Goal: Transaction & Acquisition: Purchase product/service

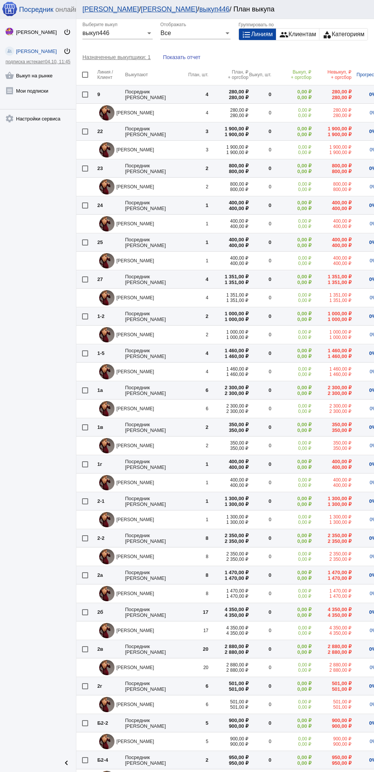
click at [41, 75] on link "shopping_basket Выкуп на рынке" at bounding box center [38, 73] width 76 height 15
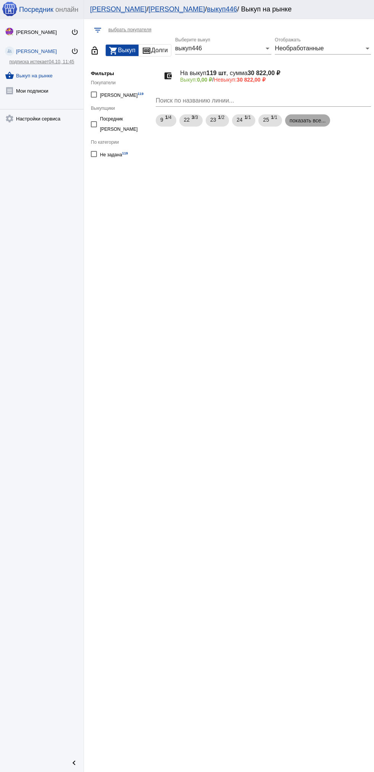
click at [310, 120] on mat-chip "показать все..." at bounding box center [307, 120] width 45 height 12
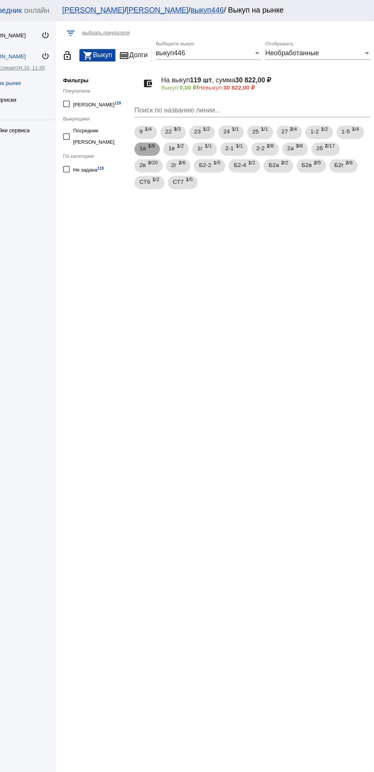
click at [169, 133] on b "1" at bounding box center [169, 132] width 3 height 5
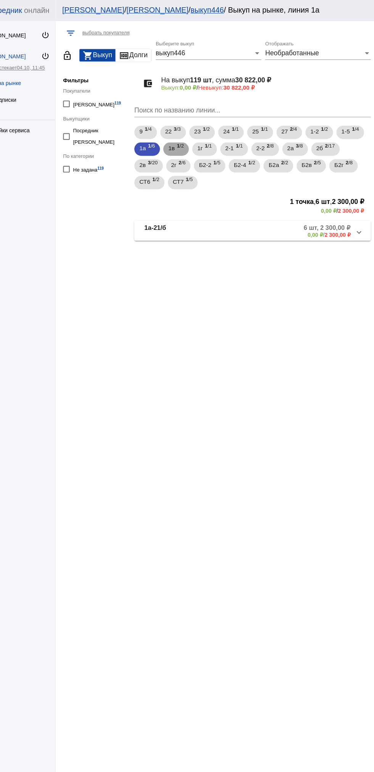
click at [197, 134] on b "1" at bounding box center [195, 132] width 3 height 5
click at [226, 134] on span "1 /1" at bounding box center [223, 136] width 6 height 16
click at [251, 133] on b "1" at bounding box center [249, 132] width 3 height 5
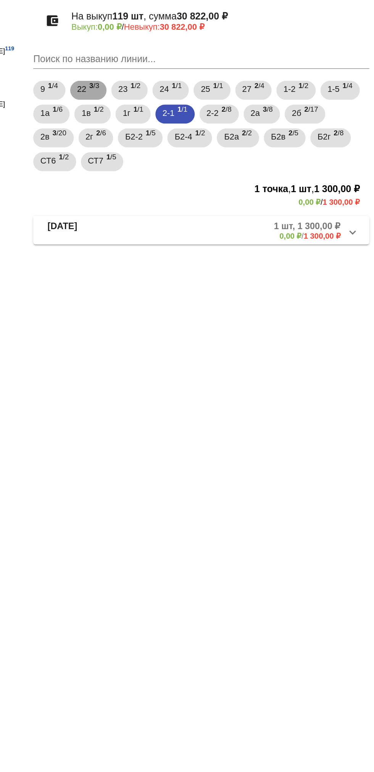
click at [191, 120] on div "22 3 /3" at bounding box center [191, 121] width 14 height 16
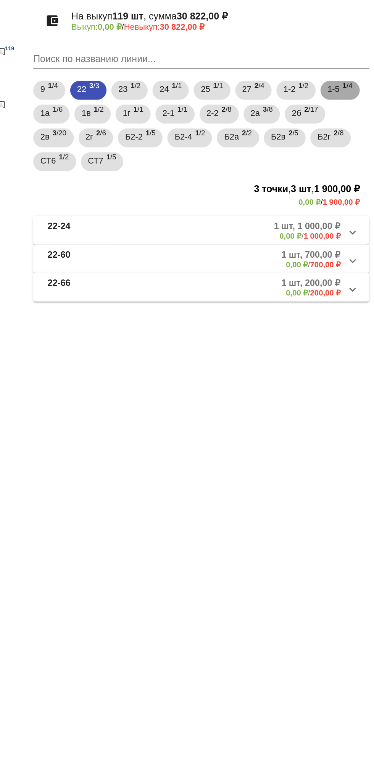
click at [360, 121] on span "1 /4" at bounding box center [356, 121] width 6 height 16
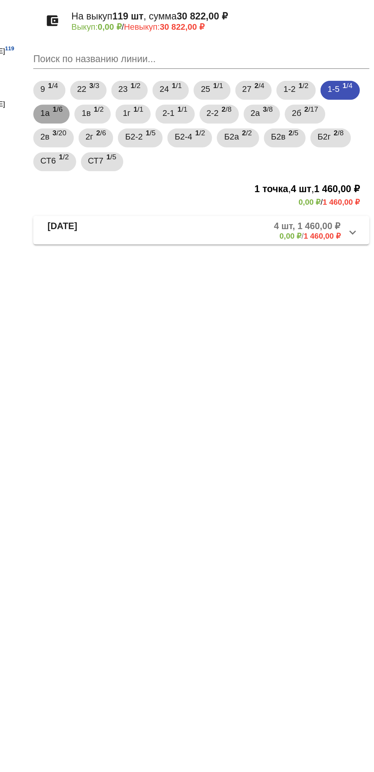
click at [167, 136] on div "1а 1 /6" at bounding box center [167, 136] width 14 height 16
click at [192, 136] on span "1в" at bounding box center [189, 135] width 6 height 14
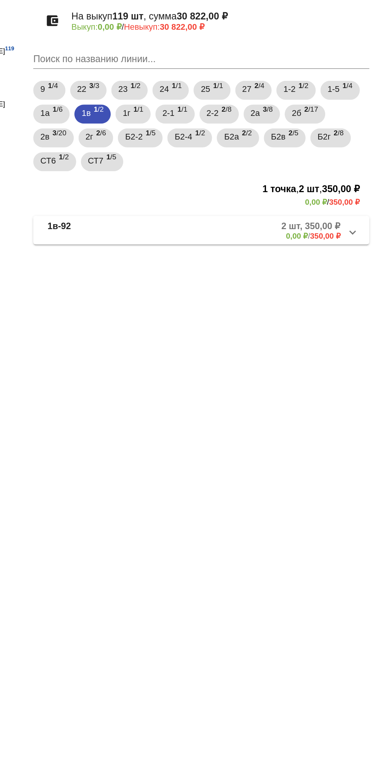
click at [306, 212] on mat-panel-description "2 шт, 350,00 ₽ 0,00 ₽ / 350,00 ₽" at bounding box center [291, 210] width 124 height 13
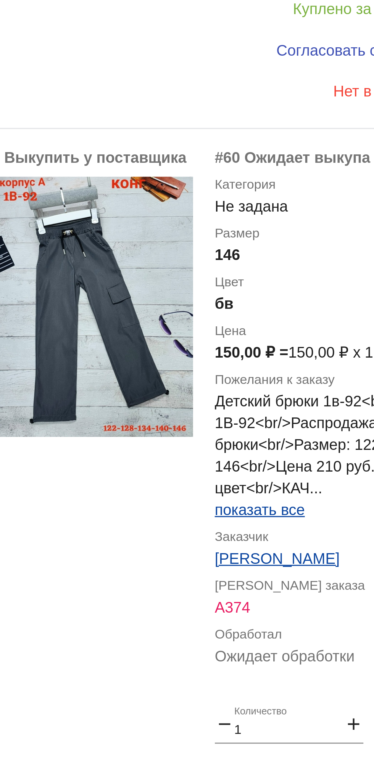
scroll to position [104, 0]
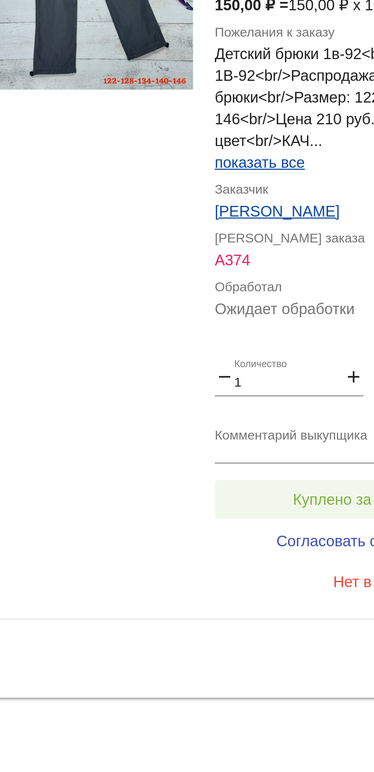
click at [252, 673] on button "Куплено за 150,00 ₽" at bounding box center [298, 669] width 105 height 14
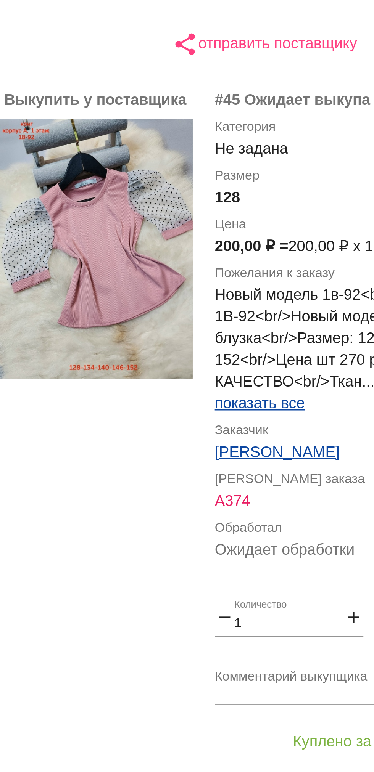
scroll to position [1, 0]
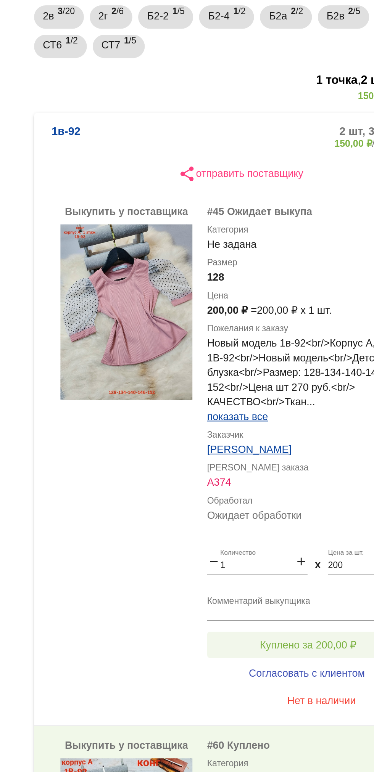
click at [264, 472] on button "Куплено за 200,00 ₽" at bounding box center [298, 477] width 105 height 14
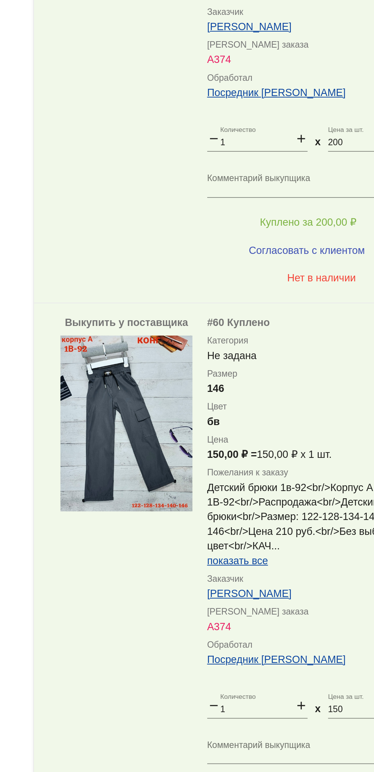
scroll to position [0, 0]
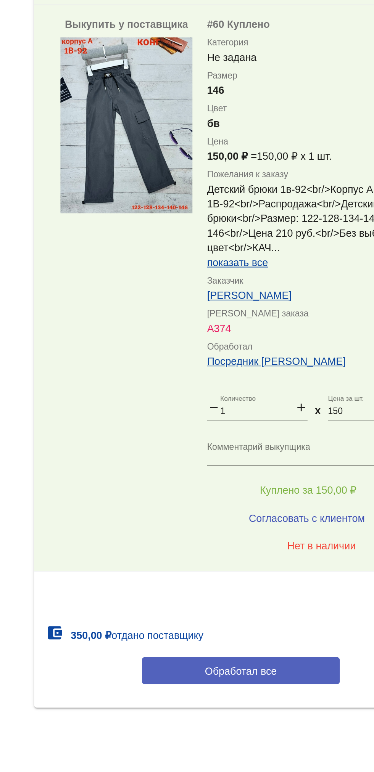
click at [239, 723] on button "Обработал все" at bounding box center [263, 719] width 103 height 14
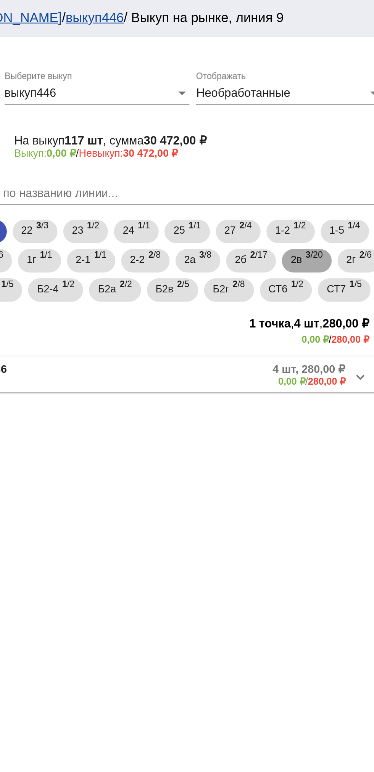
click at [334, 133] on b "3" at bounding box center [332, 132] width 3 height 5
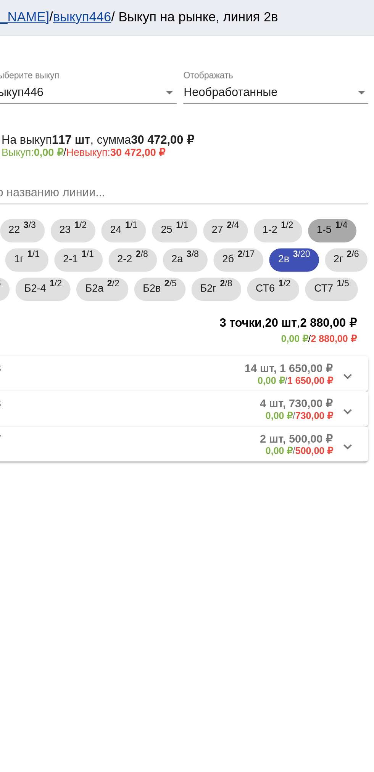
click at [351, 121] on span "1-5" at bounding box center [348, 120] width 8 height 14
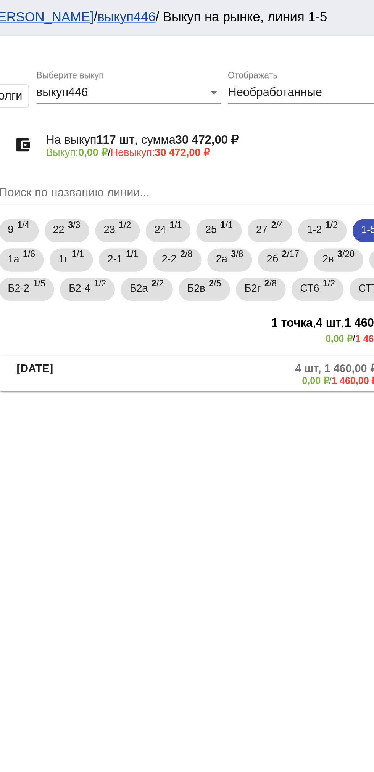
click at [196, 201] on mat-panel-title "1-5-14" at bounding box center [194, 195] width 59 height 13
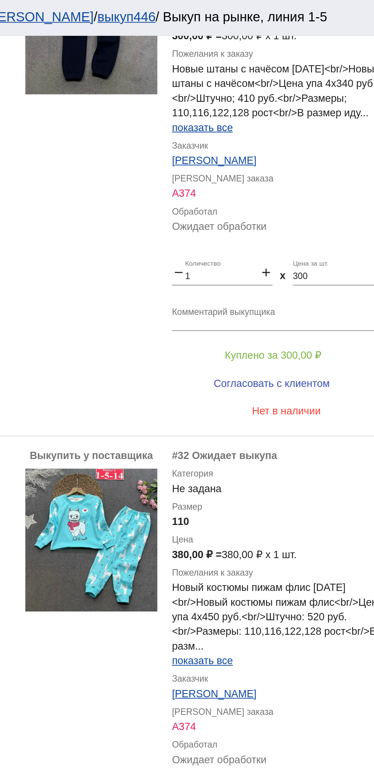
scroll to position [540, 0]
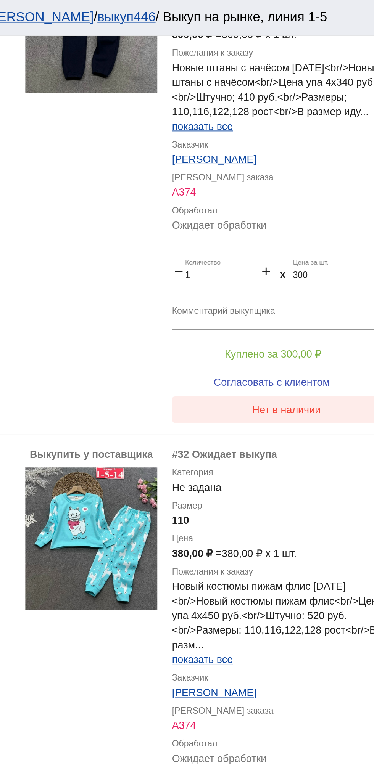
click at [306, 220] on button "Нет в наличии" at bounding box center [305, 214] width 119 height 14
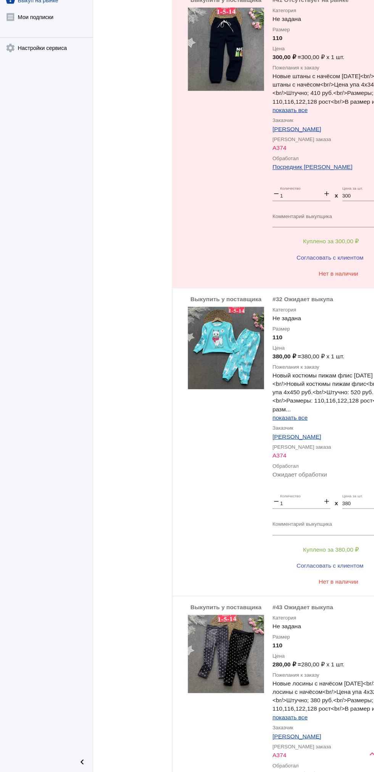
scroll to position [619, 0]
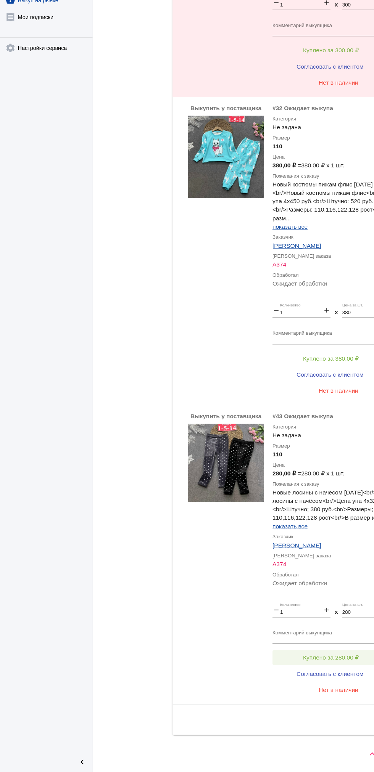
click at [303, 665] on button "Куплено за 280,00 ₽" at bounding box center [298, 669] width 105 height 14
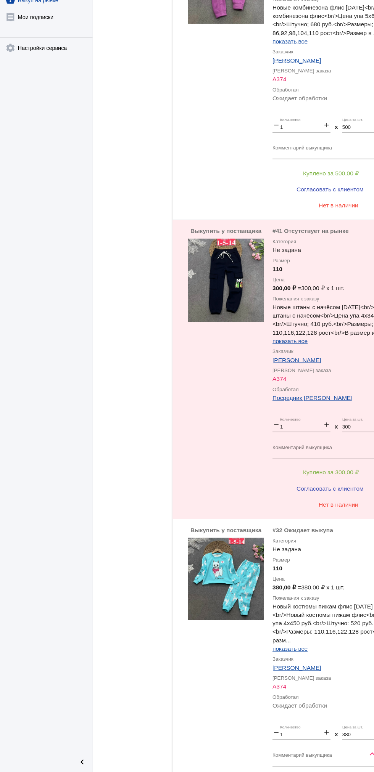
scroll to position [0, 0]
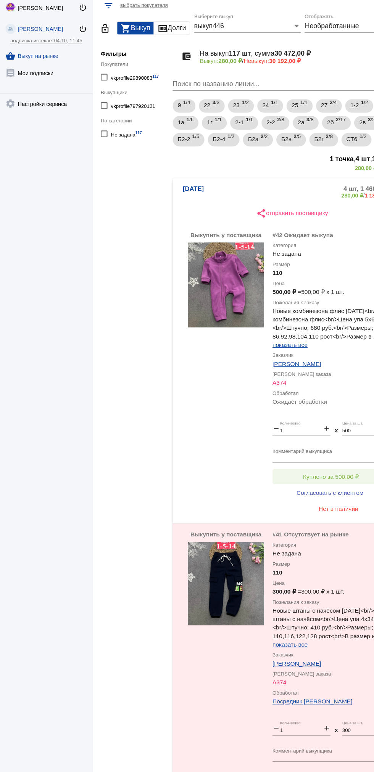
click at [300, 458] on span "Куплено за 500,00 ₽" at bounding box center [298, 455] width 50 height 6
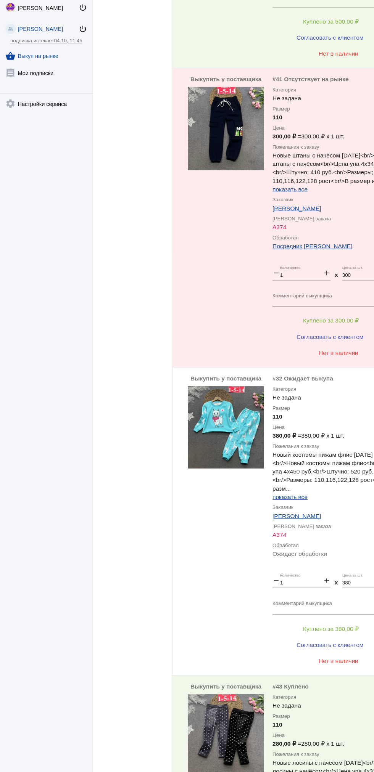
scroll to position [413, 0]
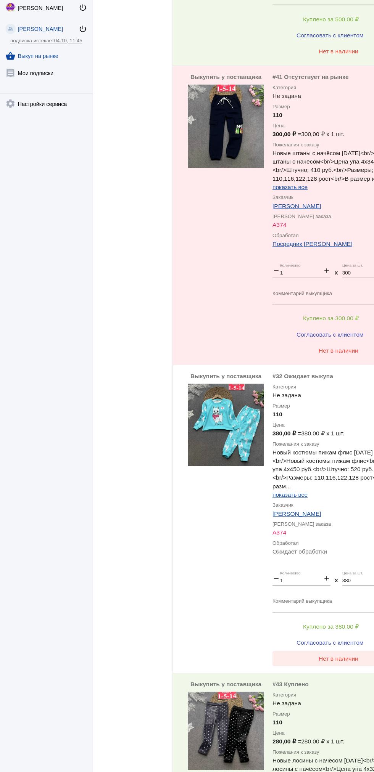
click at [299, 622] on span "Нет в наличии" at bounding box center [305, 619] width 36 height 6
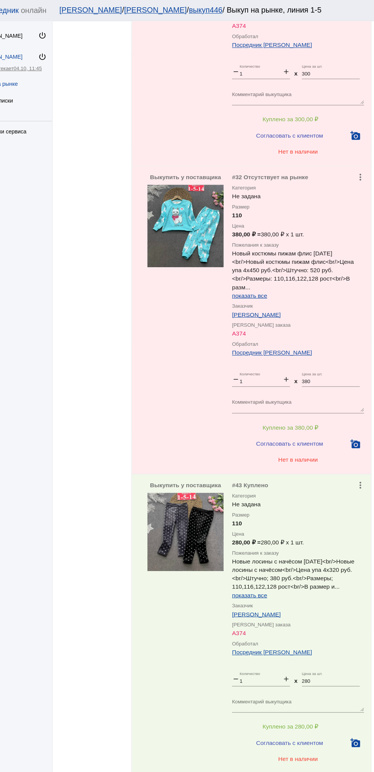
scroll to position [663, 0]
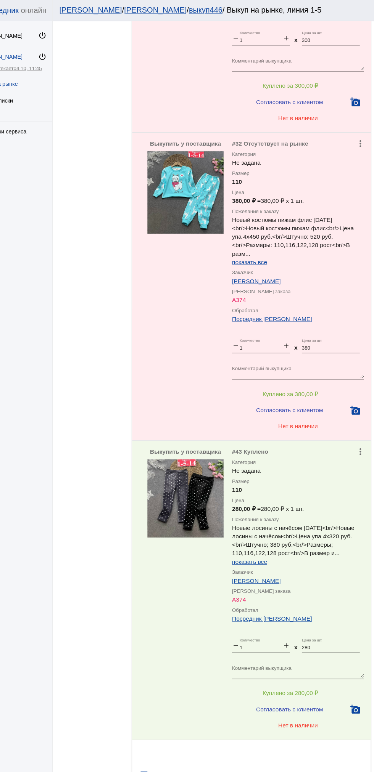
click at [343, 584] on input "280" at bounding box center [334, 584] width 52 height 5
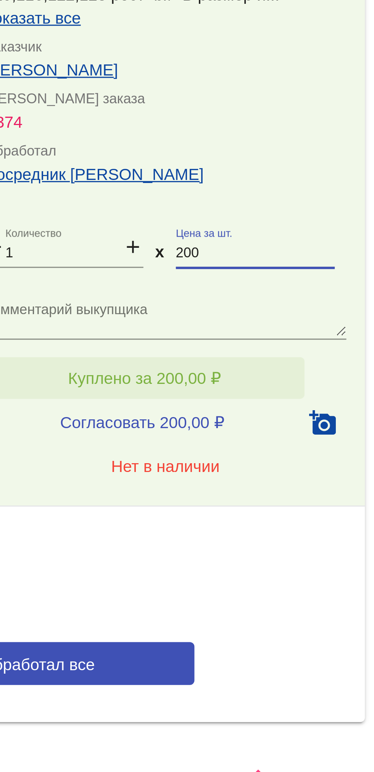
type input "200"
click at [318, 621] on button "Куплено за 200,00 ₽" at bounding box center [298, 625] width 105 height 14
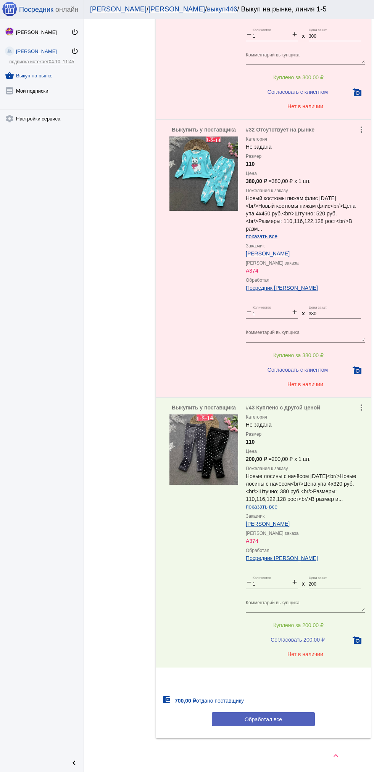
click at [223, 722] on button "Обработал все" at bounding box center [263, 719] width 103 height 14
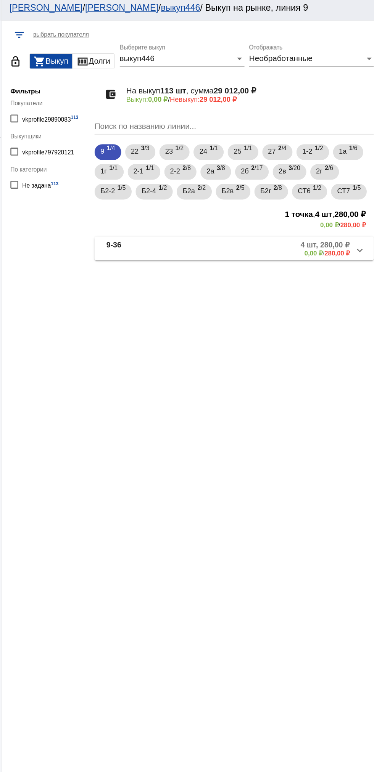
scroll to position [0, 0]
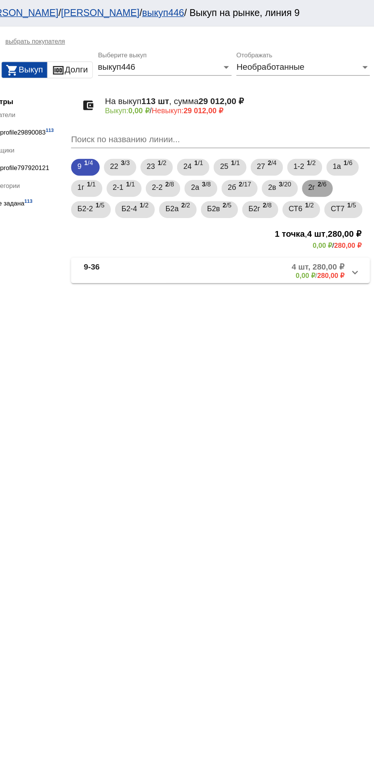
click at [331, 135] on span "2г" at bounding box center [328, 135] width 5 height 14
click at [227, 203] on mat-expansion-panel-header "2г-10 5 шт, 500,00 ₽ 0,00 ₽ / 500,00 ₽" at bounding box center [263, 195] width 215 height 18
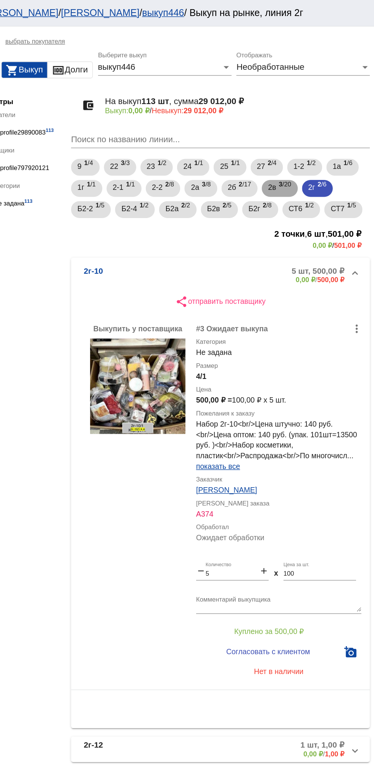
click at [303, 134] on span "2в" at bounding box center [300, 135] width 6 height 14
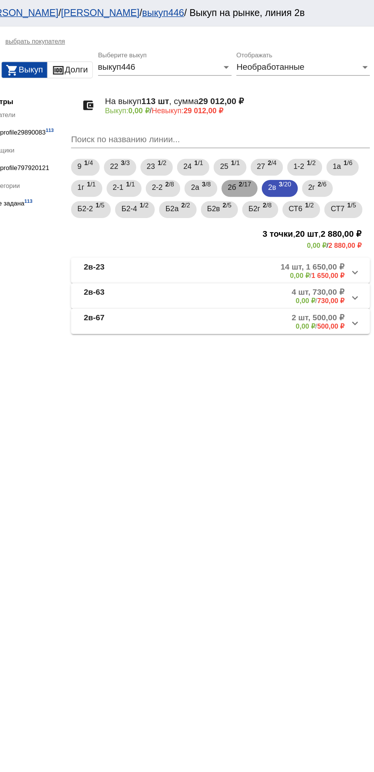
click at [274, 135] on span "2б" at bounding box center [271, 135] width 6 height 14
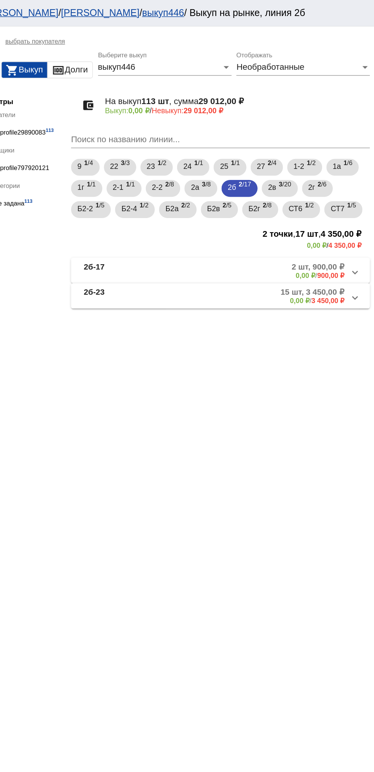
click at [237, 213] on mat-panel-description "15 шт, 3 450,00 ₽ 0,00 ₽ / 3 450,00 ₽" at bounding box center [289, 213] width 126 height 13
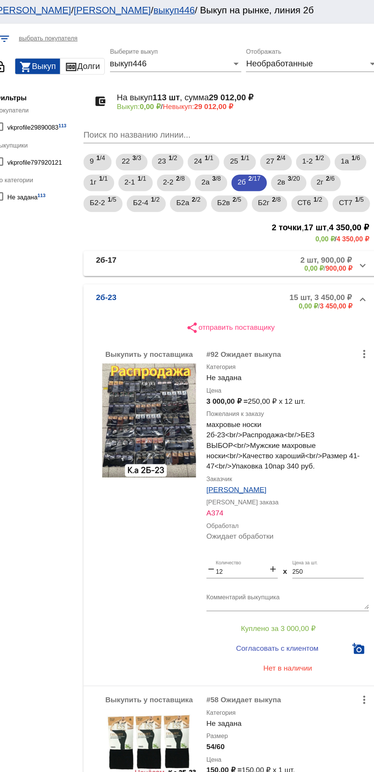
click at [176, 221] on b "2б-23" at bounding box center [172, 222] width 15 height 13
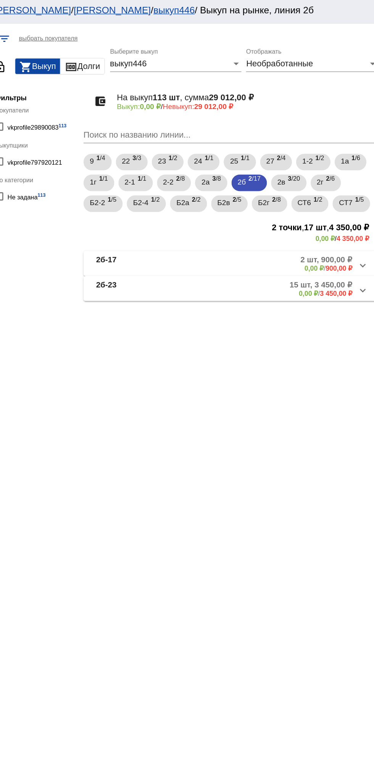
click at [191, 202] on mat-expansion-panel-header "2б-17 2 шт, 900,00 ₽ 0,00 ₽ / 900,00 ₽" at bounding box center [263, 195] width 215 height 18
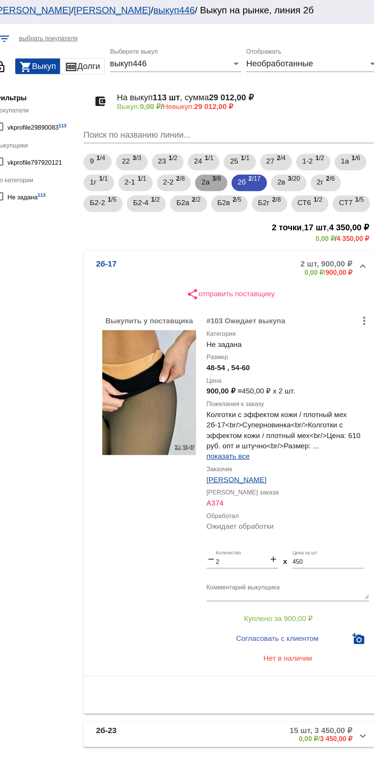
click at [243, 135] on mat-chip "2а 3 /8" at bounding box center [248, 136] width 23 height 12
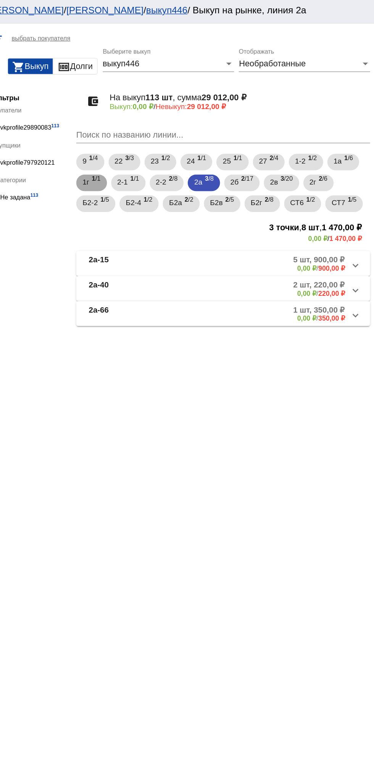
click at [172, 133] on span "1 /1" at bounding box center [170, 136] width 6 height 16
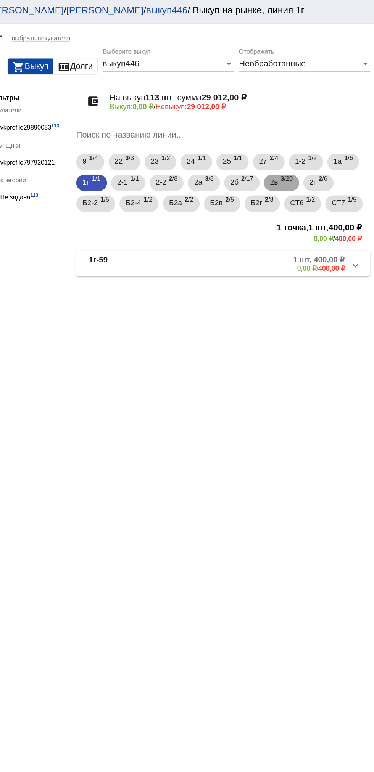
click at [309, 141] on span "3 /20" at bounding box center [309, 136] width 9 height 16
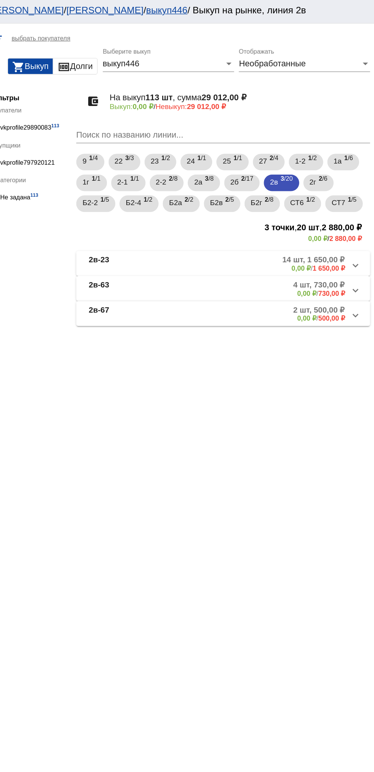
click at [198, 229] on mat-panel-title "2в-67" at bounding box center [194, 231] width 58 height 13
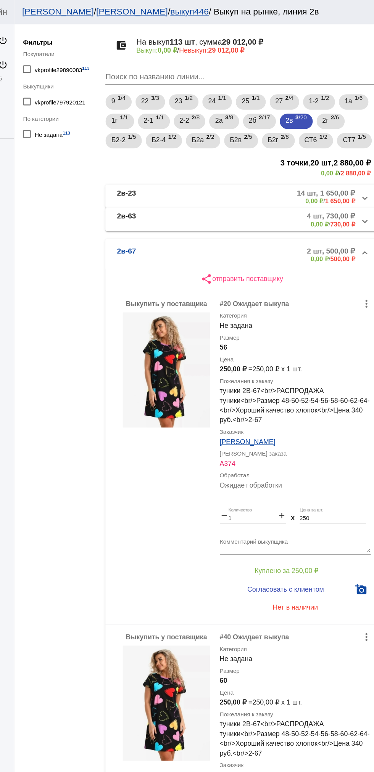
scroll to position [40, 0]
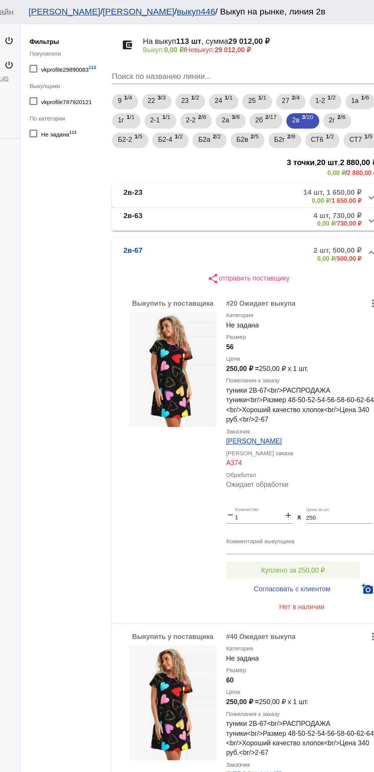
click at [314, 451] on span "Куплено за 250,00 ₽" at bounding box center [298, 449] width 50 height 6
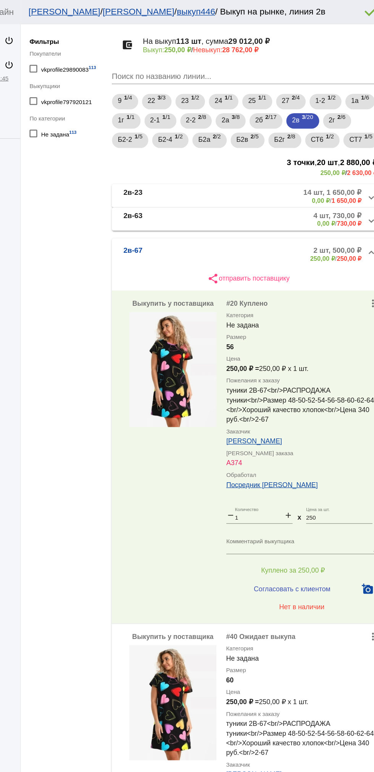
scroll to position [84, 0]
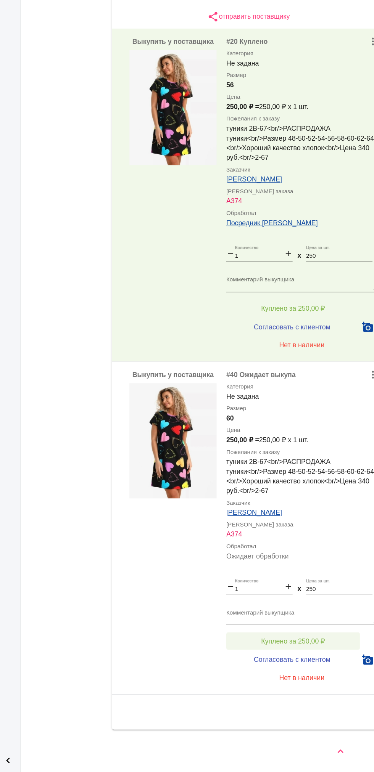
click at [311, 669] on span "Куплено за 250,00 ₽" at bounding box center [298, 669] width 50 height 6
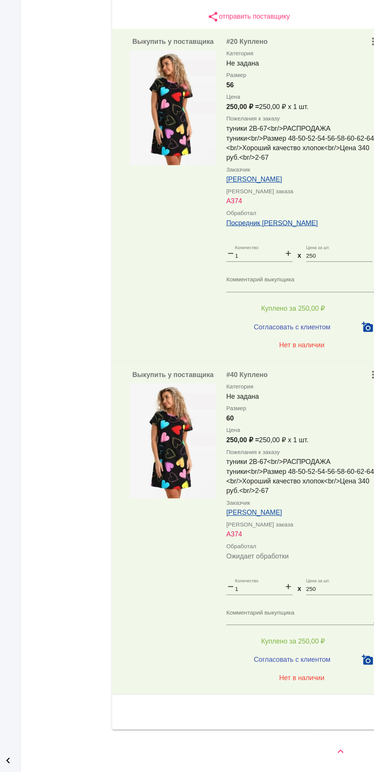
scroll to position [92, 0]
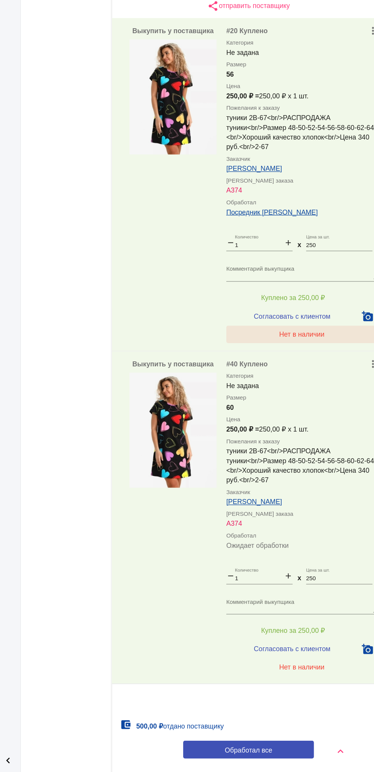
click at [313, 420] on button "Согласовать с клиентом" at bounding box center [298, 412] width 104 height 15
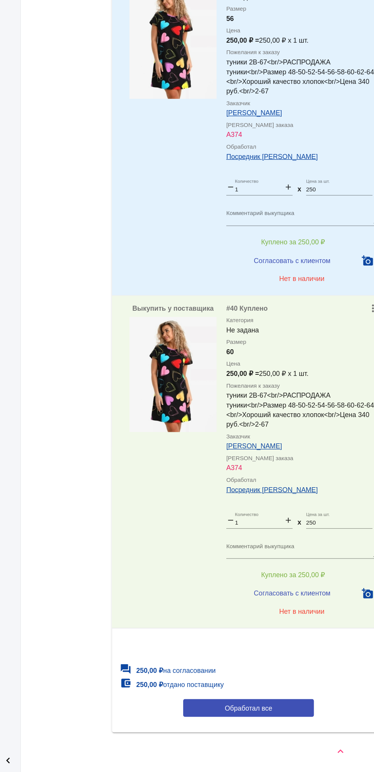
scroll to position [127, 0]
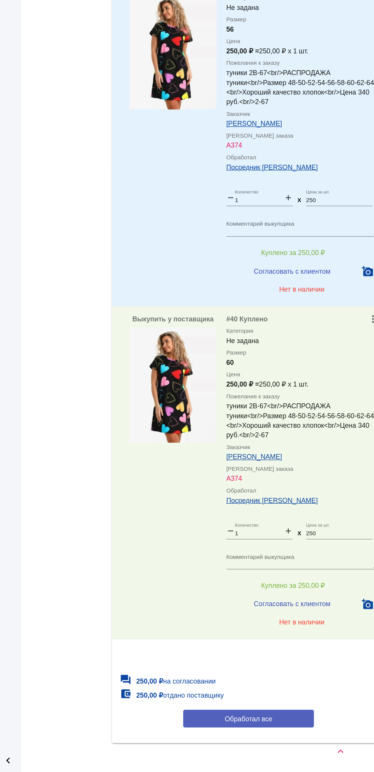
click at [284, 737] on button "Обработал все" at bounding box center [263, 730] width 103 height 14
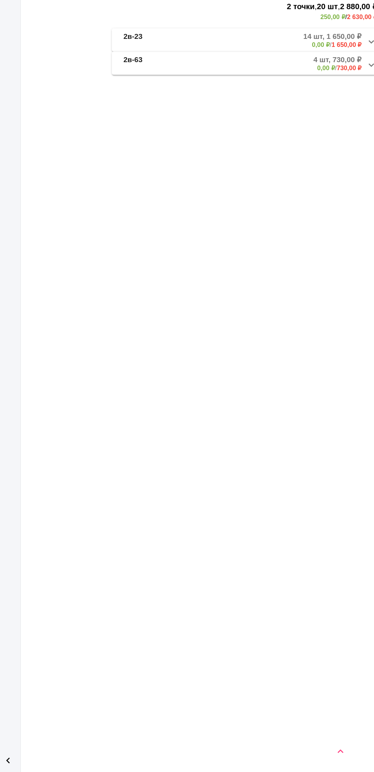
scroll to position [0, 0]
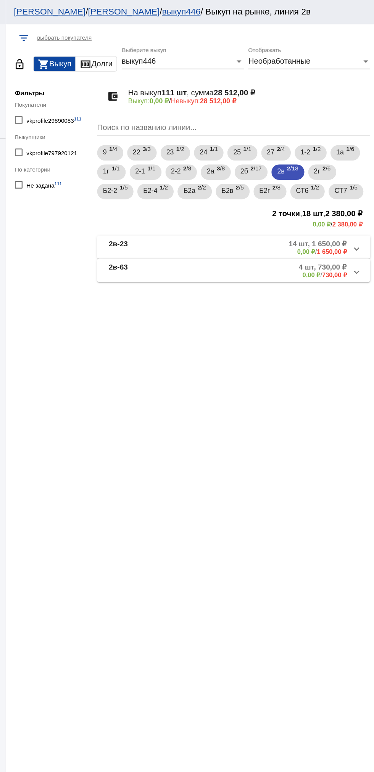
click at [289, 219] on mat-panel-description "4 шт, 730,00 ₽ 0,00 ₽ / 730,00 ₽" at bounding box center [291, 213] width 124 height 13
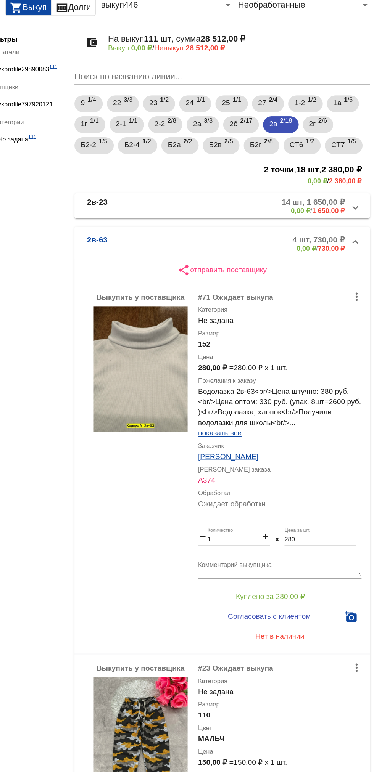
click at [267, 215] on mat-expansion-panel-header "2в-63 4 шт, 730,00 ₽ 0,00 ₽ / 730,00 ₽" at bounding box center [263, 222] width 215 height 24
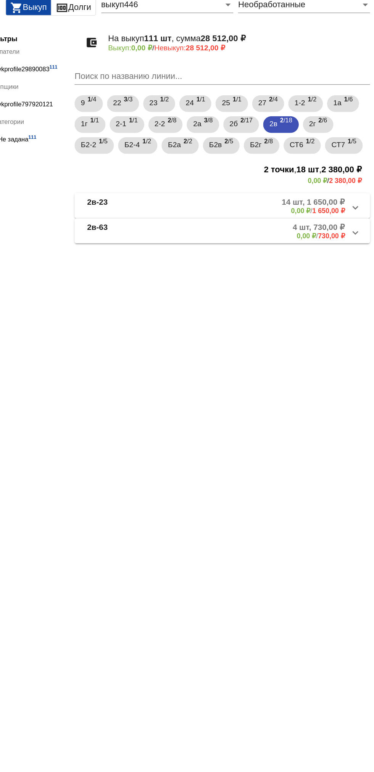
click at [323, 217] on b "0,00 ₽" at bounding box center [324, 217] width 14 height 6
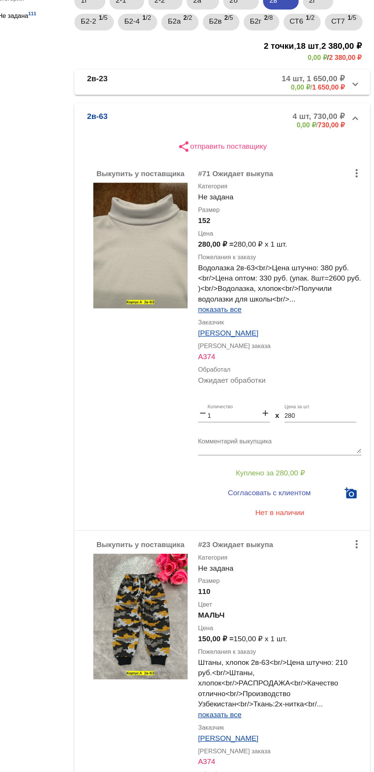
scroll to position [90, 0]
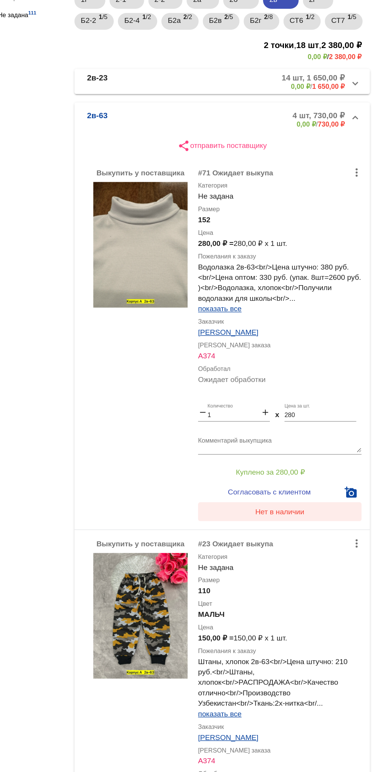
click at [322, 424] on button "Нет в наличии" at bounding box center [305, 418] width 119 height 14
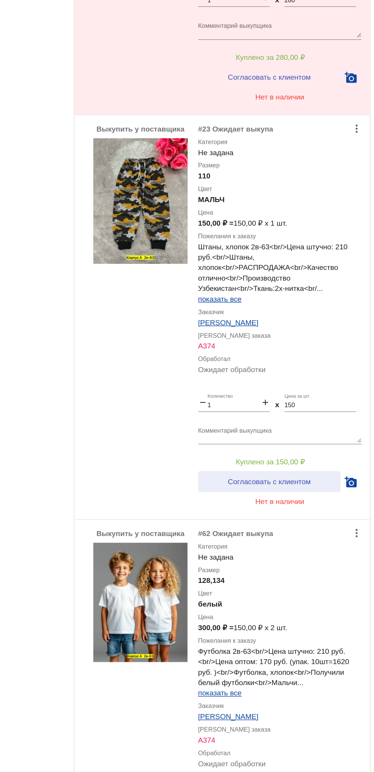
scroll to position [393, 0]
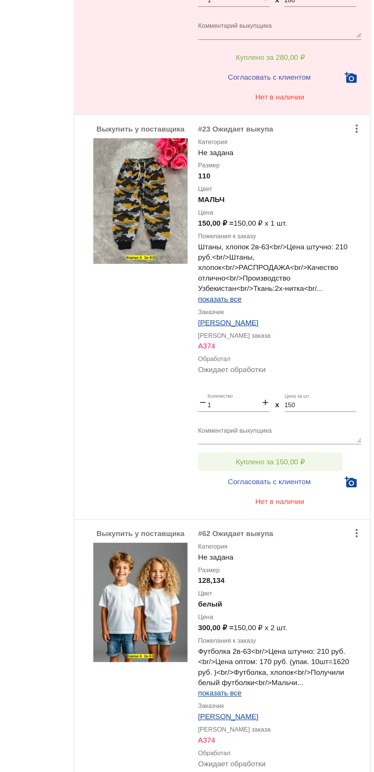
click at [316, 381] on span "Куплено за 150,00 ₽" at bounding box center [298, 381] width 50 height 6
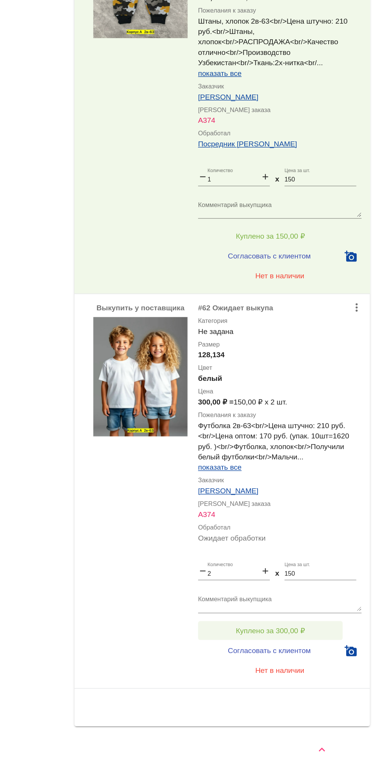
click at [273, 670] on span "Куплено за 300,00 ₽" at bounding box center [298, 669] width 50 height 6
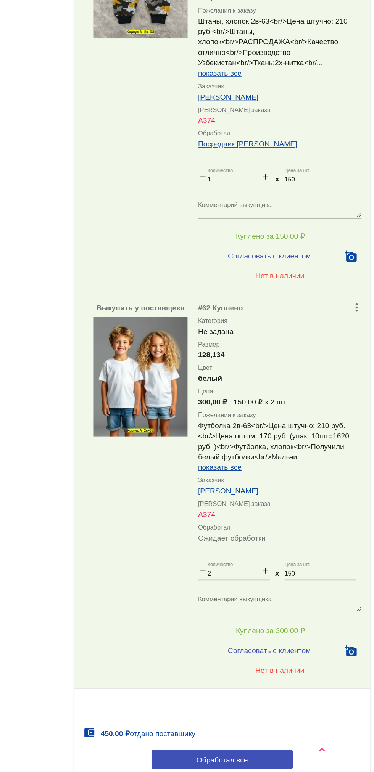
scroll to position [436, 0]
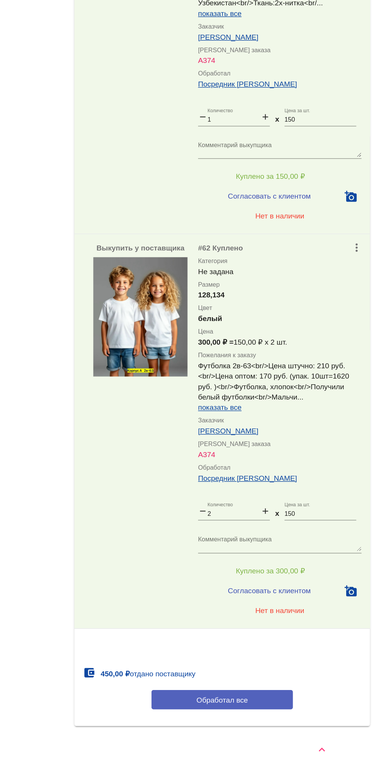
click at [230, 726] on button "Обработал все" at bounding box center [263, 719] width 103 height 14
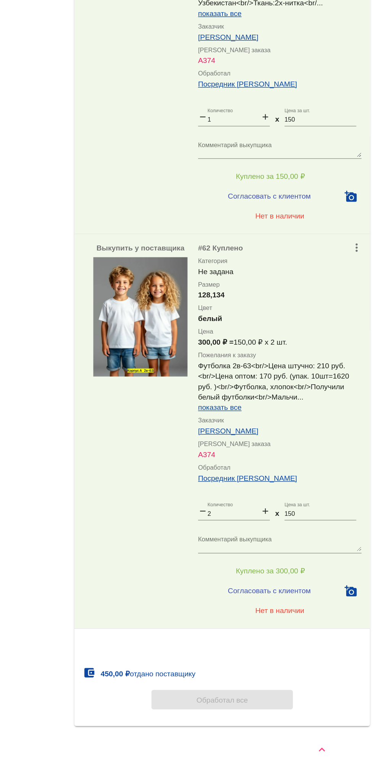
scroll to position [0, 0]
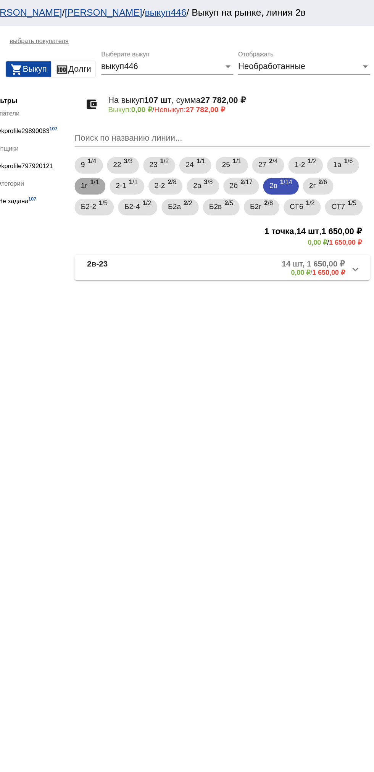
click at [170, 138] on span "1 /1" at bounding box center [170, 136] width 6 height 16
click at [198, 198] on mat-panel-title "1г-59" at bounding box center [193, 195] width 57 height 13
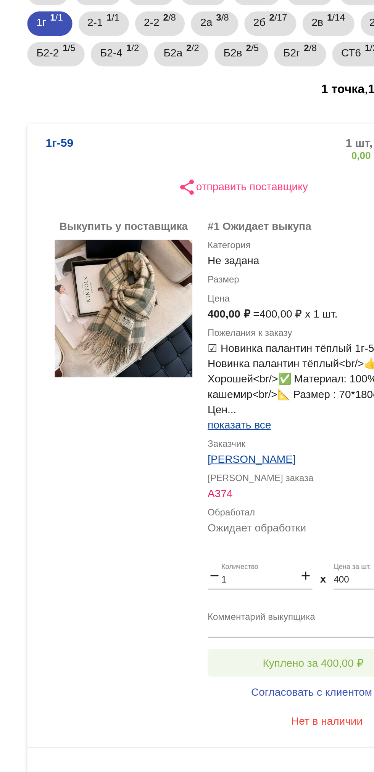
click at [298, 453] on span "Куплено за 400,00 ₽" at bounding box center [298, 455] width 50 height 6
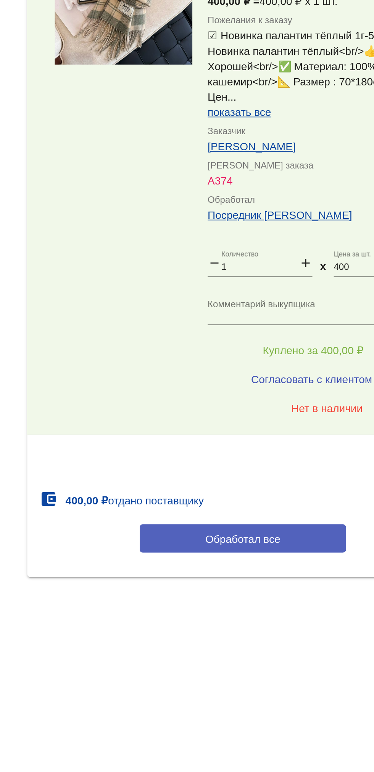
click at [231, 551] on button "Обработал все" at bounding box center [263, 549] width 103 height 14
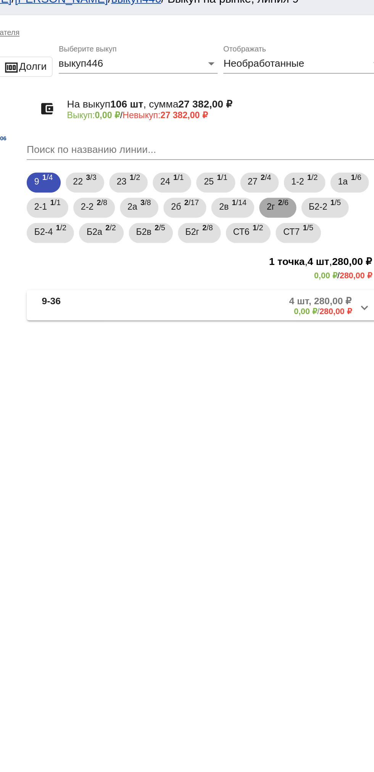
click at [306, 135] on span "2г" at bounding box center [303, 135] width 5 height 14
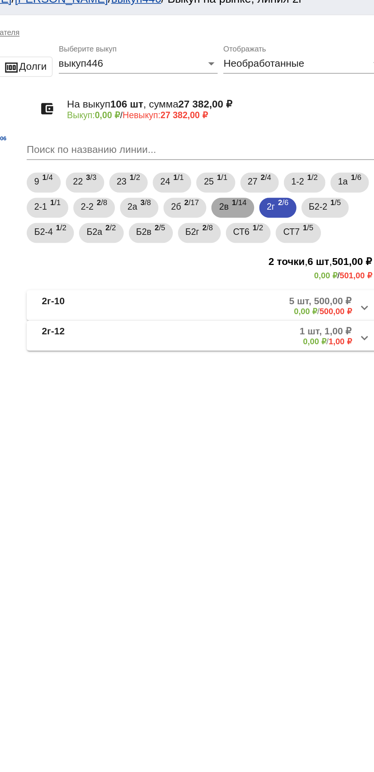
click at [282, 139] on span "1 /14" at bounding box center [284, 136] width 9 height 16
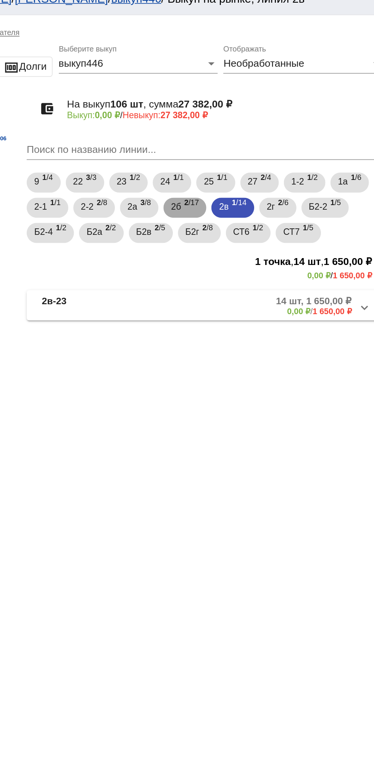
click at [251, 139] on div "2б 2 /17" at bounding box center [251, 136] width 17 height 16
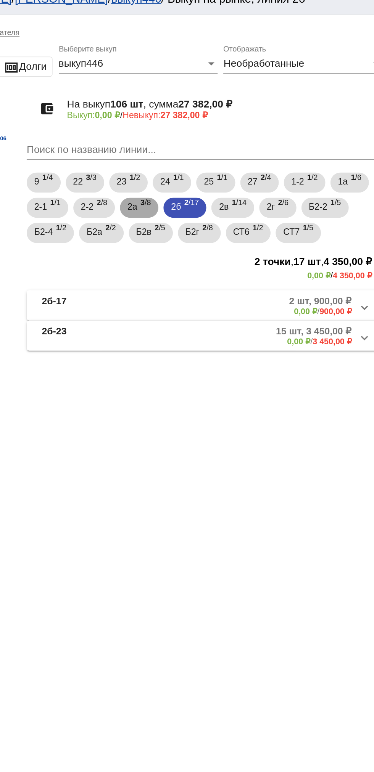
click at [221, 135] on span "2а" at bounding box center [220, 135] width 6 height 14
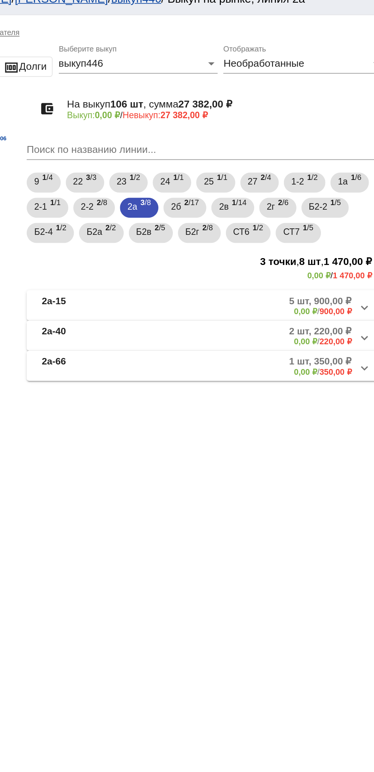
click at [188, 228] on mat-panel-title "2а-66" at bounding box center [194, 231] width 58 height 13
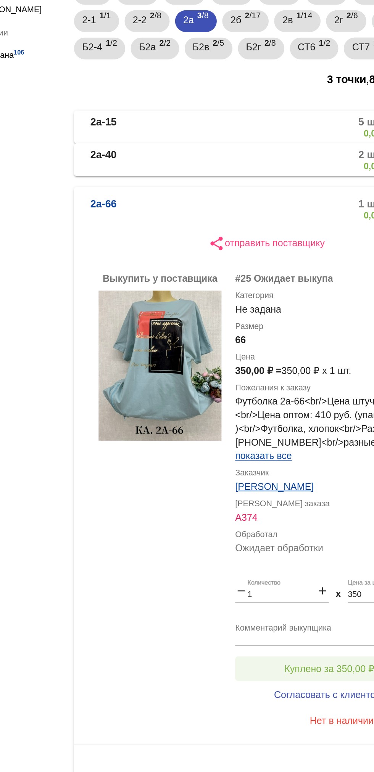
click at [288, 502] on button "Куплено за 350,00 ₽" at bounding box center [298, 498] width 105 height 14
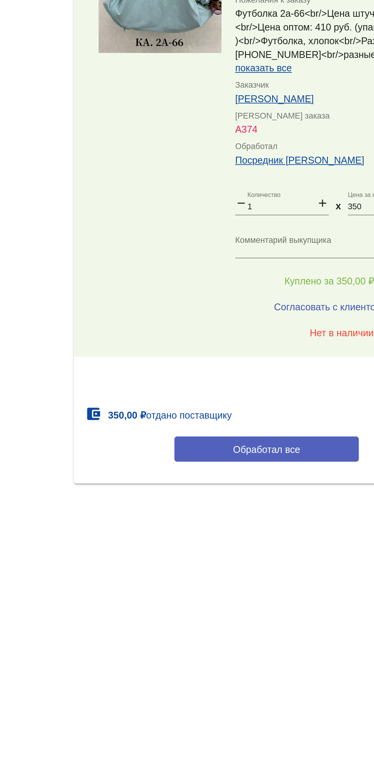
click at [228, 588] on button "Обработал все" at bounding box center [263, 592] width 103 height 14
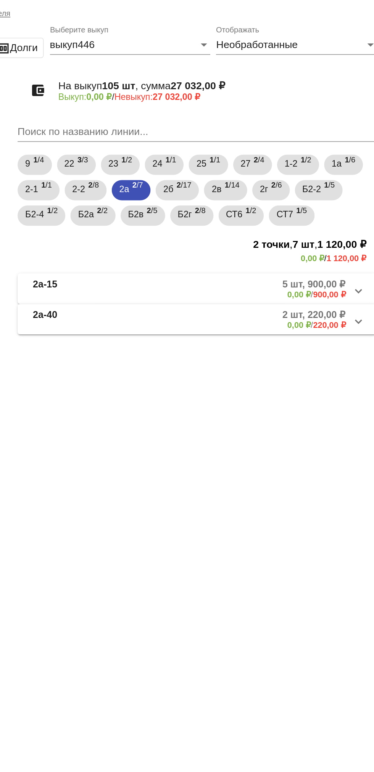
click at [288, 216] on mat-panel-description "2 шт, 220,00 ₽ 0,00 ₽ / 220,00 ₽" at bounding box center [290, 213] width 124 height 13
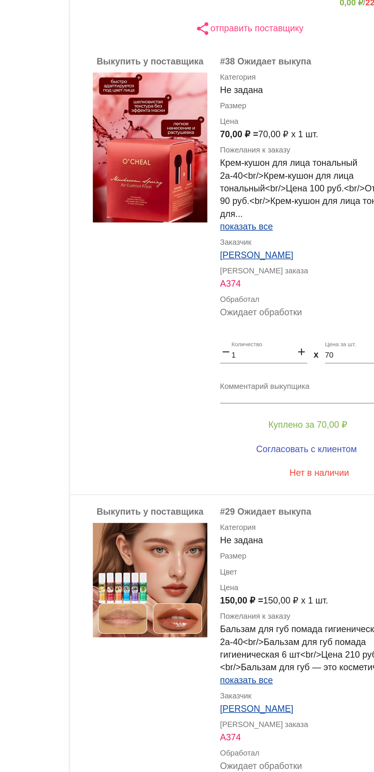
scroll to position [67, 0]
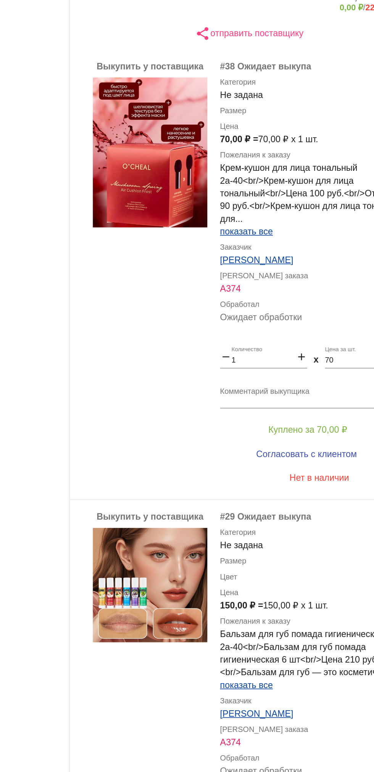
click at [204, 504] on img at bounding box center [203, 506] width 69 height 69
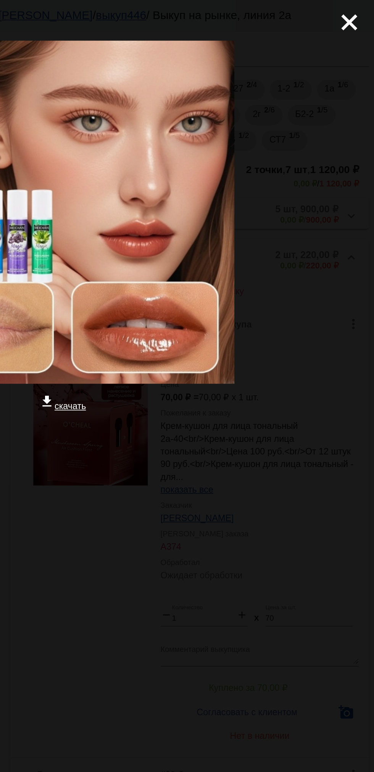
click at [354, 15] on mat-icon "close" at bounding box center [355, 10] width 9 height 9
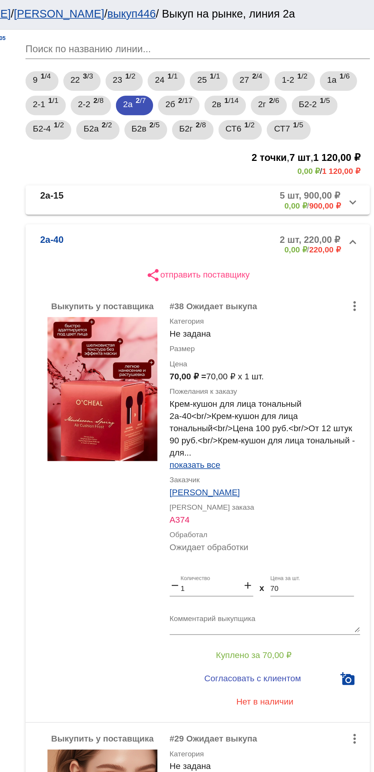
scroll to position [82, 0]
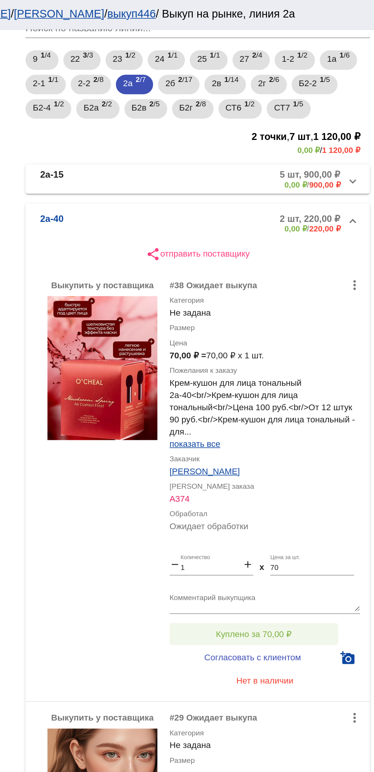
click at [328, 392] on button "Куплено за 70,00 ₽" at bounding box center [298, 397] width 105 height 14
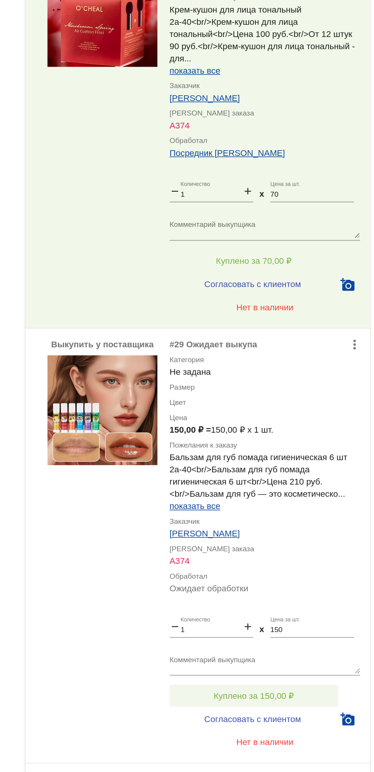
click at [327, 669] on button "Куплено за 150,00 ₽" at bounding box center [298, 669] width 105 height 14
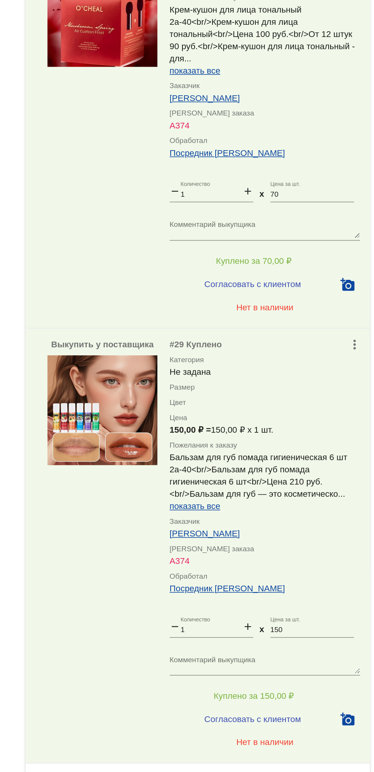
scroll to position [126, 0]
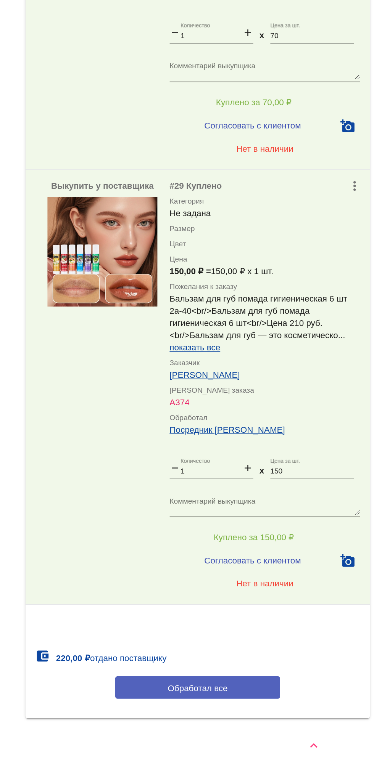
click at [292, 724] on button "Обработал все" at bounding box center [263, 719] width 103 height 14
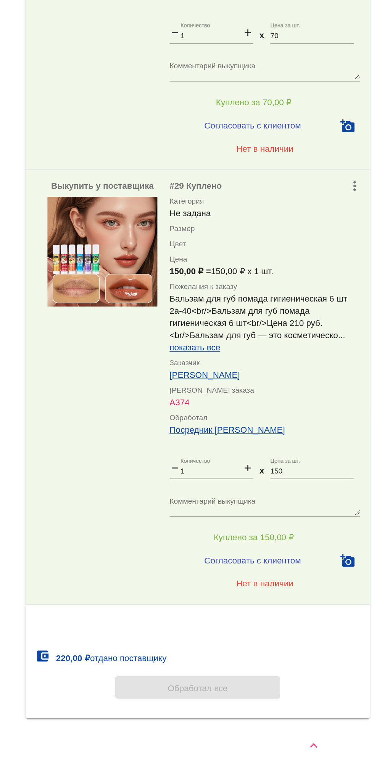
scroll to position [0, 0]
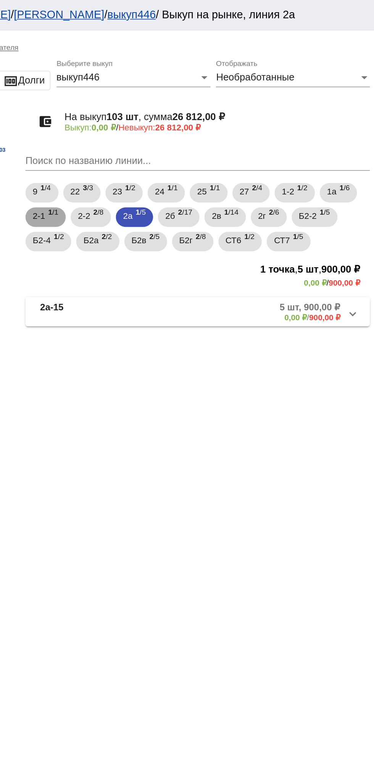
click at [172, 133] on b "1" at bounding box center [171, 132] width 3 height 5
click at [227, 134] on b "1" at bounding box center [225, 132] width 3 height 5
click at [283, 202] on mat-expansion-panel-header "2а-15 5 шт, 900,00 ₽ 0,00 ₽ / 900,00 ₽" at bounding box center [263, 195] width 215 height 18
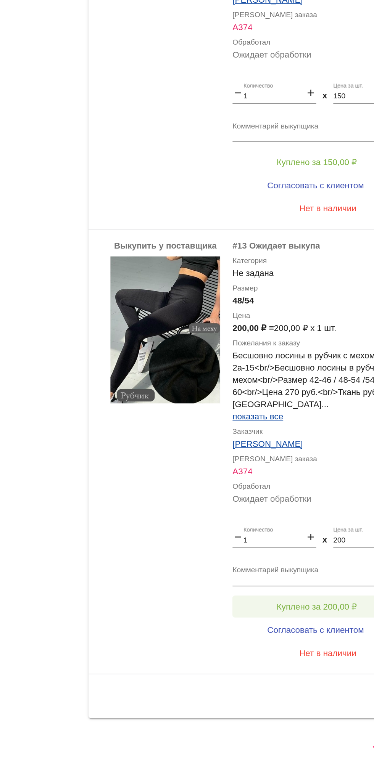
click at [316, 669] on span "Куплено за 200,00 ₽" at bounding box center [298, 669] width 50 height 6
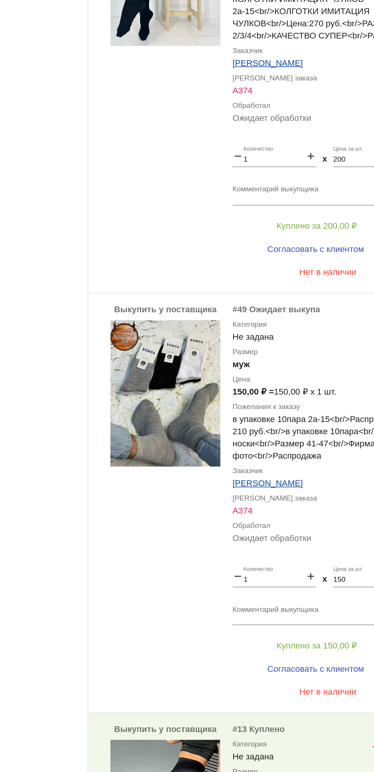
scroll to position [532, 0]
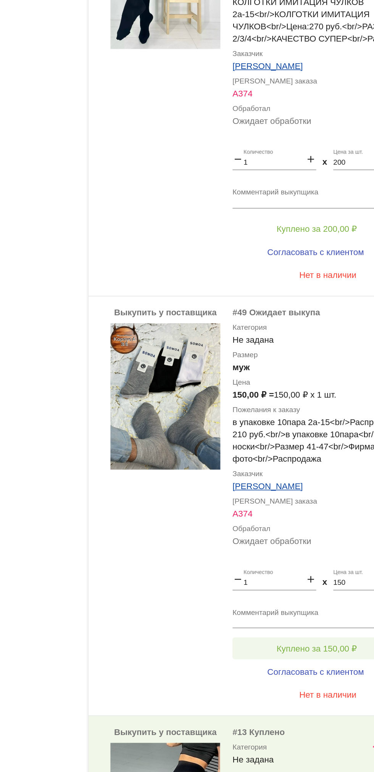
click at [304, 694] on span "Куплено за 150,00 ₽" at bounding box center [298, 695] width 50 height 6
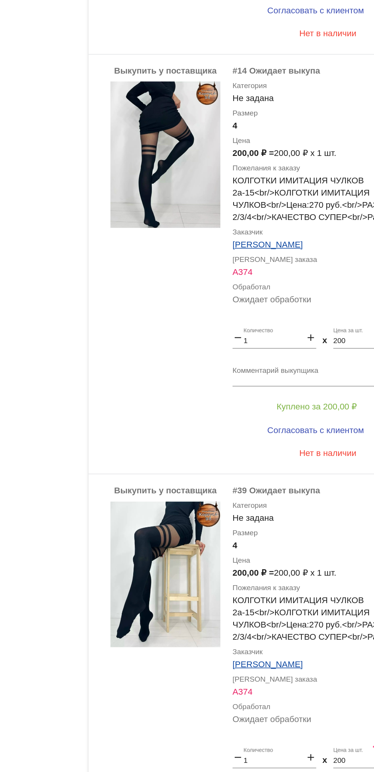
scroll to position [153, 0]
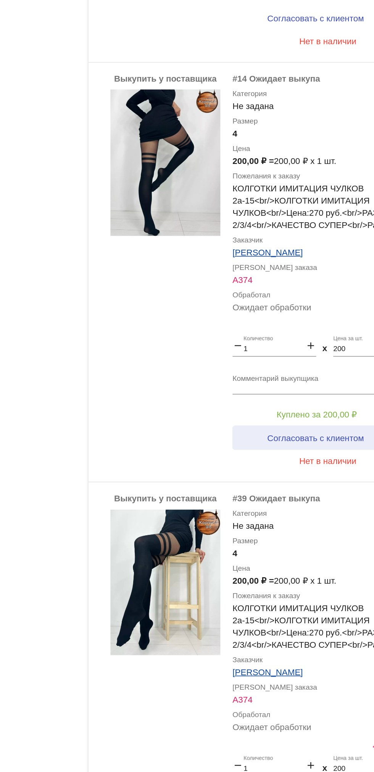
click at [313, 557] on button "Согласовать с клиентом" at bounding box center [298, 563] width 104 height 15
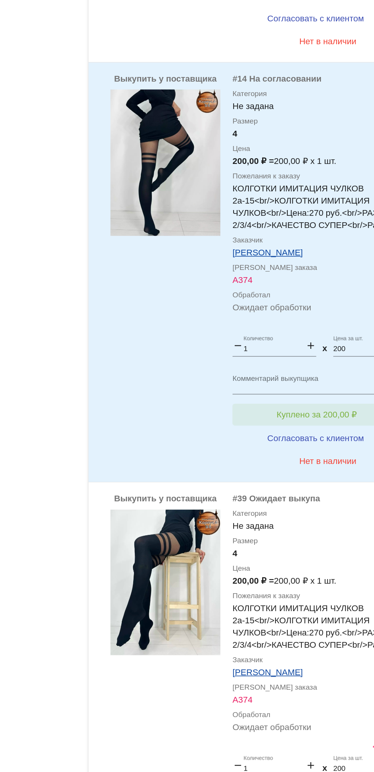
click at [308, 548] on span "Куплено за 200,00 ₽" at bounding box center [298, 549] width 50 height 6
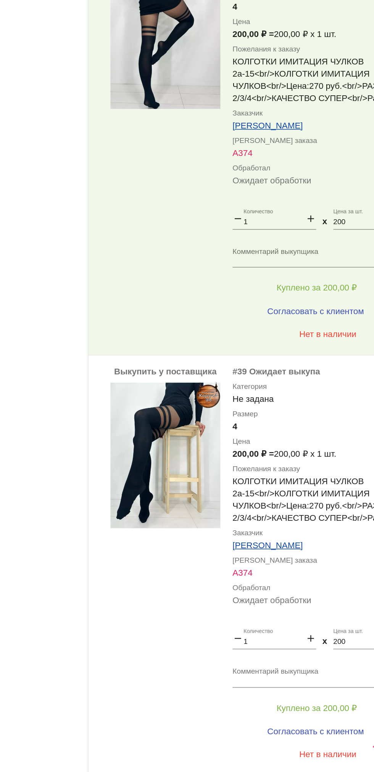
scroll to position [236, 0]
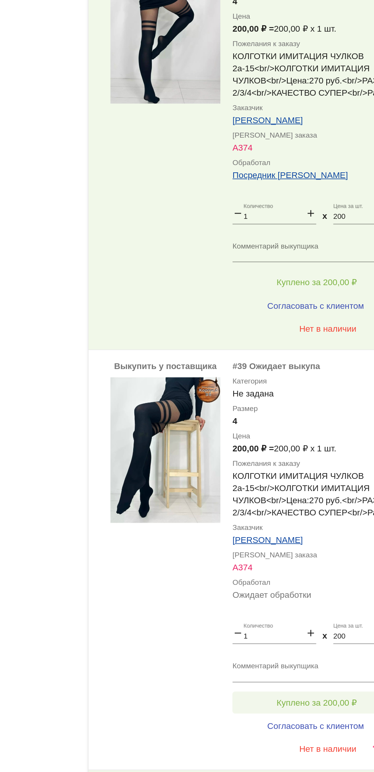
click at [304, 735] on button "Куплено за 200,00 ₽" at bounding box center [298, 729] width 105 height 14
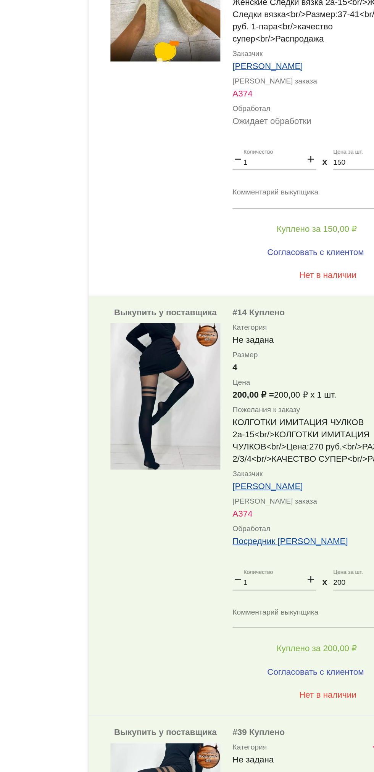
scroll to position [0, 0]
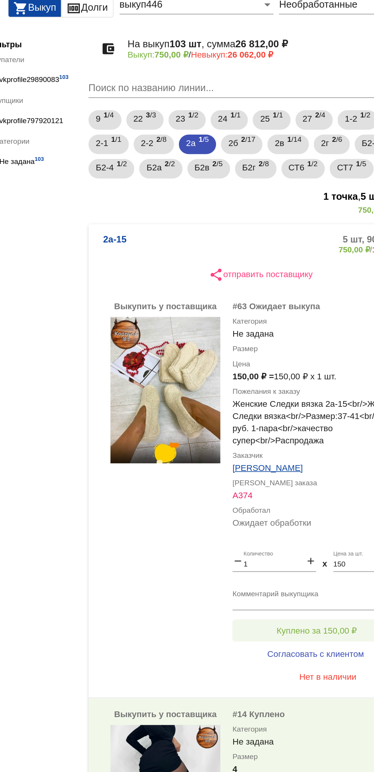
click at [298, 439] on span "Куплено за 150,00 ₽" at bounding box center [298, 440] width 50 height 6
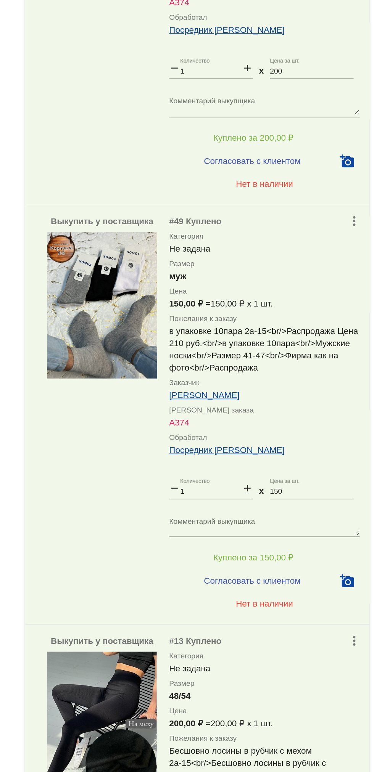
scroll to position [880, 0]
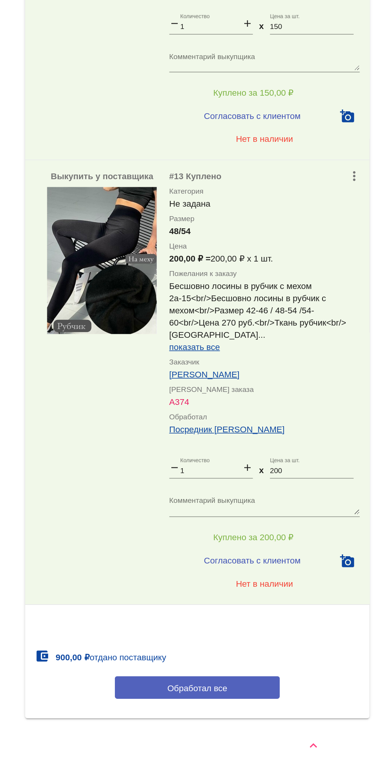
click at [299, 724] on button "Обработал все" at bounding box center [263, 719] width 103 height 14
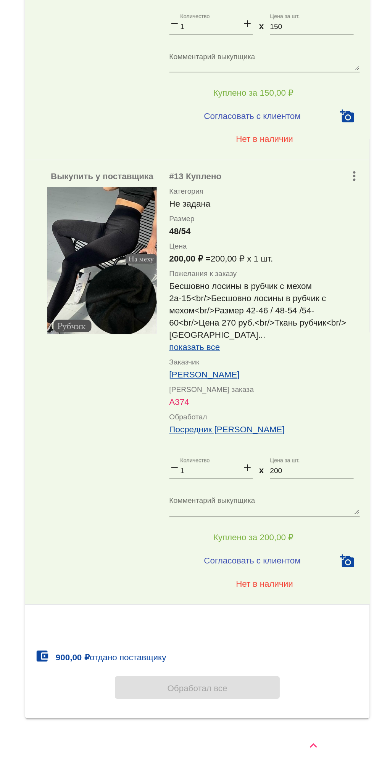
scroll to position [0, 0]
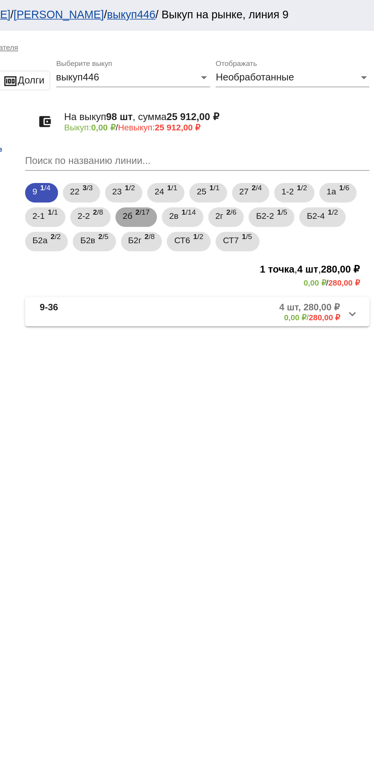
click at [233, 135] on span "2 /17" at bounding box center [229, 136] width 9 height 16
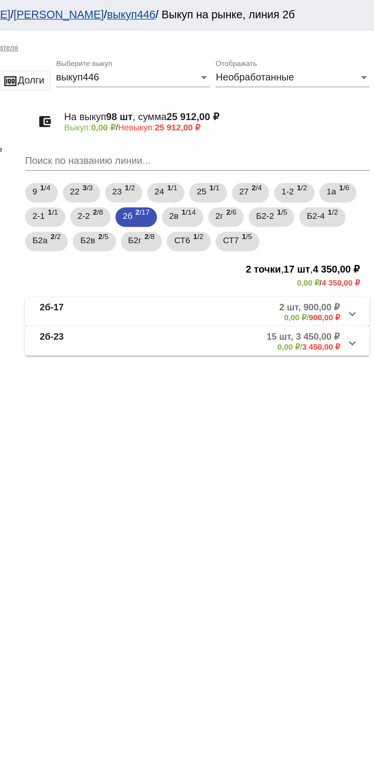
click at [305, 193] on mat-panel-description "2 шт, 900,00 ₽ 0,00 ₽ / 900,00 ₽" at bounding box center [291, 195] width 124 height 13
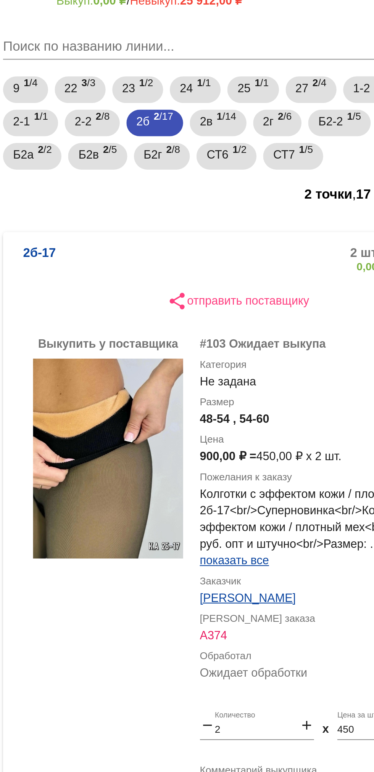
click at [202, 273] on img at bounding box center [203, 290] width 69 height 92
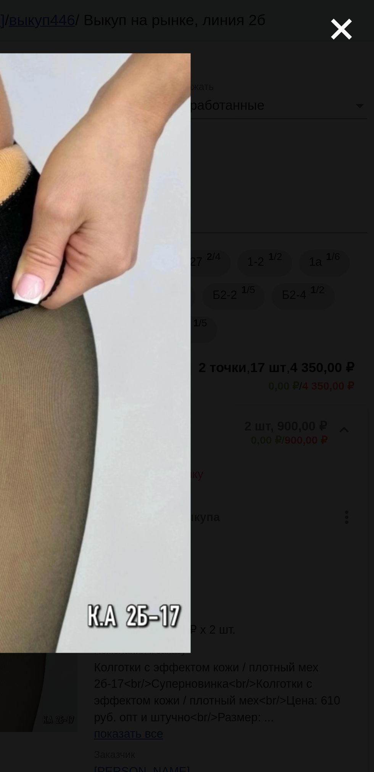
click at [360, 15] on mat-icon "close" at bounding box center [355, 10] width 9 height 9
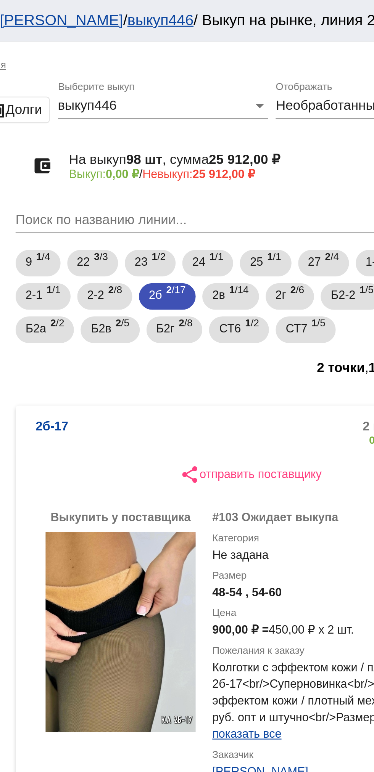
click at [238, 194] on mat-panel-description "2 шт, 900,00 ₽ 0,00 ₽ / 900,00 ₽" at bounding box center [291, 198] width 124 height 13
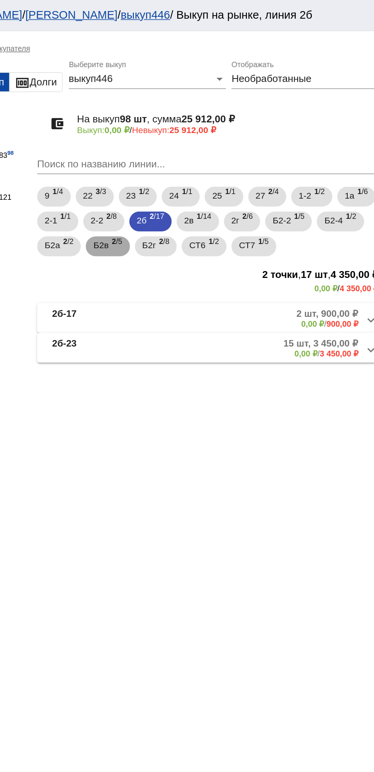
click at [195, 149] on span "Б2в" at bounding box center [194, 150] width 9 height 14
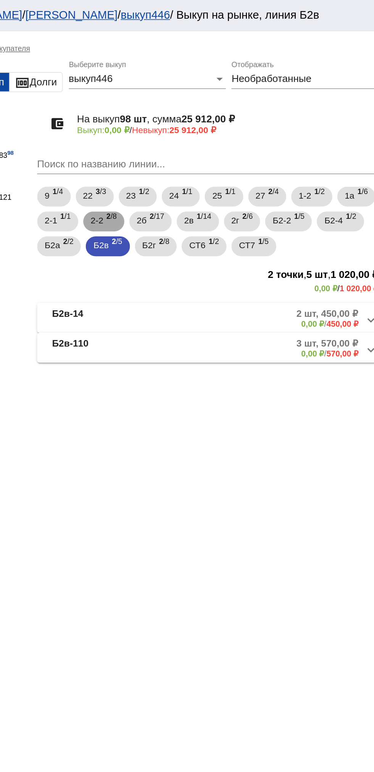
click at [193, 141] on span "2-2" at bounding box center [192, 135] width 8 height 14
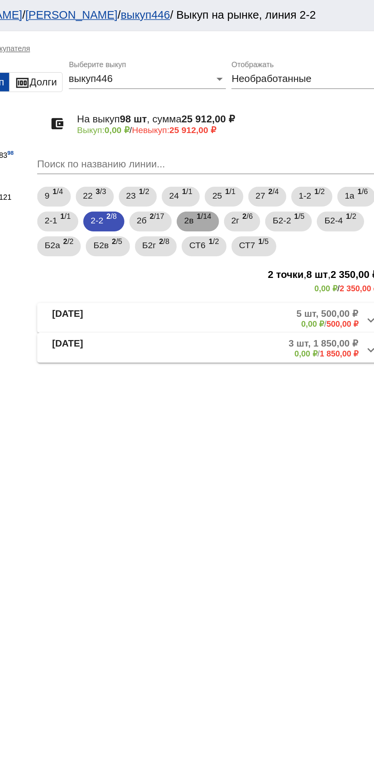
click at [249, 137] on span "2в" at bounding box center [249, 135] width 6 height 14
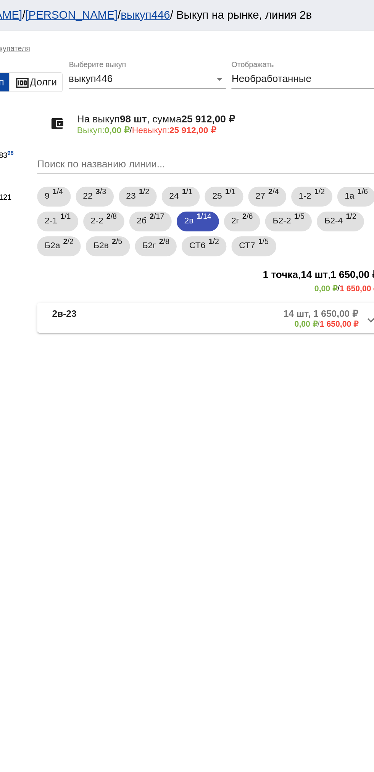
click at [204, 201] on mat-panel-title "2в-23" at bounding box center [192, 195] width 55 height 13
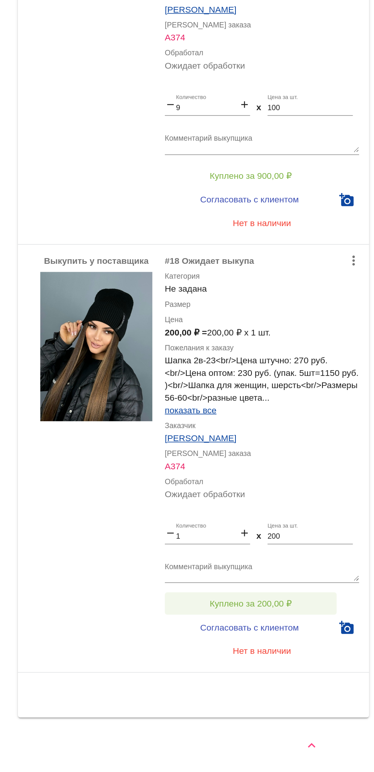
click at [329, 666] on button "Куплено за 200,00 ₽" at bounding box center [298, 669] width 105 height 14
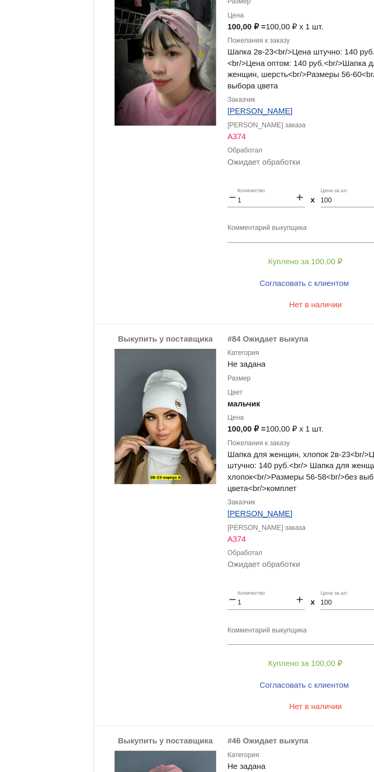
scroll to position [229, 0]
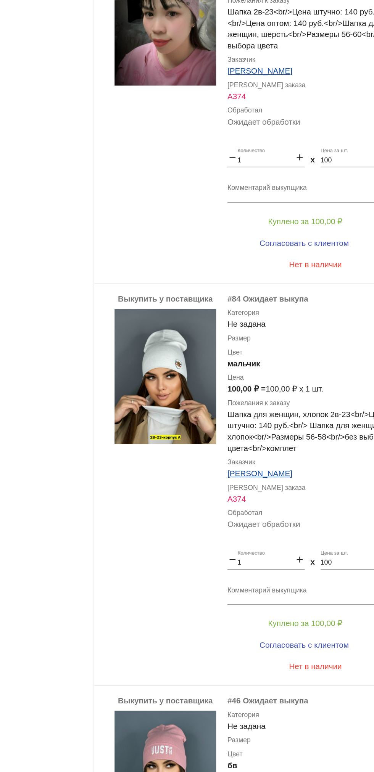
click at [315, 467] on textarea "Комментарий выкупщика" at bounding box center [305, 463] width 119 height 12
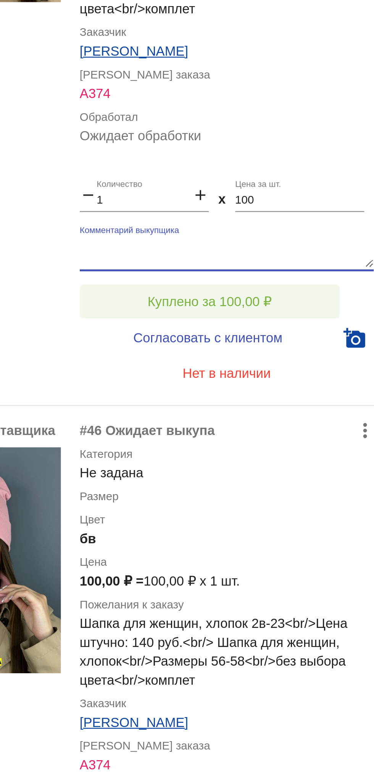
click at [329, 483] on button "Куплено за 100,00 ₽" at bounding box center [298, 483] width 105 height 14
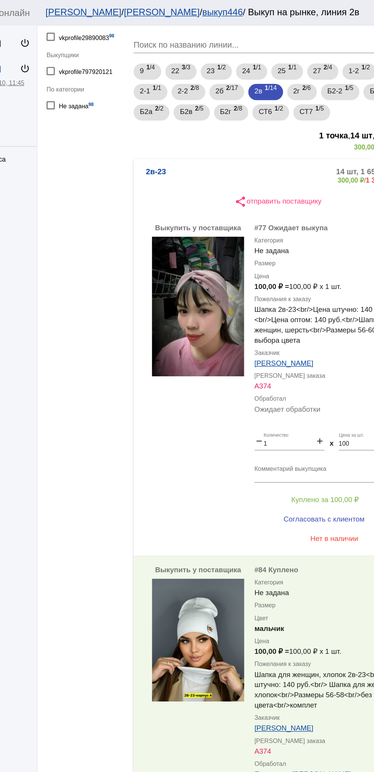
scroll to position [86, 0]
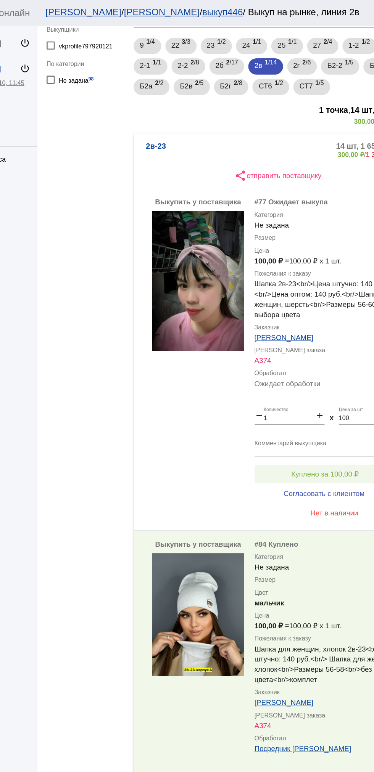
click at [320, 353] on span "Куплено за 100,00 ₽" at bounding box center [298, 353] width 50 height 6
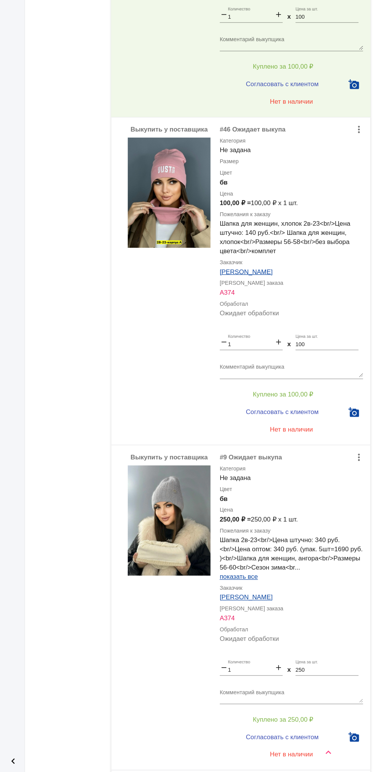
scroll to position [0, 0]
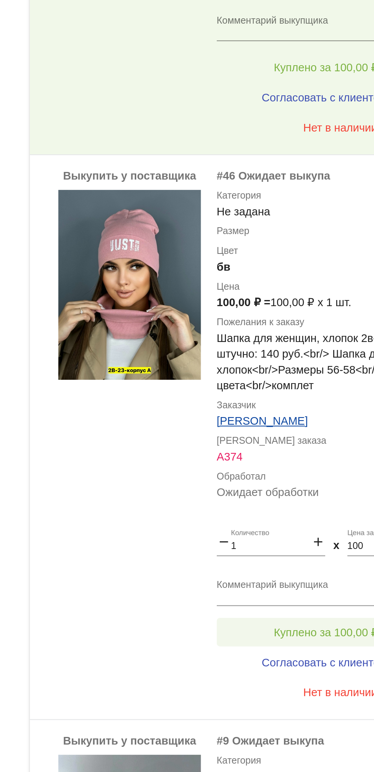
click at [305, 389] on button "Куплено за 100,00 ₽" at bounding box center [298, 395] width 105 height 14
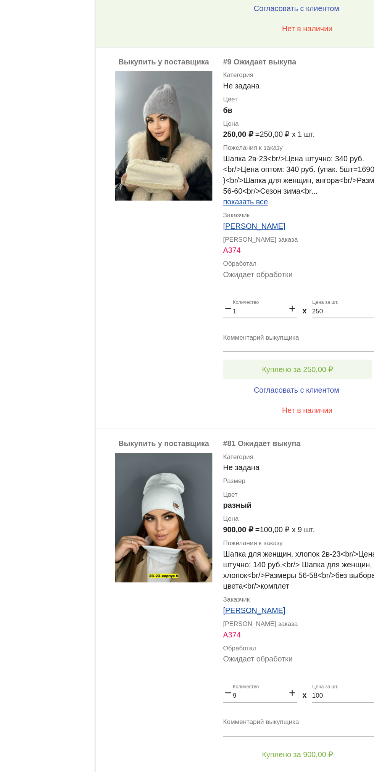
click at [320, 281] on span "Куплено за 250,00 ₽" at bounding box center [298, 282] width 50 height 6
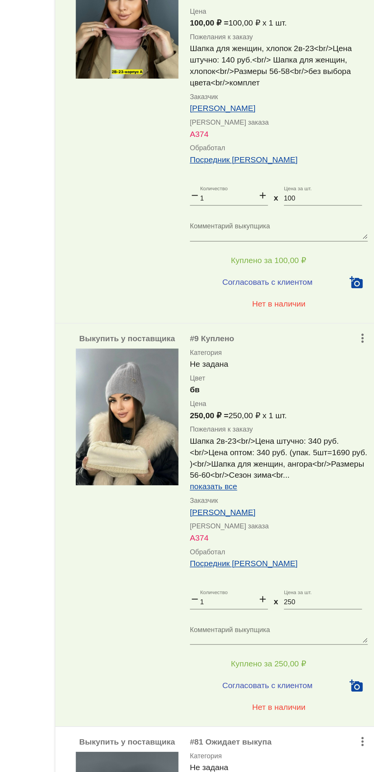
scroll to position [1127, 0]
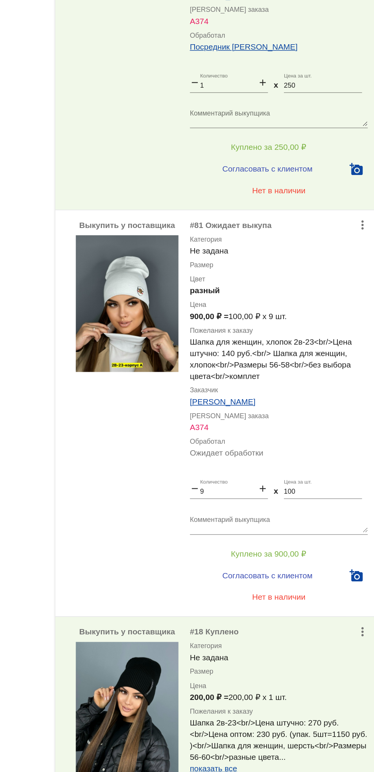
click at [321, 382] on textarea "Комментарий выкупщика" at bounding box center [305, 387] width 119 height 12
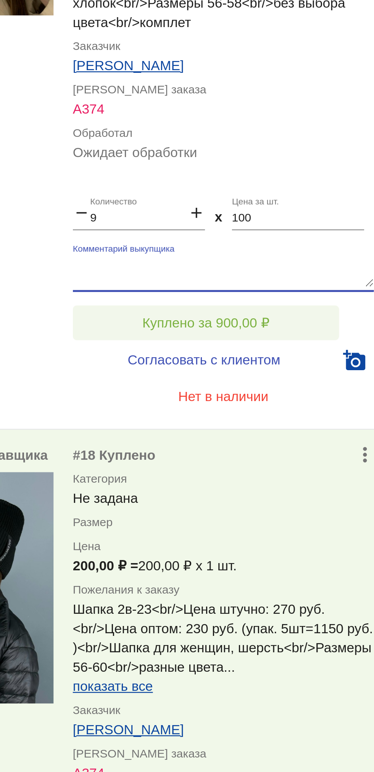
click at [328, 400] on button "Куплено за 900,00 ₽" at bounding box center [298, 407] width 105 height 14
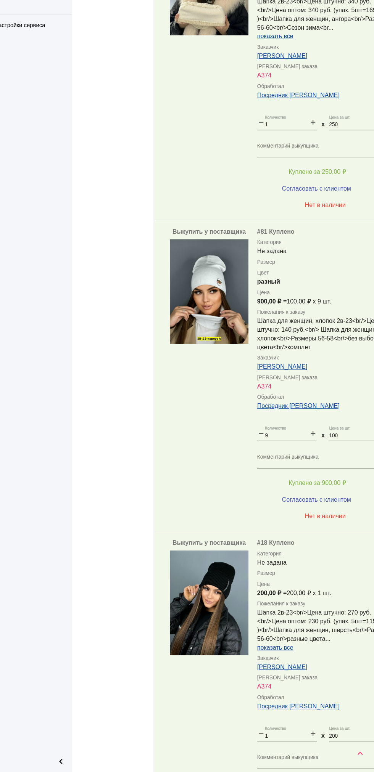
scroll to position [1171, 0]
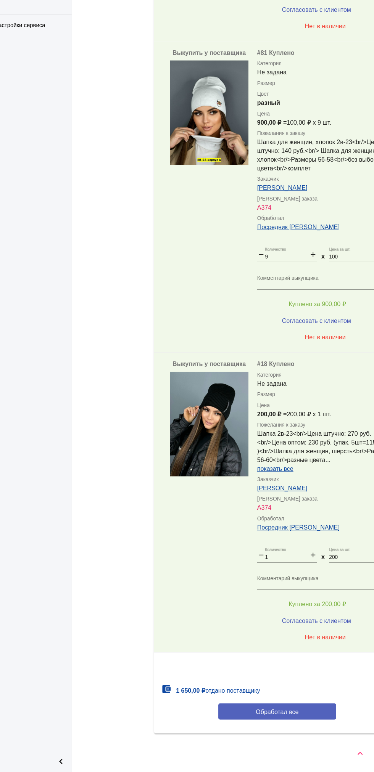
click at [273, 718] on span "Обработал все" at bounding box center [262, 719] width 37 height 6
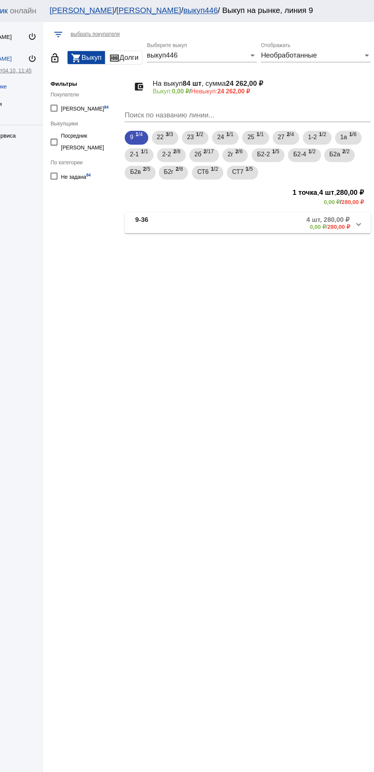
scroll to position [0, 0]
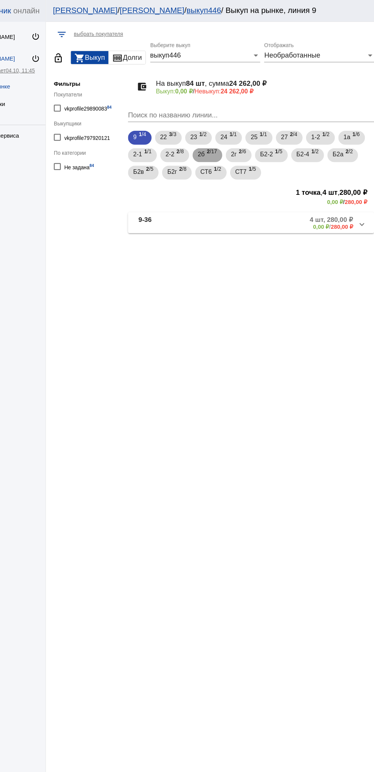
click at [221, 135] on span "2б" at bounding box center [220, 135] width 6 height 14
click at [250, 135] on span "2г" at bounding box center [248, 135] width 5 height 14
click at [199, 136] on span "2 /8" at bounding box center [201, 136] width 6 height 16
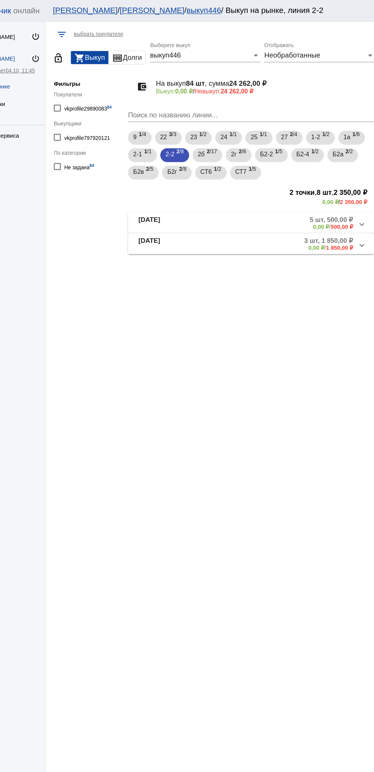
click at [253, 214] on mat-panel-description "3 шт, 1 850,00 ₽ 0,00 ₽ / 1 850,00 ₽" at bounding box center [291, 213] width 123 height 13
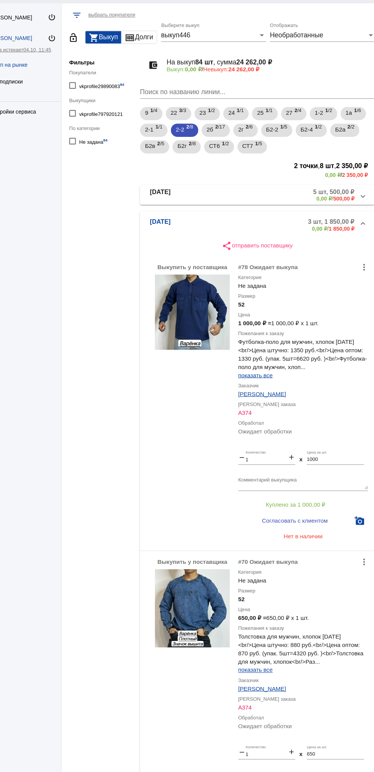
click at [256, 197] on mat-panel-description "5 шт, 500,00 ₽ 0,00 ₽ / 500,00 ₽" at bounding box center [291, 195] width 121 height 13
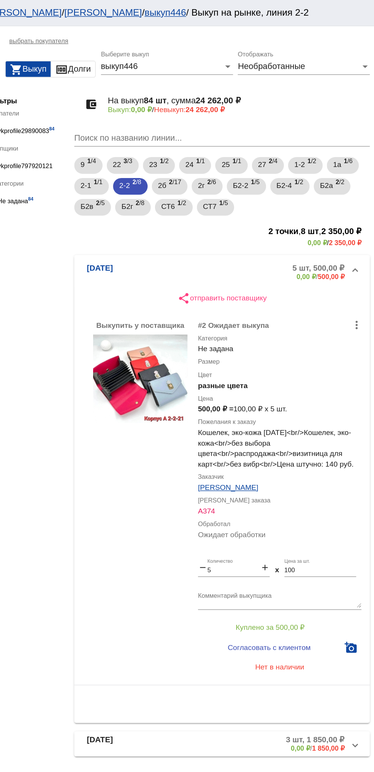
click at [236, 199] on mat-panel-description "5 шт, 500,00 ₽ 0,00 ₽ / 500,00 ₽" at bounding box center [291, 198] width 121 height 13
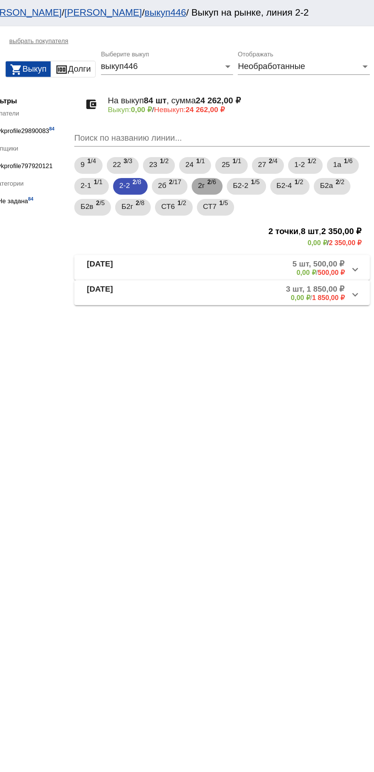
click at [259, 133] on span "2 /6" at bounding box center [255, 136] width 6 height 16
click at [304, 219] on mat-panel-description "1 шт, 1,00 ₽ 0,00 ₽ / 1,00 ₽" at bounding box center [291, 213] width 122 height 13
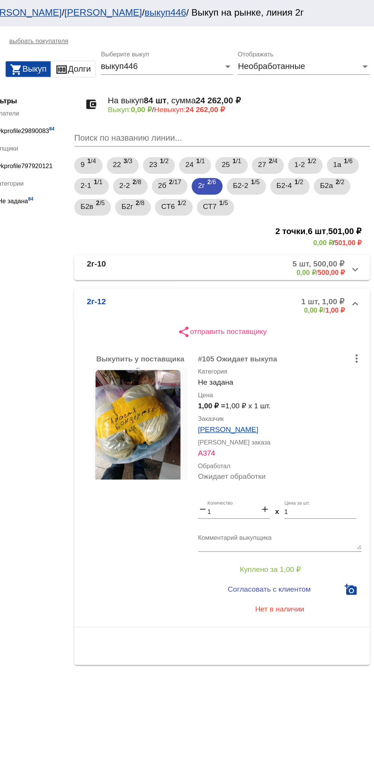
click at [271, 218] on mat-panel-description "1 шт, 1,00 ₽ 0,00 ₽ / 1,00 ₽" at bounding box center [291, 222] width 122 height 13
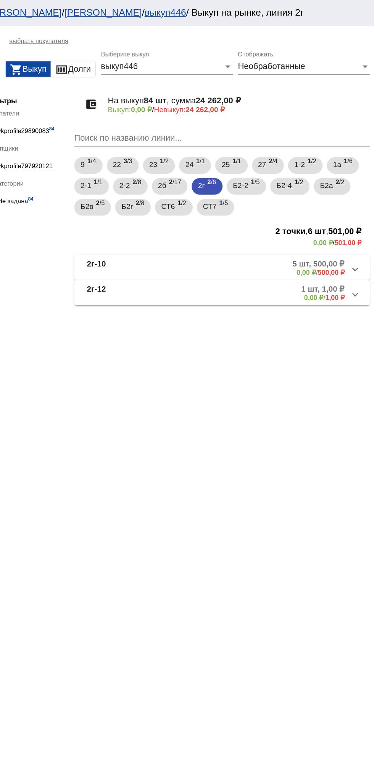
click at [308, 194] on mat-panel-description "5 шт, 500,00 ₽ 0,00 ₽ / 500,00 ₽" at bounding box center [290, 195] width 124 height 13
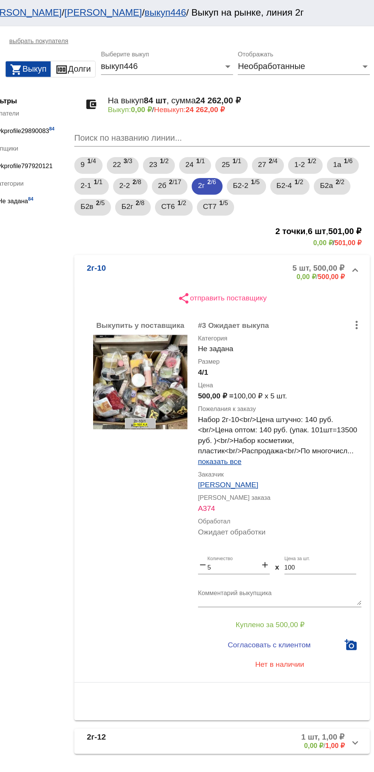
click at [249, 206] on mat-expansion-panel-header "2г-10 5 шт, 500,00 ₽ 0,00 ₽ / 500,00 ₽" at bounding box center [263, 198] width 215 height 24
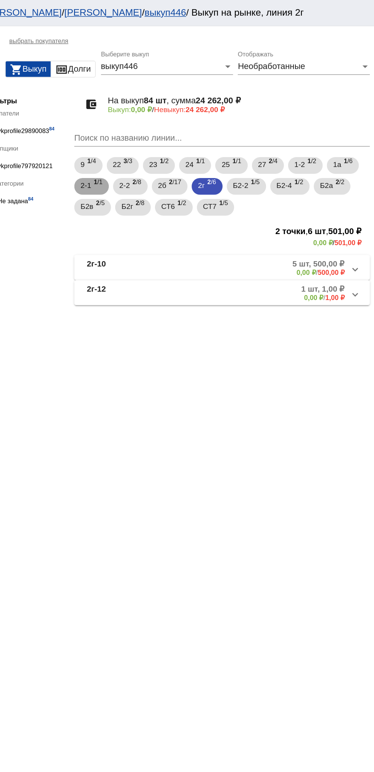
click at [171, 133] on b "1" at bounding box center [171, 132] width 3 height 5
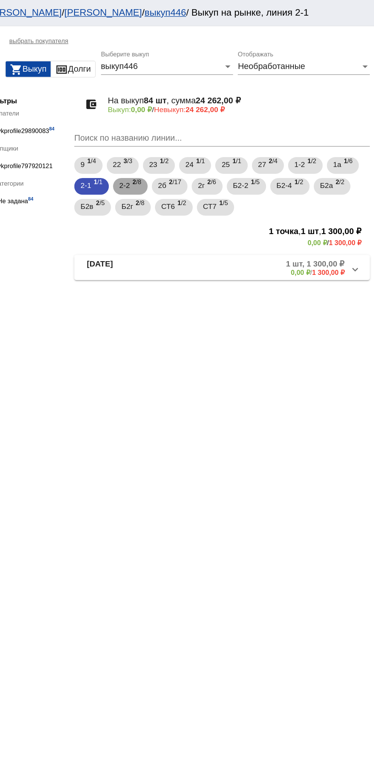
click at [194, 134] on span "2-2" at bounding box center [192, 135] width 8 height 14
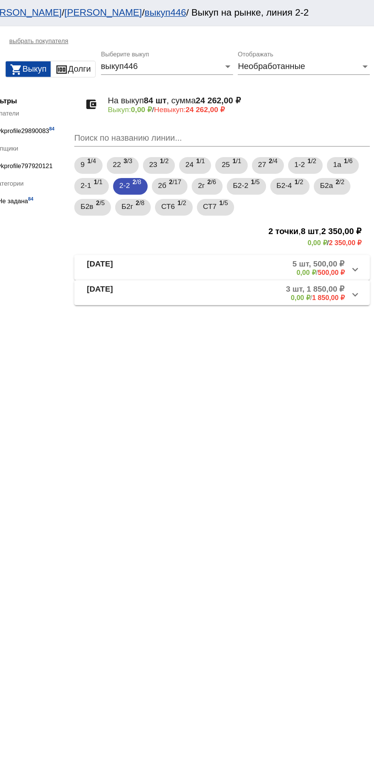
click at [301, 220] on mat-expansion-panel-header "2-2-23 3 шт, 1 850,00 ₽ 0,00 ₽ / 1 850,00 ₽" at bounding box center [263, 213] width 215 height 18
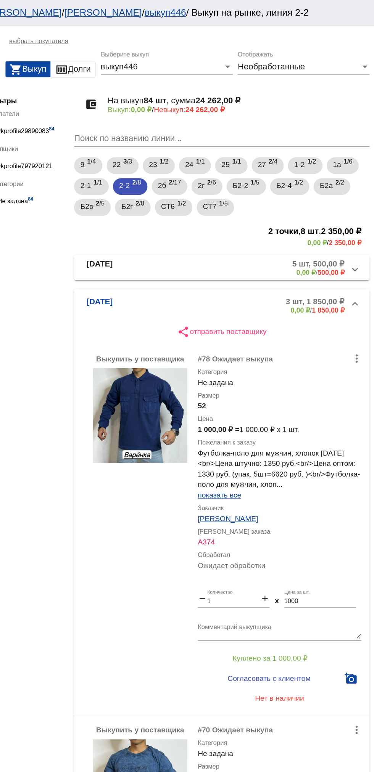
click at [287, 193] on mat-panel-description "5 шт, 500,00 ₽ 0,00 ₽ / 500,00 ₽" at bounding box center [291, 195] width 121 height 13
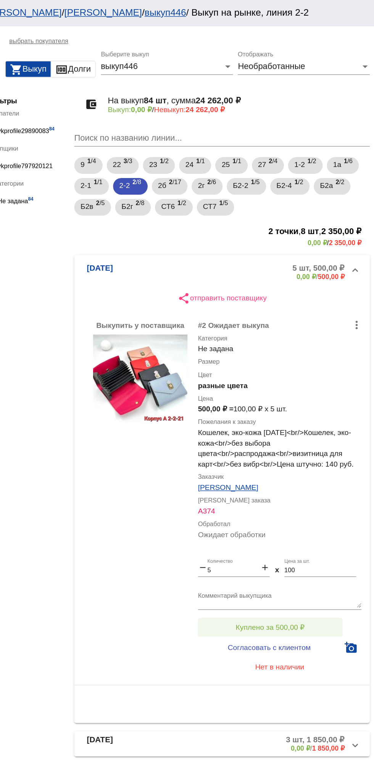
click at [326, 456] on button "Куплено за 500,00 ₽" at bounding box center [298, 457] width 105 height 14
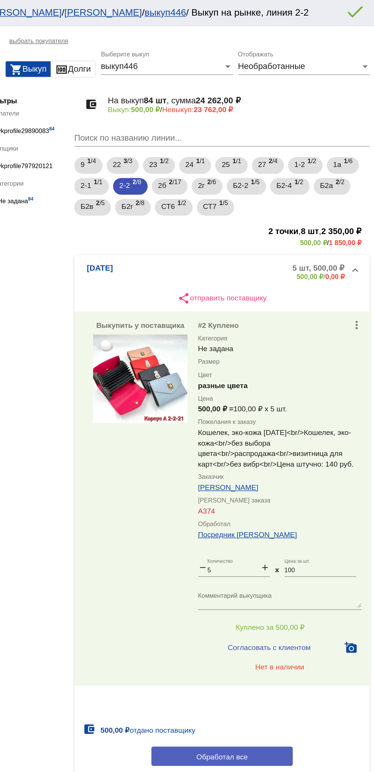
click at [227, 555] on button "Обработал все" at bounding box center [263, 551] width 103 height 14
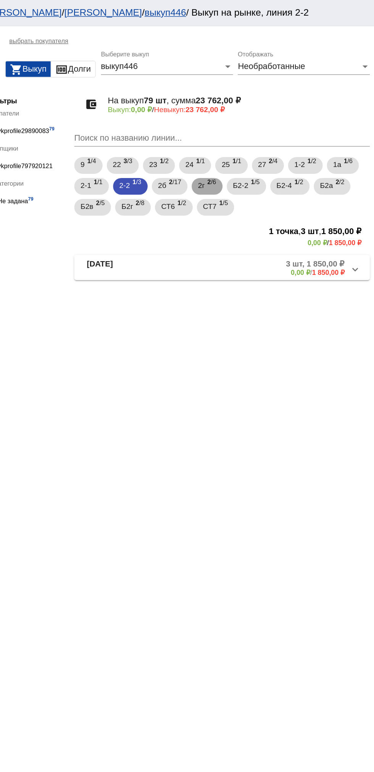
click at [255, 133] on b "2" at bounding box center [253, 132] width 3 height 5
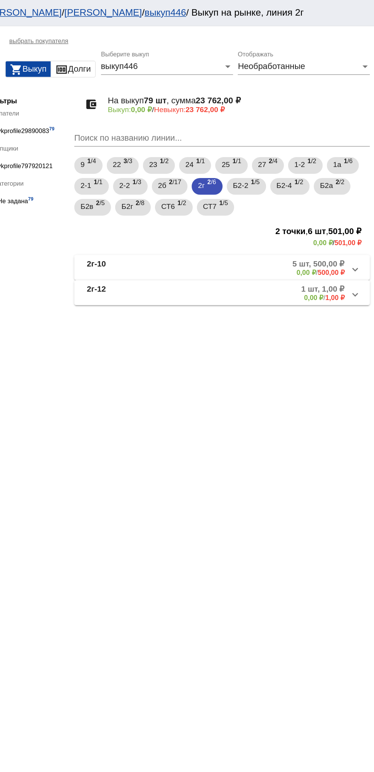
click at [279, 208] on mat-panel-description "1 шт, 1,00 ₽ 0,00 ₽ / 1,00 ₽" at bounding box center [291, 213] width 122 height 13
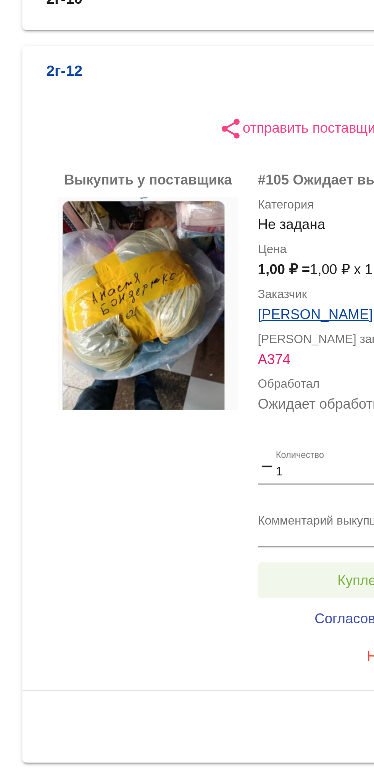
click at [281, 421] on button "Куплено за 1,00 ₽" at bounding box center [298, 415] width 105 height 14
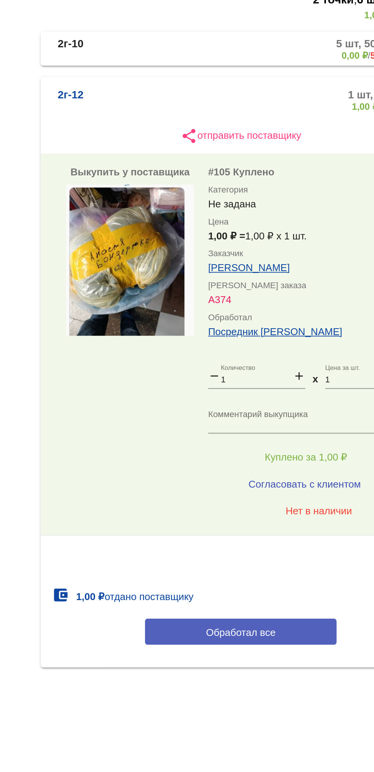
click at [279, 510] on span "Обработал все" at bounding box center [262, 509] width 37 height 6
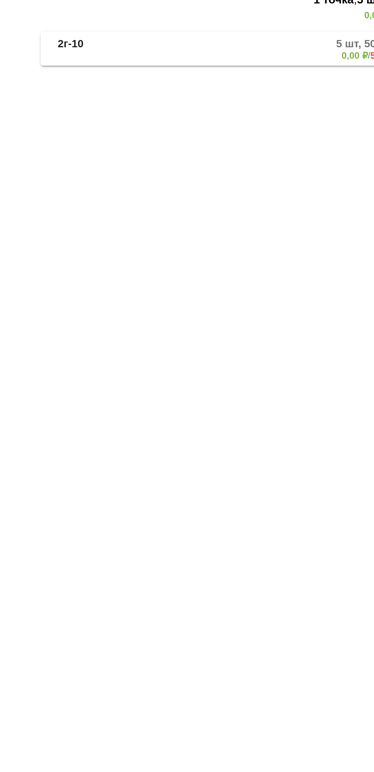
click at [247, 201] on mat-panel-description "5 шт, 500,00 ₽ 0,00 ₽ / 500,00 ₽" at bounding box center [290, 195] width 124 height 13
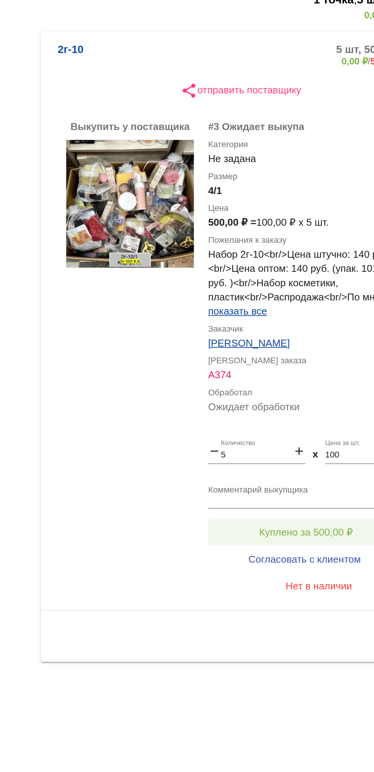
click at [312, 454] on span "Куплено за 500,00 ₽" at bounding box center [298, 455] width 50 height 6
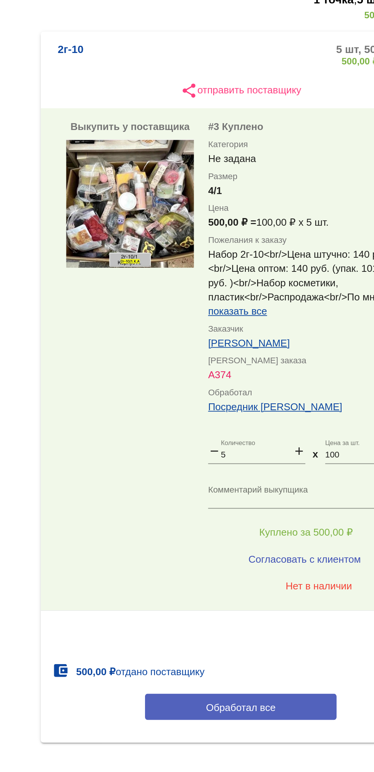
click at [288, 546] on button "Обработал все" at bounding box center [263, 549] width 103 height 14
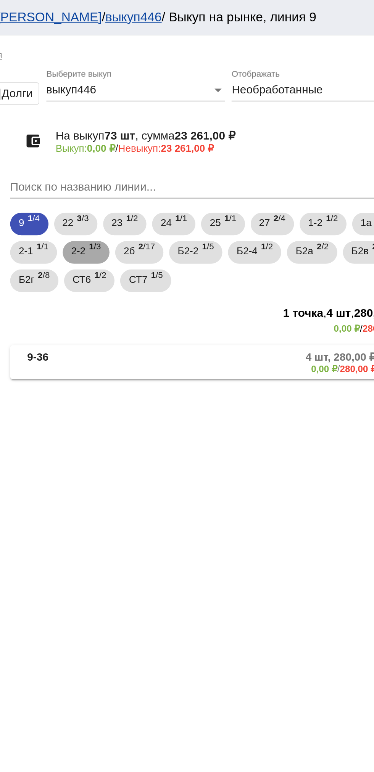
click at [200, 133] on b "1" at bounding box center [199, 132] width 3 height 5
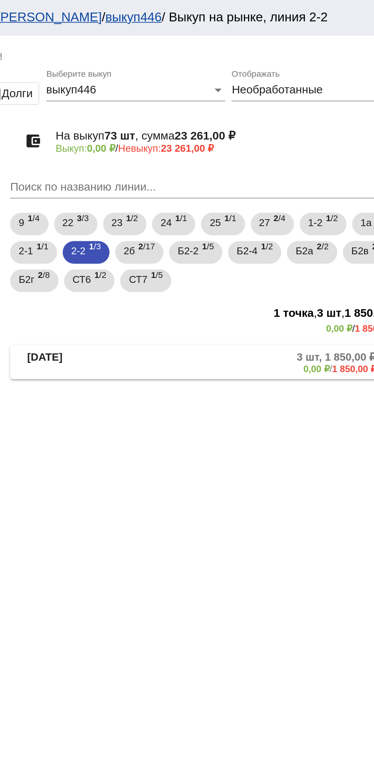
click at [263, 193] on mat-panel-description "3 шт, 1 850,00 ₽ 0,00 ₽ / 1 850,00 ₽" at bounding box center [291, 195] width 123 height 13
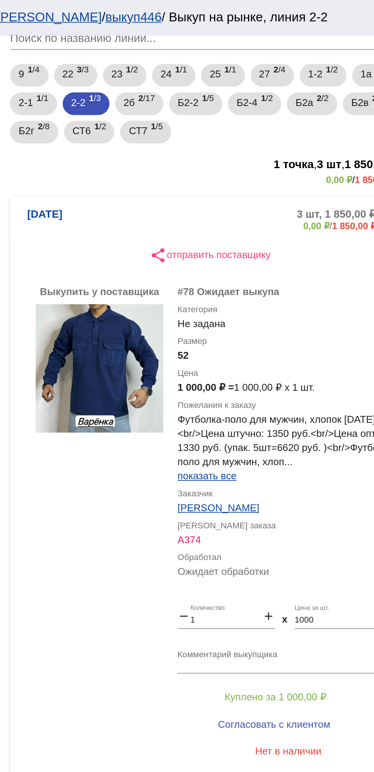
scroll to position [95, 0]
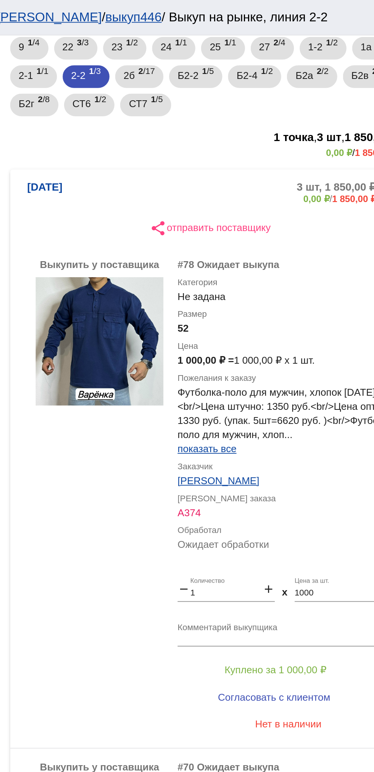
click at [271, 337] on textarea "Комментарий выкупщика" at bounding box center [305, 340] width 119 height 12
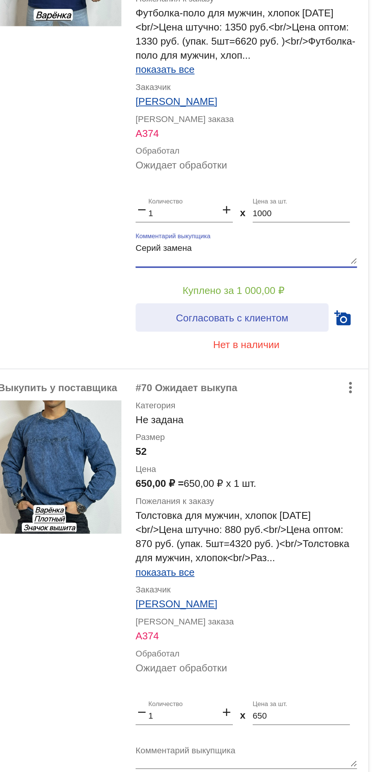
type textarea "Серий замена"
click at [284, 372] on span "Согласовать с клиентом" at bounding box center [297, 375] width 60 height 6
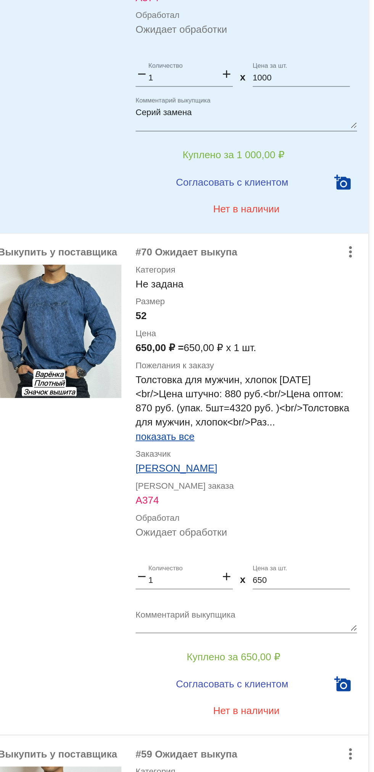
scroll to position [169, 0]
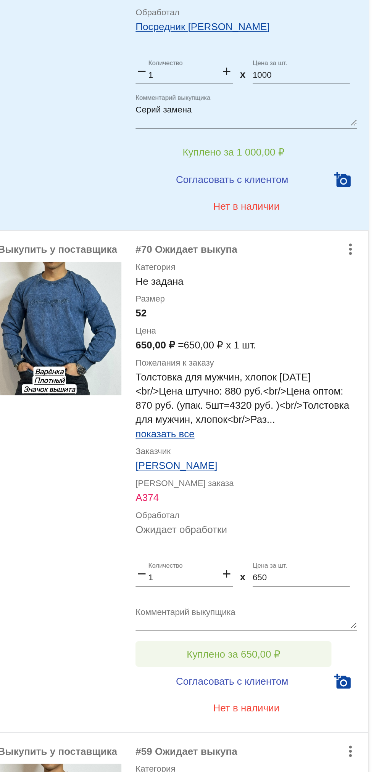
click at [286, 555] on span "Куплено за 650,00 ₽" at bounding box center [298, 556] width 50 height 6
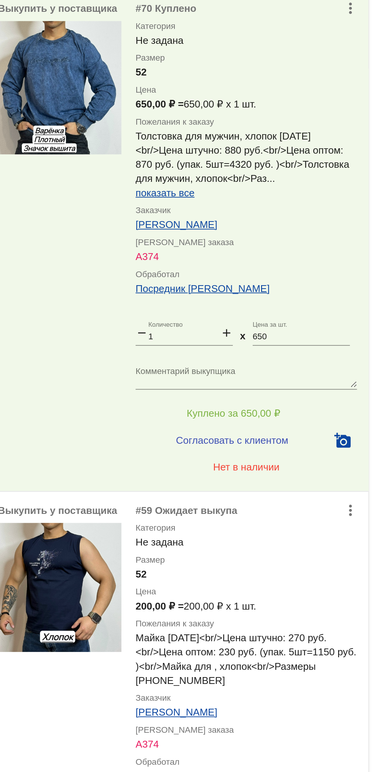
scroll to position [319, 0]
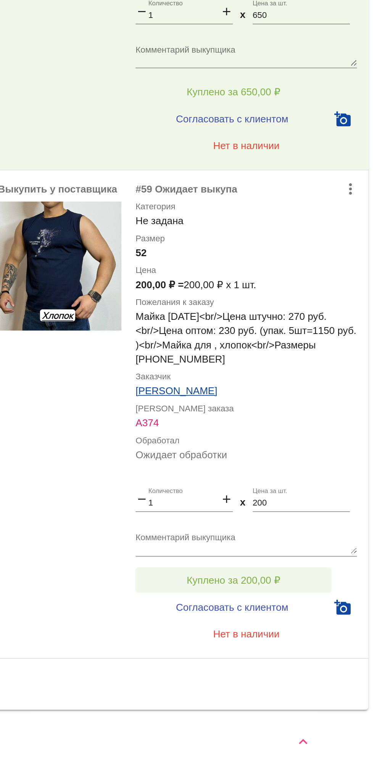
click at [318, 665] on button "Куплено за 200,00 ₽" at bounding box center [298, 669] width 105 height 14
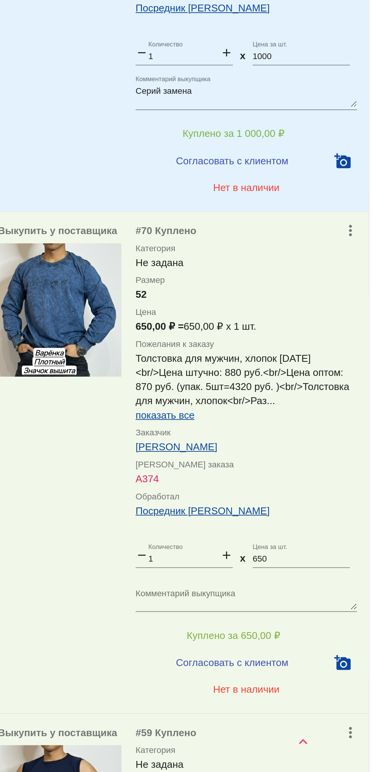
scroll to position [0, 0]
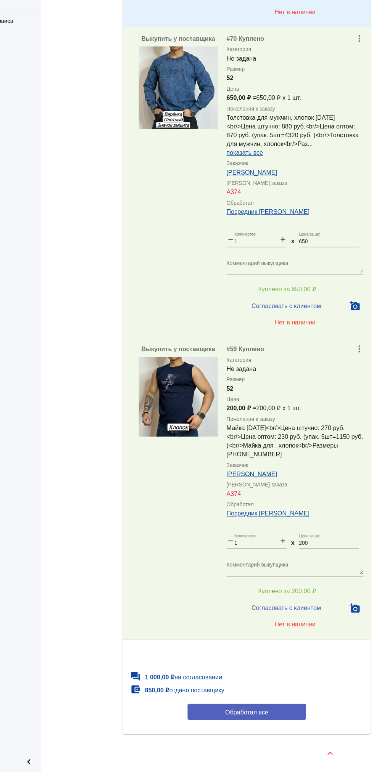
click at [295, 725] on button "Обработал все" at bounding box center [263, 719] width 103 height 14
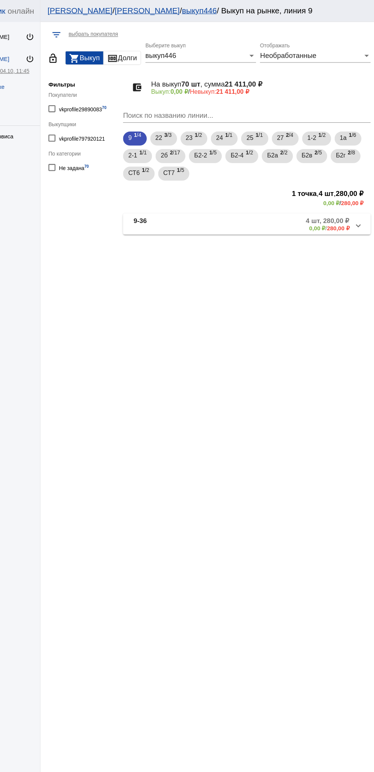
click at [287, 200] on mat-panel-description "4 шт, 280,00 ₽ 0,00 ₽ / 280,00 ₽" at bounding box center [289, 195] width 126 height 13
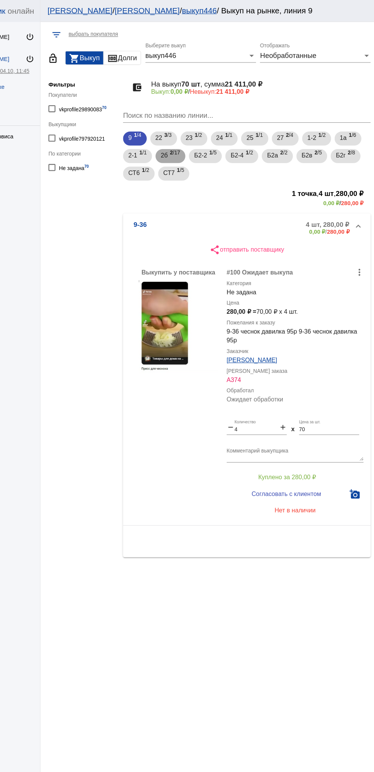
click at [203, 139] on span "2 /17" at bounding box center [200, 136] width 9 height 16
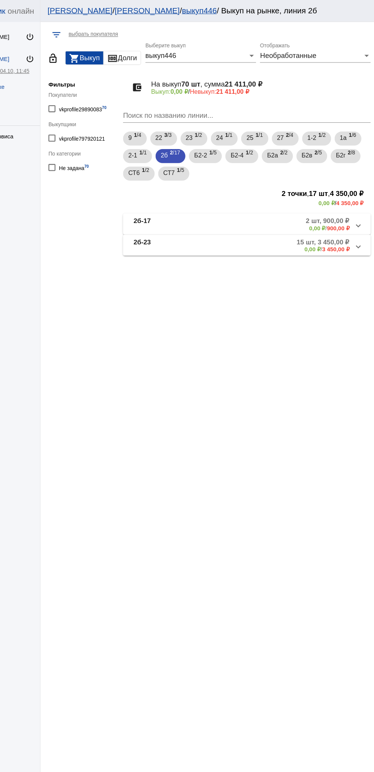
click at [267, 200] on mat-panel-description "2 шт, 900,00 ₽ 0,00 ₽ / 900,00 ₽" at bounding box center [291, 195] width 124 height 13
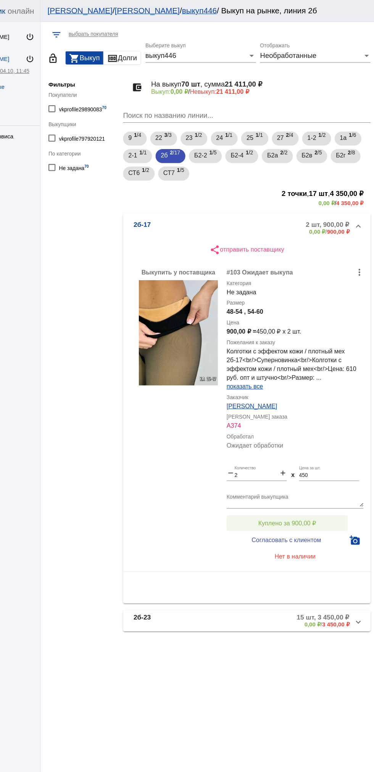
click at [310, 452] on span "Куплено за 900,00 ₽" at bounding box center [298, 455] width 50 height 6
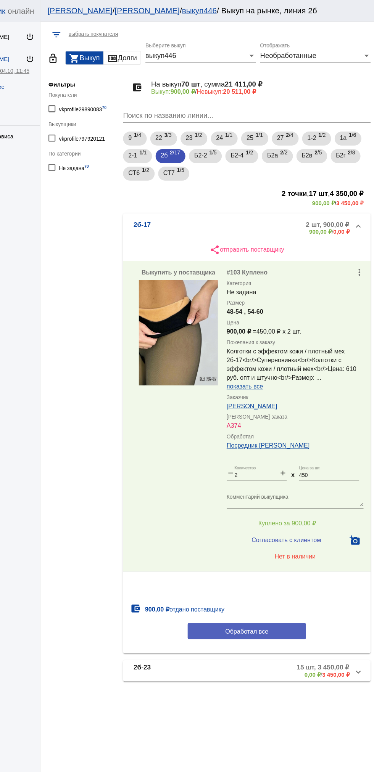
click at [227, 555] on button "Обработал все" at bounding box center [263, 549] width 103 height 14
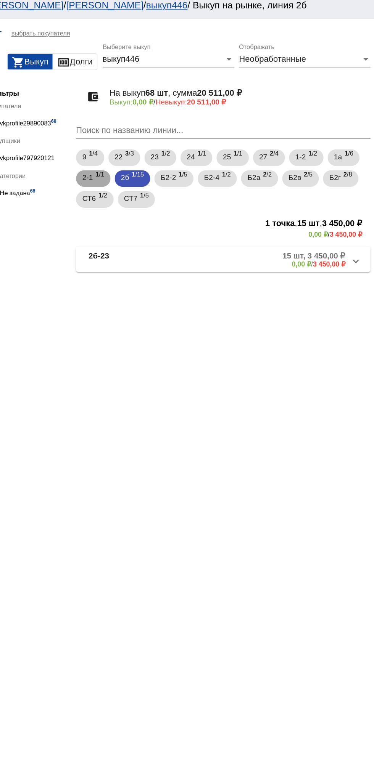
click at [169, 138] on div "2-1 1 /1" at bounding box center [168, 136] width 16 height 16
click at [357, 121] on span "1 /6" at bounding box center [355, 121] width 6 height 16
click at [323, 120] on span "1-2" at bounding box center [320, 120] width 8 height 14
click at [304, 193] on mat-panel-description "2 шт, 1 000,00 ₽ 0,00 ₽ / 1 000,00 ₽" at bounding box center [291, 195] width 123 height 13
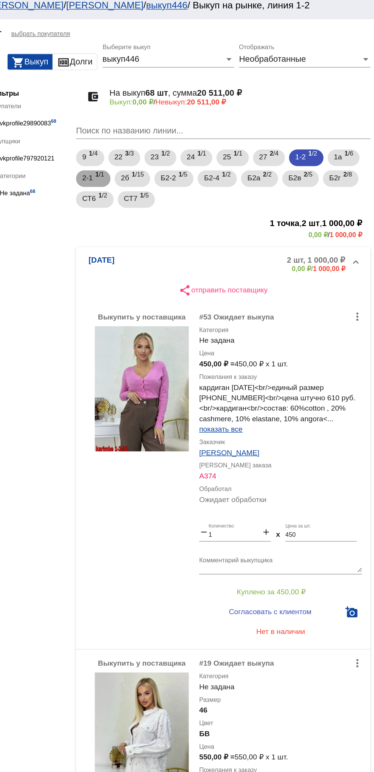
click at [170, 140] on div "2-1 1 /1" at bounding box center [168, 136] width 16 height 16
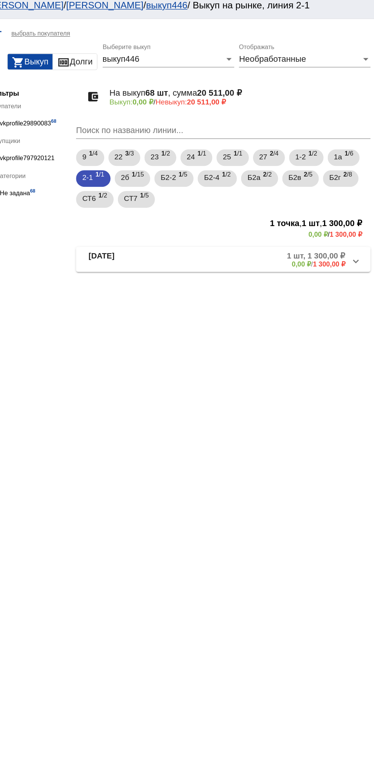
click at [255, 204] on mat-expansion-panel-header "2-1-03 1 шт, 1 300,00 ₽ 0,00 ₽ / 1 300,00 ₽" at bounding box center [263, 195] width 215 height 18
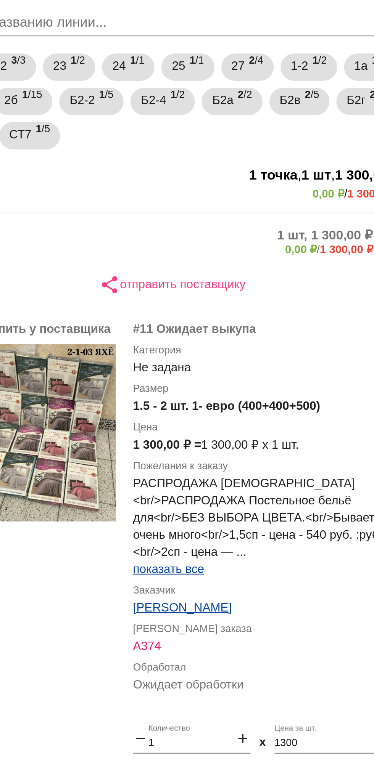
click at [292, 194] on mat-panel-description "1 шт, 1 300,00 ₽ 0,00 ₽ / 1 300,00 ₽" at bounding box center [291, 198] width 123 height 13
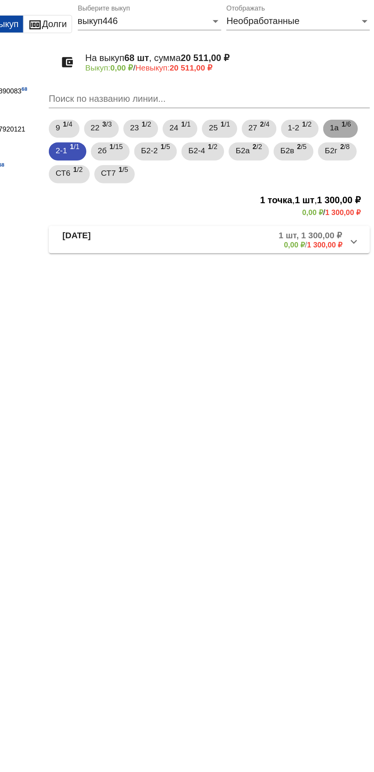
click at [358, 120] on span "1 /6" at bounding box center [355, 121] width 6 height 16
click at [300, 204] on mat-expansion-panel-header "1а-21/б 6 шт, 2 300,00 ₽ 0,00 ₽ / 2 300,00 ₽" at bounding box center [263, 195] width 215 height 18
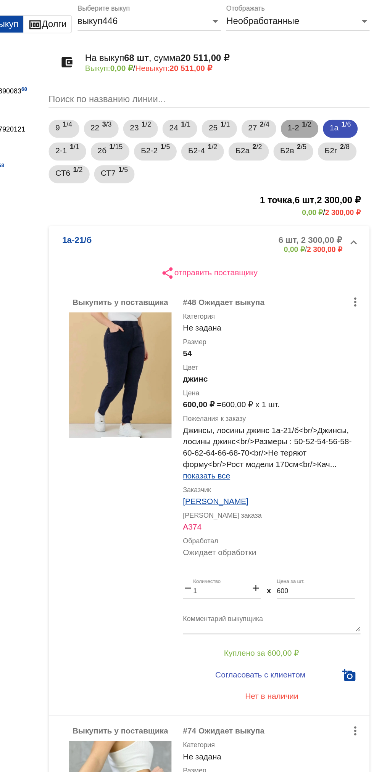
click at [328, 125] on div "1-2 1 /2" at bounding box center [324, 121] width 16 height 16
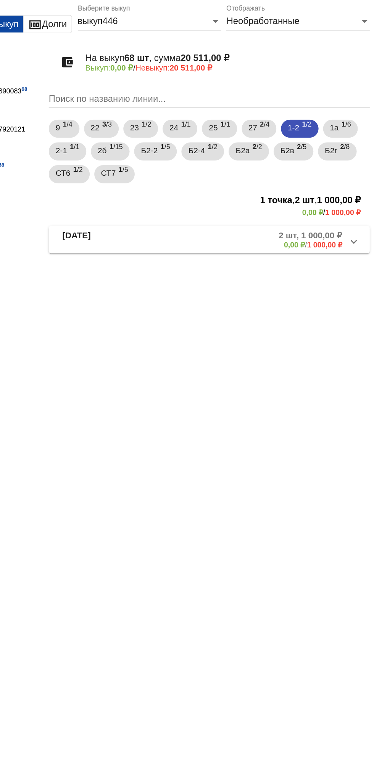
click at [288, 195] on mat-panel-description "2 шт, 1 000,00 ₽ 0,00 ₽ / 1 000,00 ₽" at bounding box center [291, 195] width 123 height 13
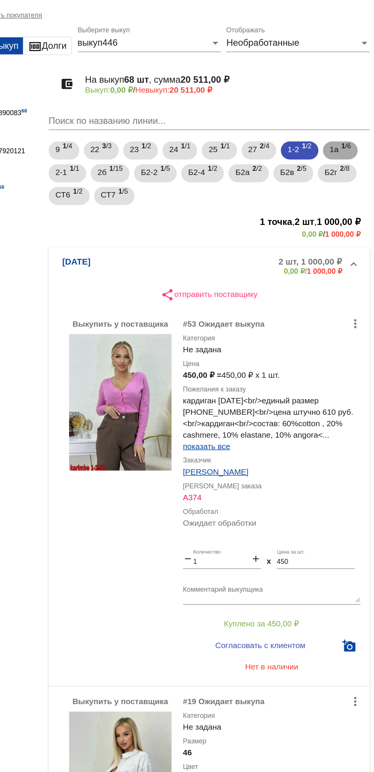
click at [357, 122] on span "1 /6" at bounding box center [355, 121] width 6 height 16
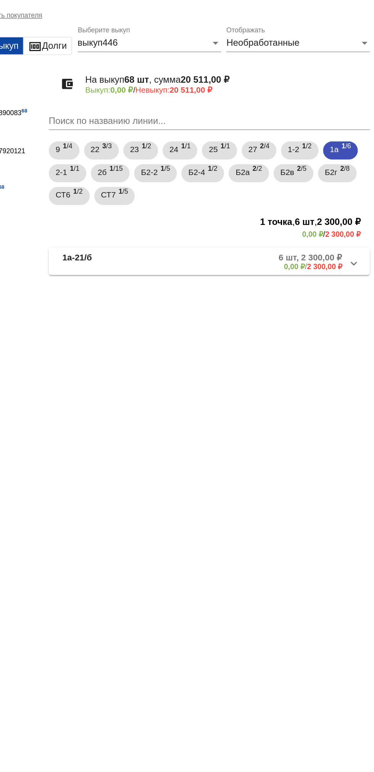
click at [279, 196] on mat-panel-description "6 шт, 2 300,00 ₽ 0,00 ₽ / 2 300,00 ₽" at bounding box center [291, 195] width 122 height 13
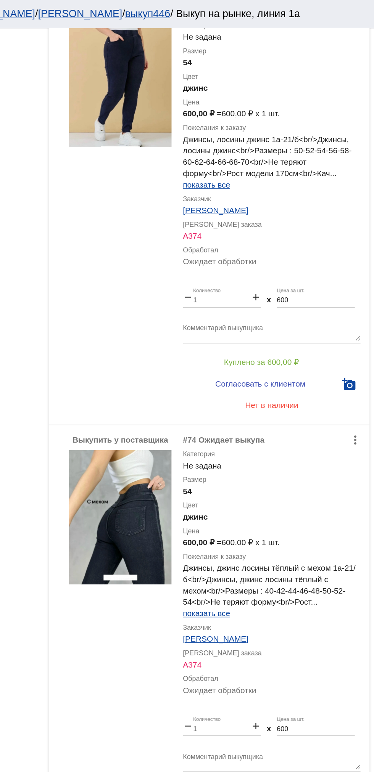
scroll to position [241, 0]
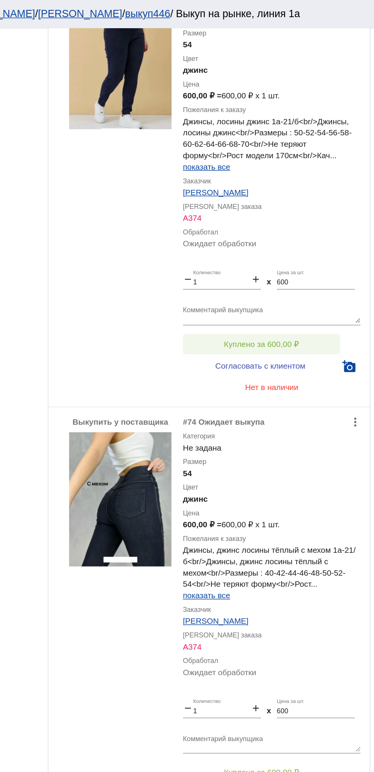
click at [313, 229] on span "Куплено за 600,00 ₽" at bounding box center [298, 231] width 50 height 6
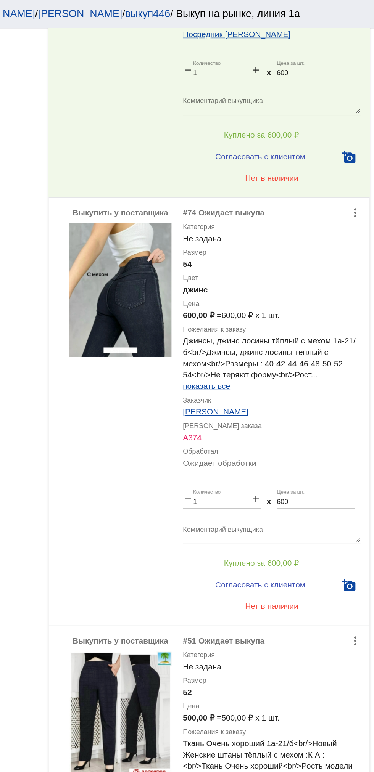
scroll to position [384, 0]
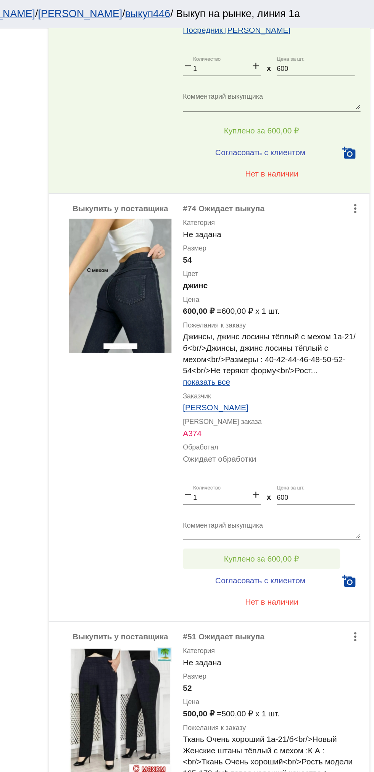
click at [271, 371] on button "Куплено за 600,00 ₽" at bounding box center [298, 375] width 105 height 14
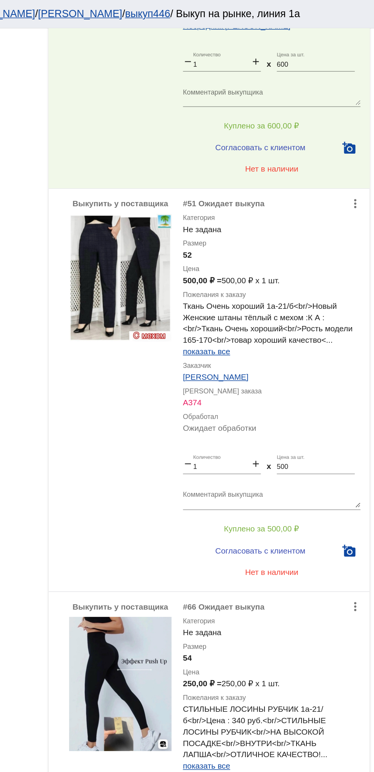
scroll to position [684, 0]
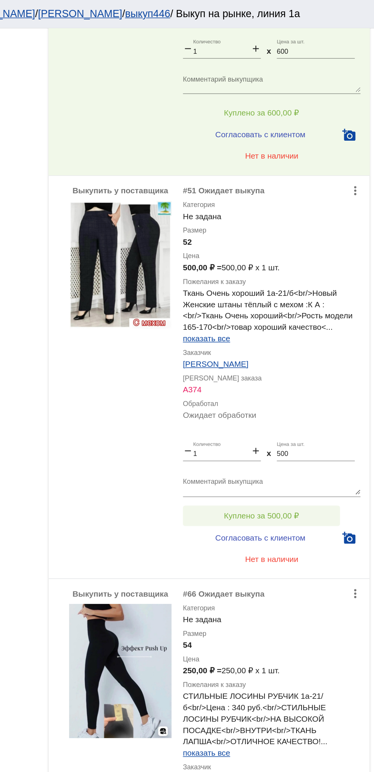
click at [270, 351] on button "Куплено за 500,00 ₽" at bounding box center [298, 346] width 105 height 14
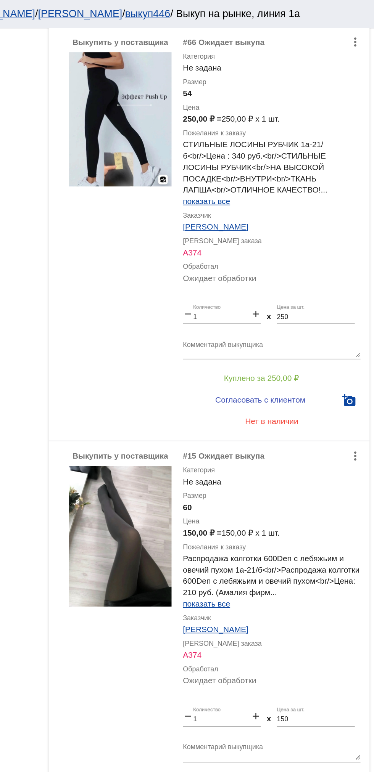
scroll to position [1058, 0]
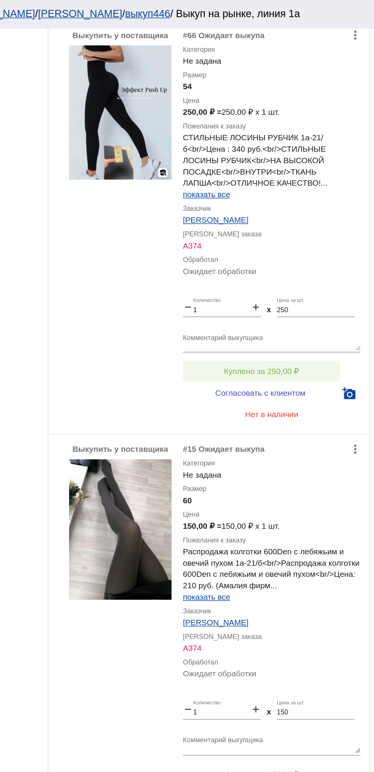
click at [260, 249] on button "Куплено за 250,00 ₽" at bounding box center [298, 249] width 105 height 14
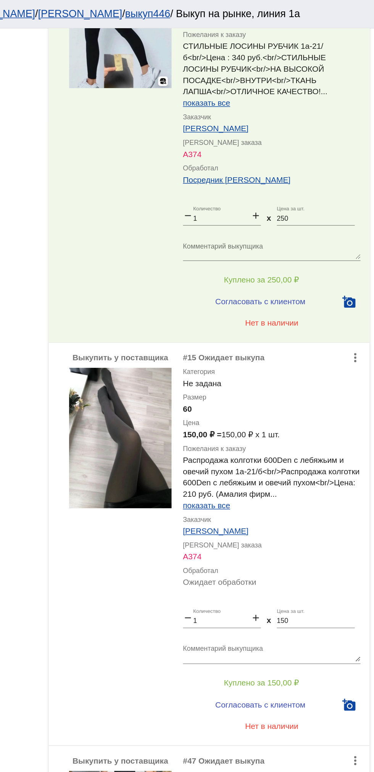
scroll to position [1186, 0]
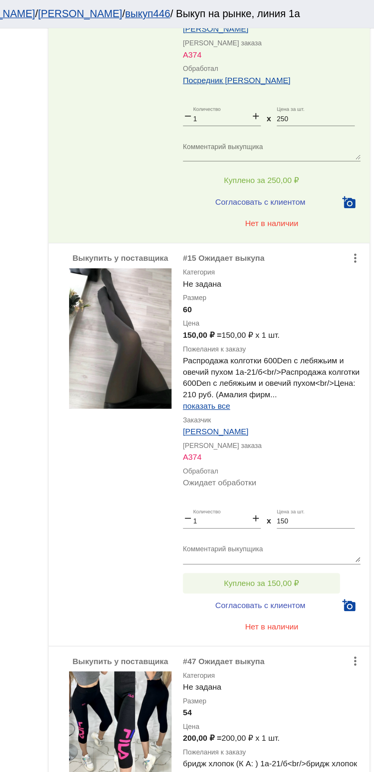
click at [276, 392] on span "Куплено за 150,00 ₽" at bounding box center [298, 391] width 50 height 6
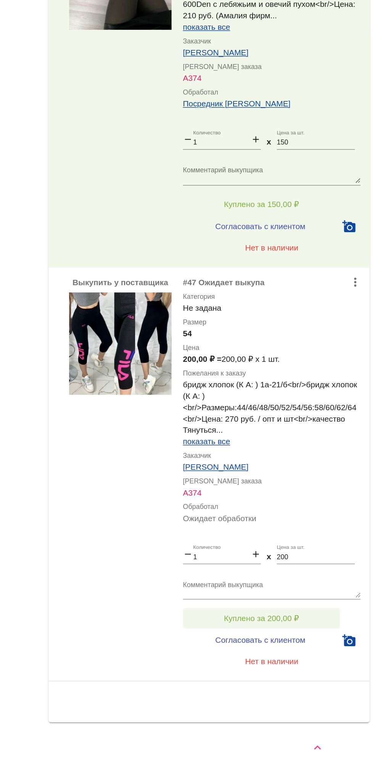
click at [344, 665] on button "Куплено за 200,00 ₽" at bounding box center [298, 669] width 105 height 14
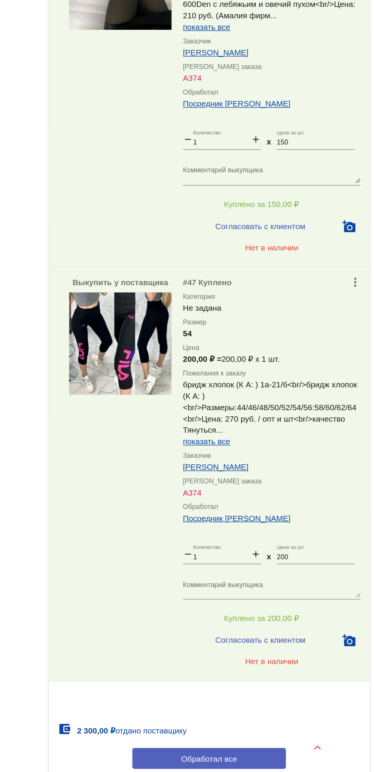
click at [289, 757] on button "Обработал все" at bounding box center [263, 763] width 103 height 14
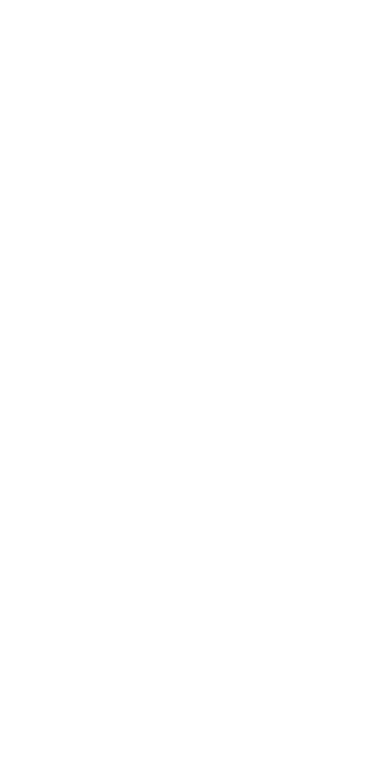
scroll to position [0, 0]
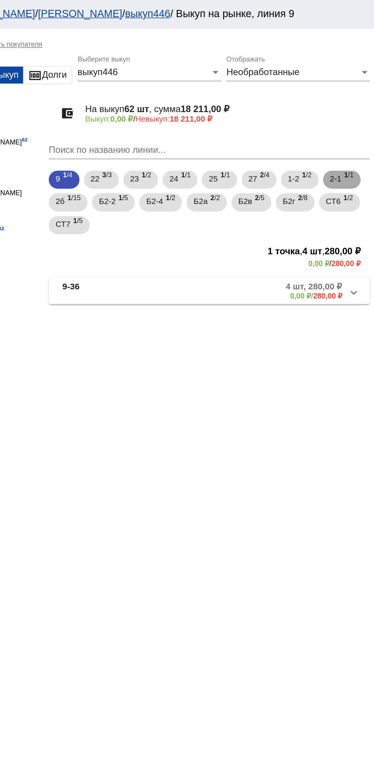
click at [356, 121] on div "2-1 1 /1" at bounding box center [352, 121] width 16 height 16
click at [323, 120] on span "1-2" at bounding box center [320, 120] width 8 height 14
click at [303, 193] on mat-panel-description "2 шт, 1 000,00 ₽ 0,00 ₽ / 1 000,00 ₽" at bounding box center [291, 195] width 123 height 13
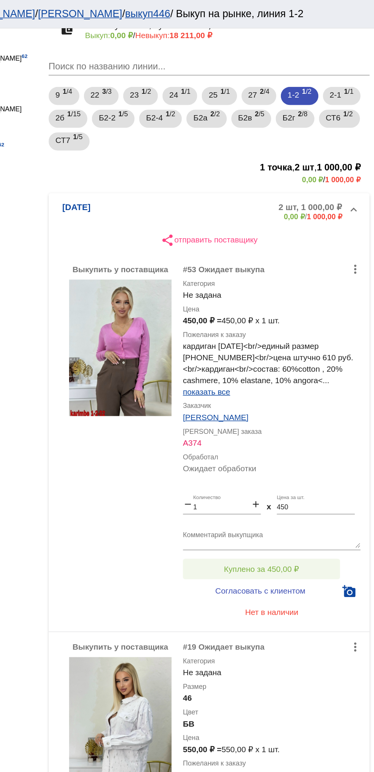
click at [326, 376] on button "Куплено за 450,00 ₽" at bounding box center [298, 382] width 105 height 14
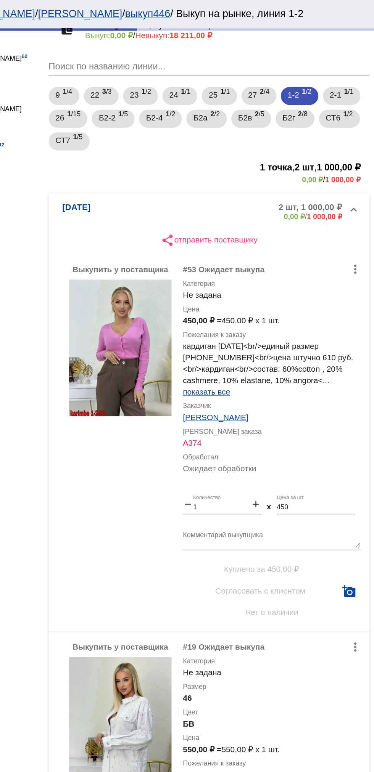
scroll to position [64, 0]
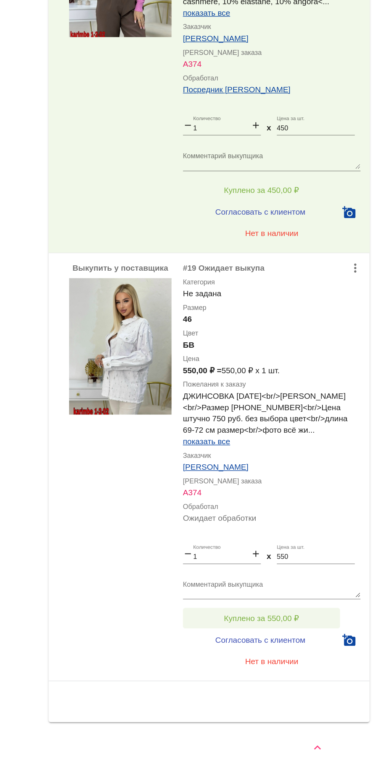
click at [325, 666] on button "Куплено за 550,00 ₽" at bounding box center [298, 669] width 105 height 14
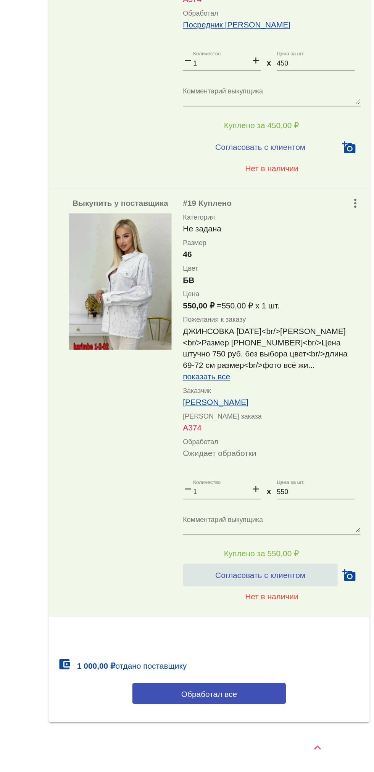
scroll to position [99, 0]
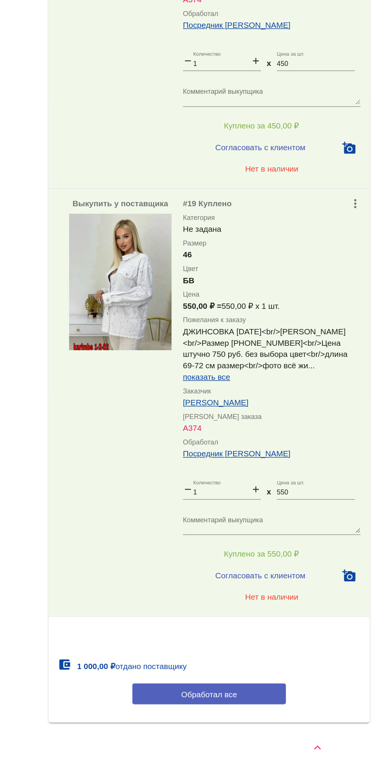
click at [298, 724] on button "Обработал все" at bounding box center [263, 720] width 103 height 14
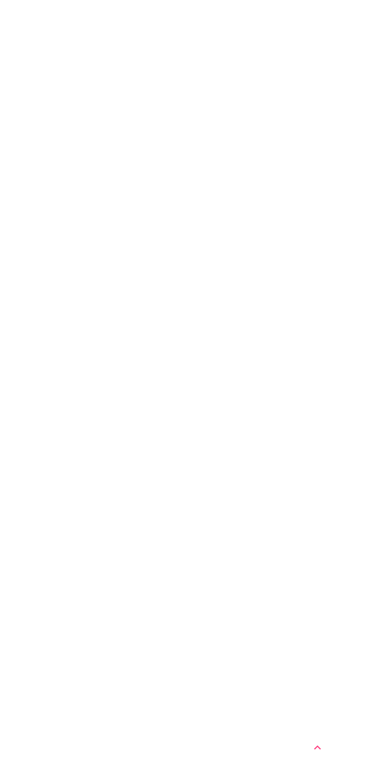
scroll to position [0, 0]
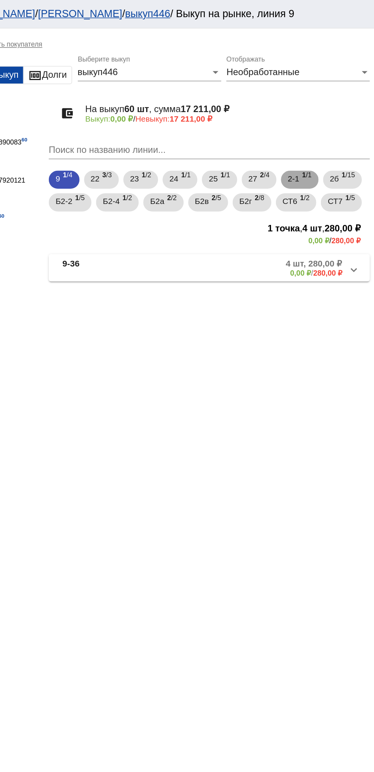
click at [323, 119] on span "2-1" at bounding box center [320, 120] width 8 height 14
click at [312, 178] on b "1 шт, 1 300,00 ₽" at bounding box center [331, 176] width 43 height 7
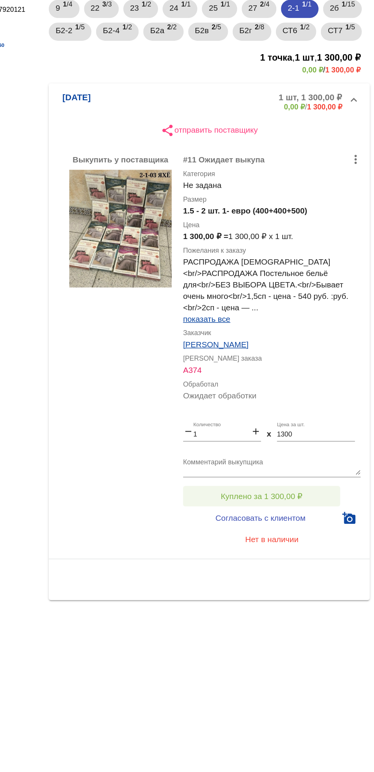
click at [322, 440] on button "Куплено за 1 300,00 ₽" at bounding box center [298, 447] width 105 height 14
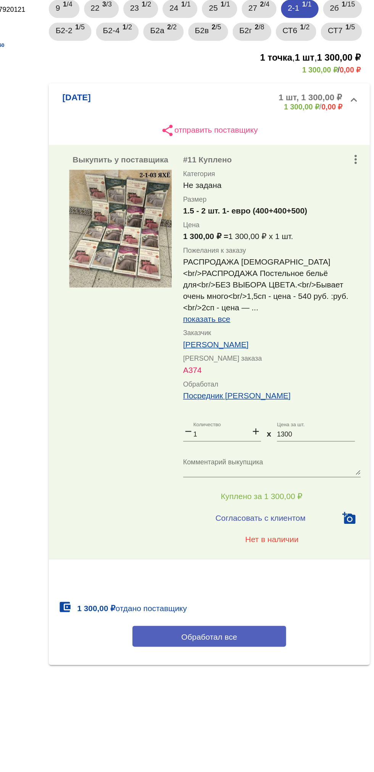
click at [299, 534] on button "Обработал все" at bounding box center [263, 541] width 103 height 14
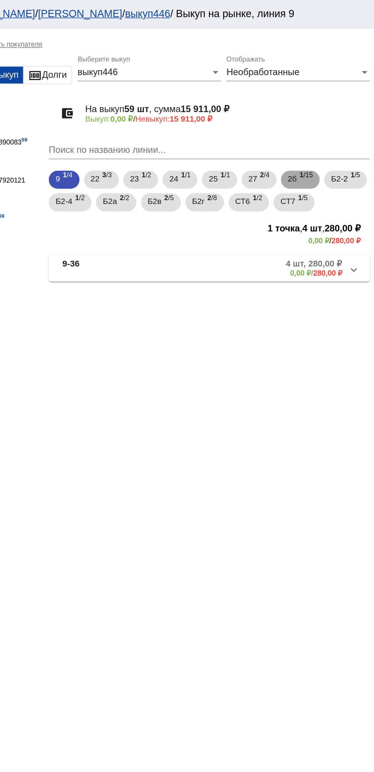
click at [332, 124] on span "1 /15" at bounding box center [328, 121] width 9 height 16
click at [301, 185] on mat-panel-description "15 шт, 3 450,00 ₽ 0,00 ₽ / 3 450,00 ₽" at bounding box center [289, 179] width 126 height 13
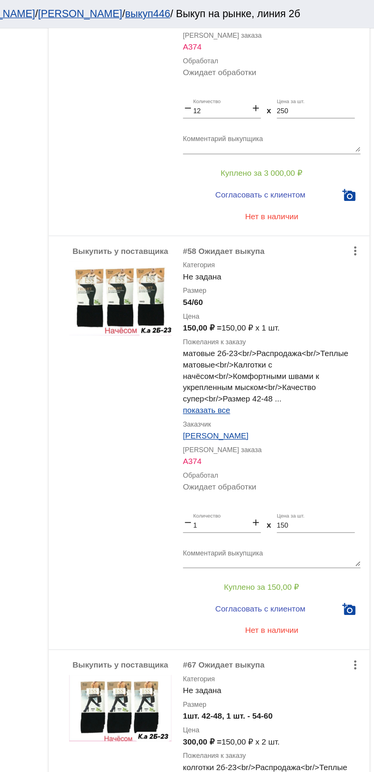
scroll to position [309, 0]
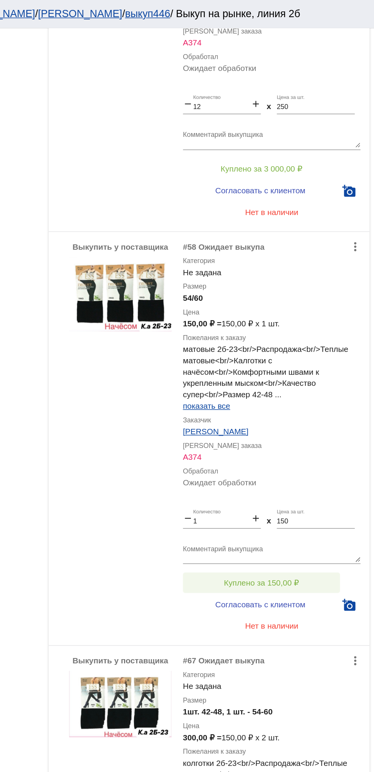
click at [323, 389] on span "Куплено за 150,00 ₽" at bounding box center [298, 391] width 50 height 6
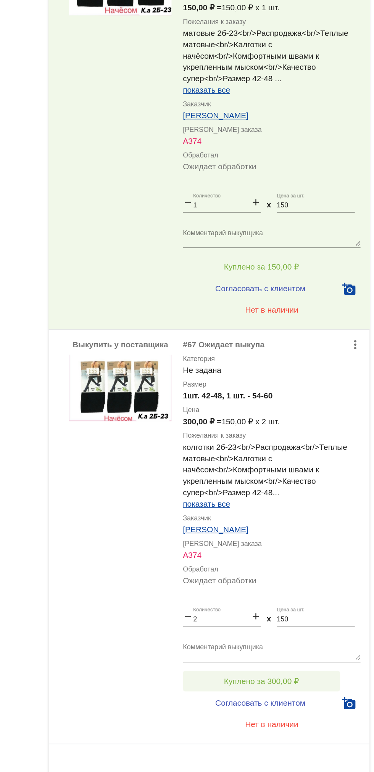
click at [328, 666] on button "Куплено за 300,00 ₽" at bounding box center [298, 669] width 105 height 14
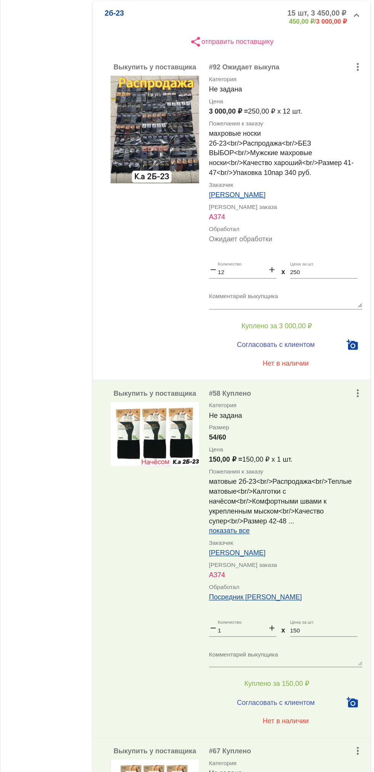
scroll to position [0, 0]
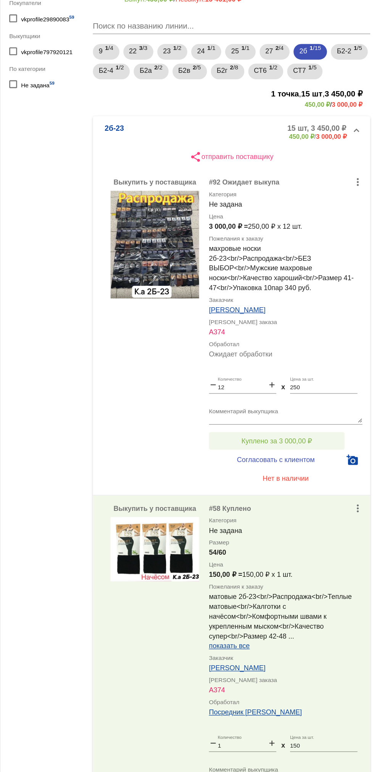
click at [318, 422] on span "Куплено за 3 000,00 ₽" at bounding box center [298, 422] width 55 height 6
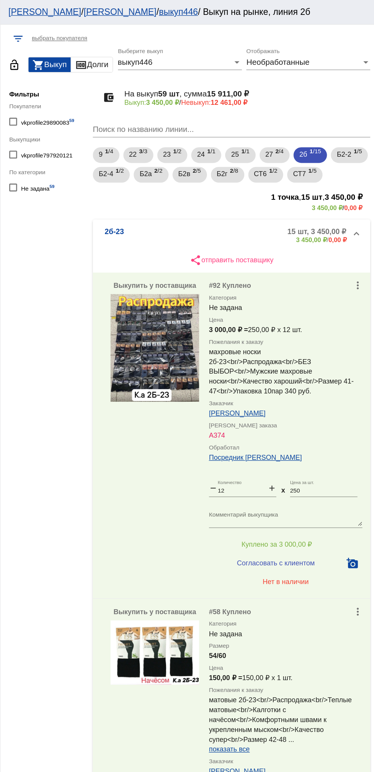
click at [156, 554] on div "Выкупить у поставщика more_vert #58 Куплено Категория Не задана Размер 54/60 Це…" at bounding box center [263, 604] width 215 height 278
click at [86, 590] on app-buyout-process "filter_list выбрать покупателя lock_open shopping_cart Выкуп money Долги выкуп4…" at bounding box center [229, 556] width 290 height 1075
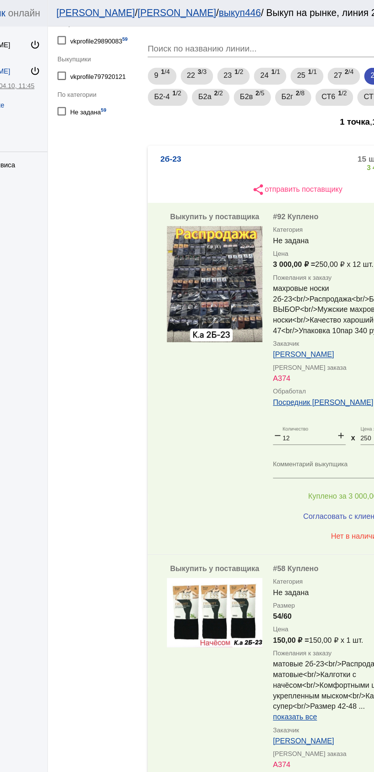
scroll to position [5, 0]
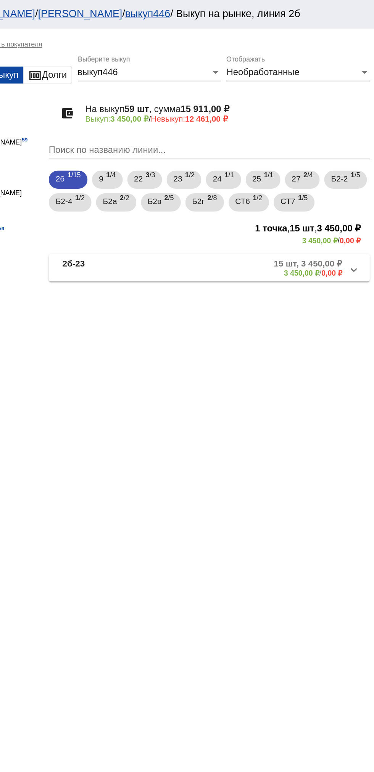
click at [197, 175] on mat-panel-title "2б-23" at bounding box center [192, 179] width 55 height 13
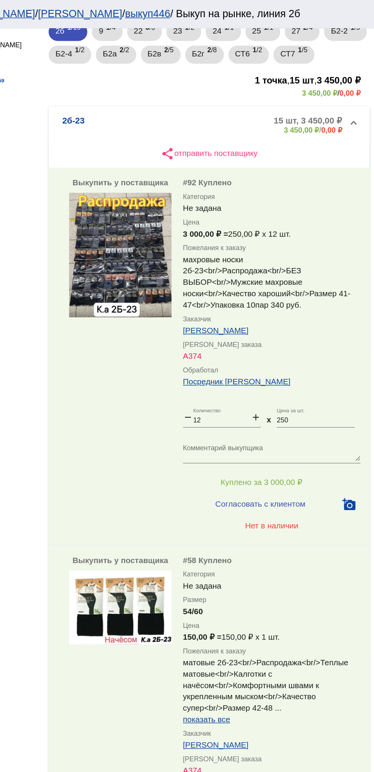
scroll to position [353, 0]
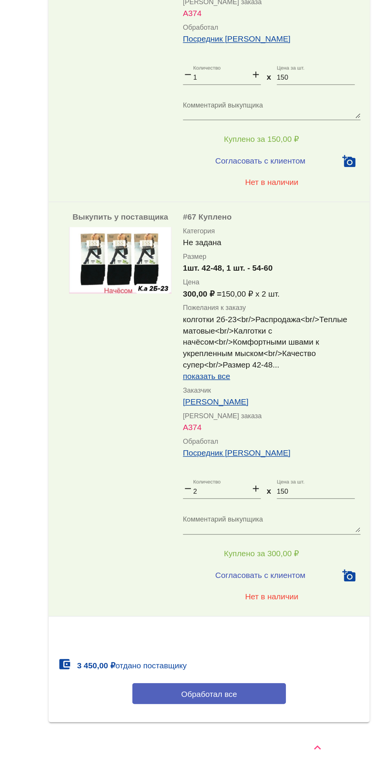
click at [239, 721] on button "Обработал все" at bounding box center [263, 719] width 103 height 14
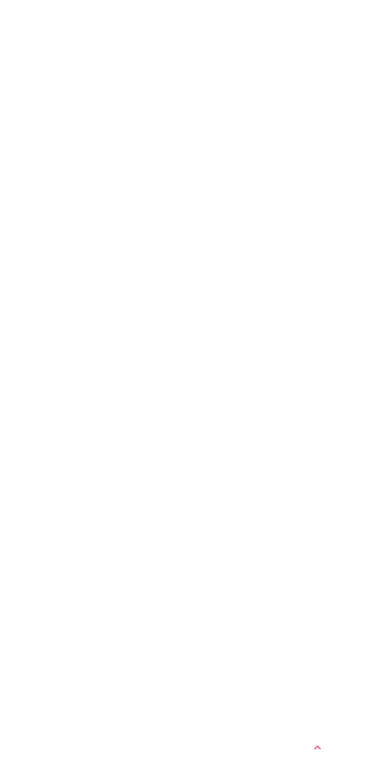
scroll to position [0, 0]
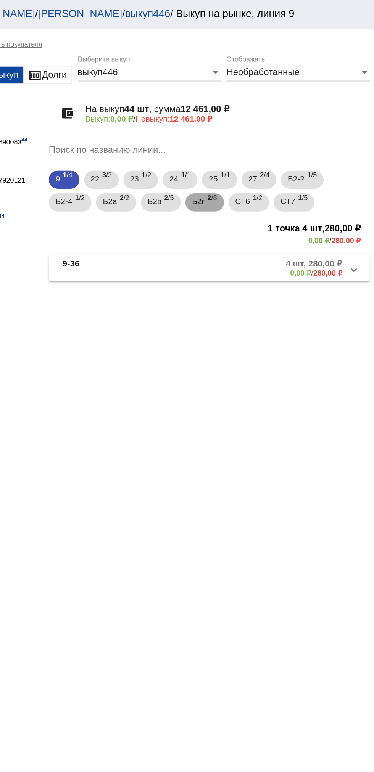
click at [257, 135] on span "Б2г" at bounding box center [256, 135] width 8 height 14
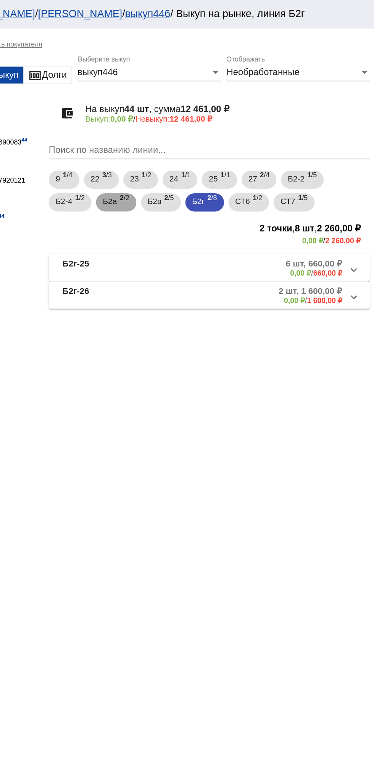
click at [195, 140] on span "Б2а" at bounding box center [197, 135] width 10 height 14
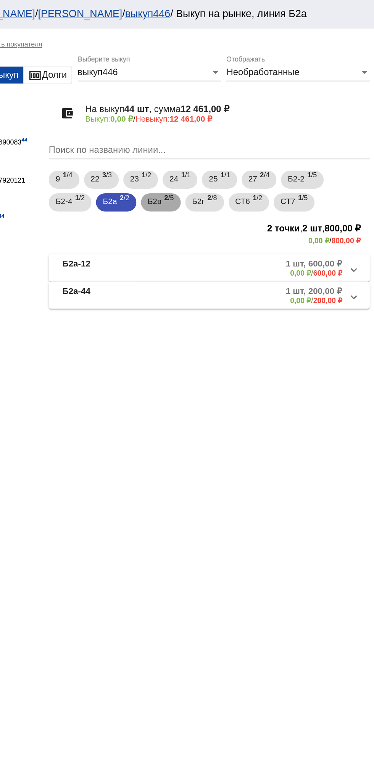
click at [227, 135] on span "Б2в" at bounding box center [226, 135] width 9 height 14
click at [201, 203] on mat-panel-title "Б2в-110" at bounding box center [196, 198] width 63 height 13
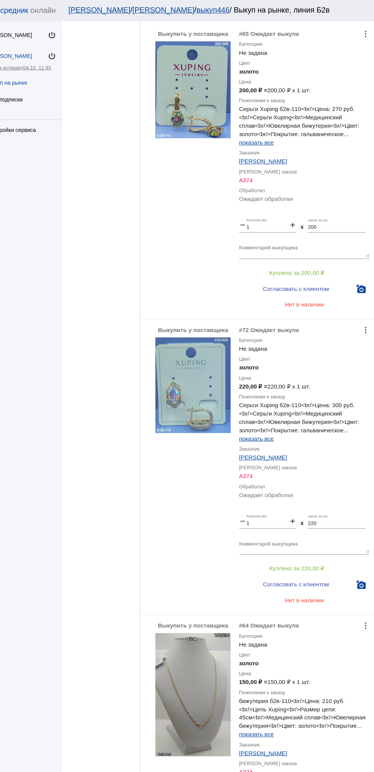
scroll to position [215, 0]
click at [191, 365] on img at bounding box center [203, 351] width 69 height 87
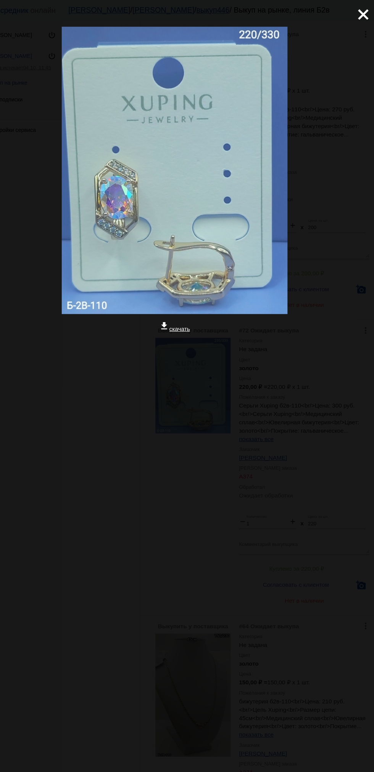
click at [103, 511] on app-image-viewer "close get_app скачать" at bounding box center [187, 386] width 374 height 772
click at [364, 34] on div "close get_app скачать" at bounding box center [187, 202] width 374 height 405
click at [362, 31] on div "close get_app скачать" at bounding box center [187, 202] width 374 height 405
click at [362, 34] on div "close get_app скачать" at bounding box center [187, 202] width 374 height 405
click at [360, 32] on div "close get_app скачать" at bounding box center [187, 202] width 374 height 405
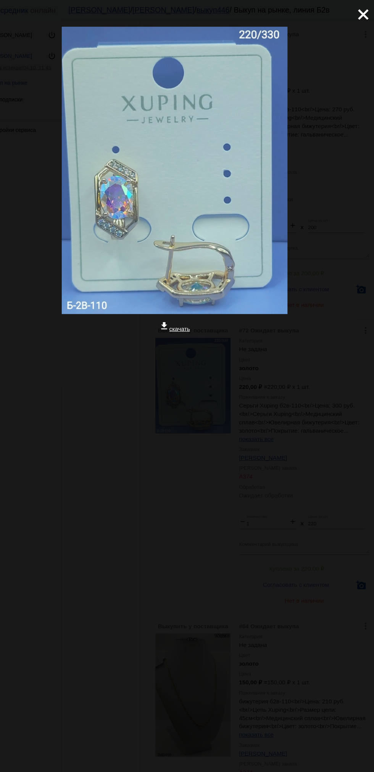
click at [360, 15] on mat-icon "close" at bounding box center [355, 10] width 9 height 9
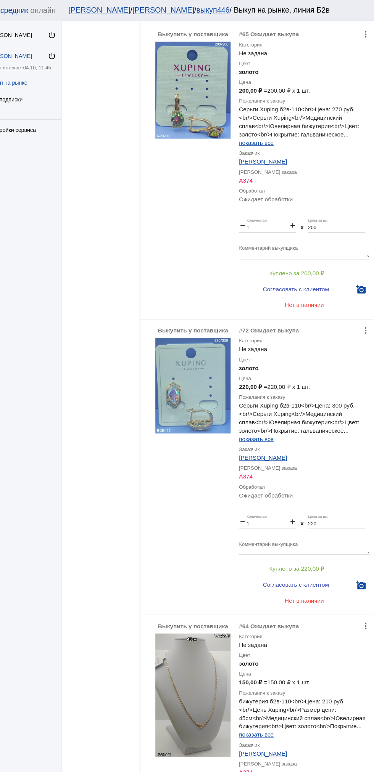
click at [352, 9] on div "Мои ЛК / Анастасия / выкуп446 / Выкуп на рынке, линия Б2в" at bounding box center [225, 9] width 270 height 8
click at [205, 631] on img at bounding box center [203, 634] width 69 height 112
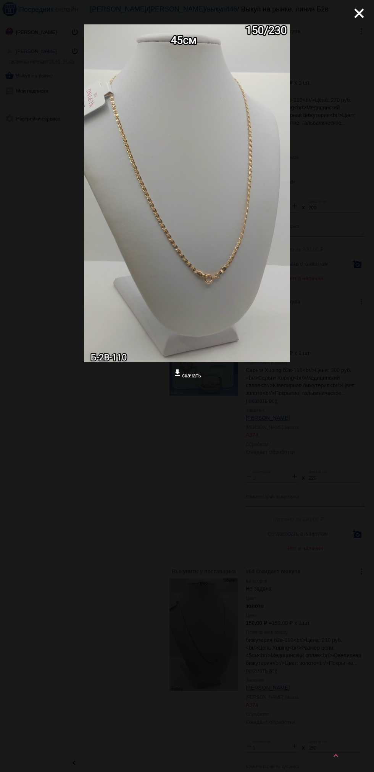
click at [214, 565] on app-image-viewer "close get_app скачать" at bounding box center [187, 386] width 374 height 772
click at [360, 15] on mat-icon "close" at bounding box center [355, 10] width 9 height 9
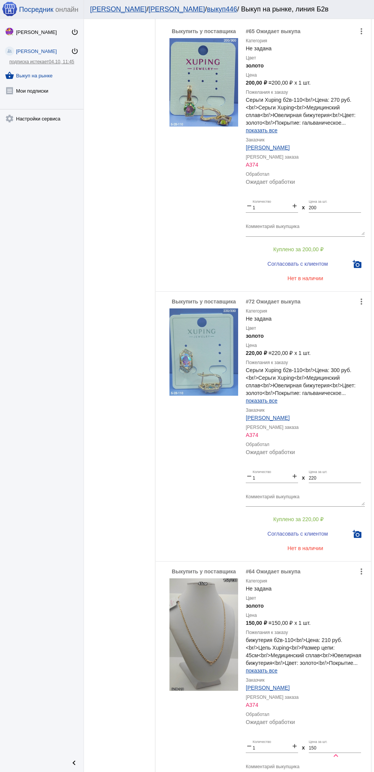
click at [218, 79] on img at bounding box center [203, 82] width 69 height 88
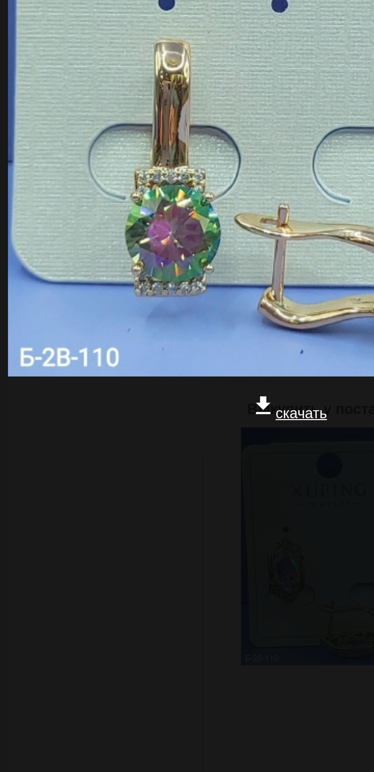
click at [164, 338] on div at bounding box center [186, 345] width 361 height 76
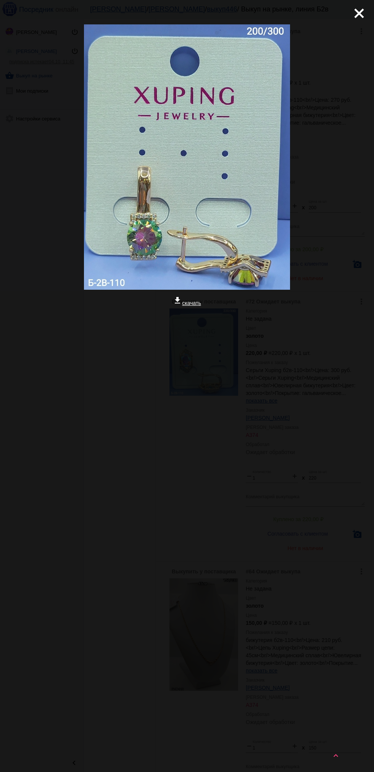
click at [360, 13] on mat-icon "close" at bounding box center [355, 10] width 9 height 9
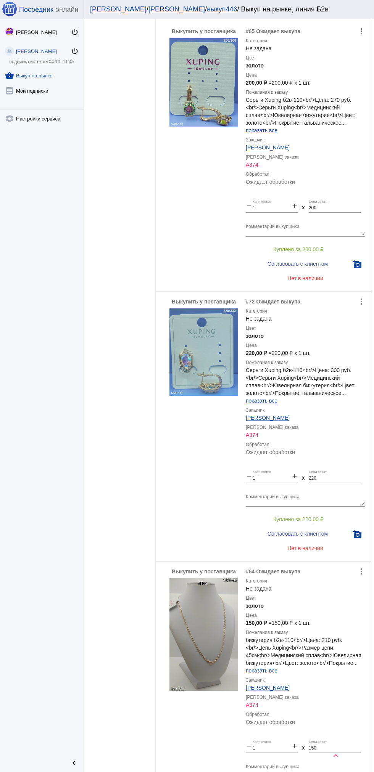
click at [203, 333] on img at bounding box center [203, 351] width 69 height 87
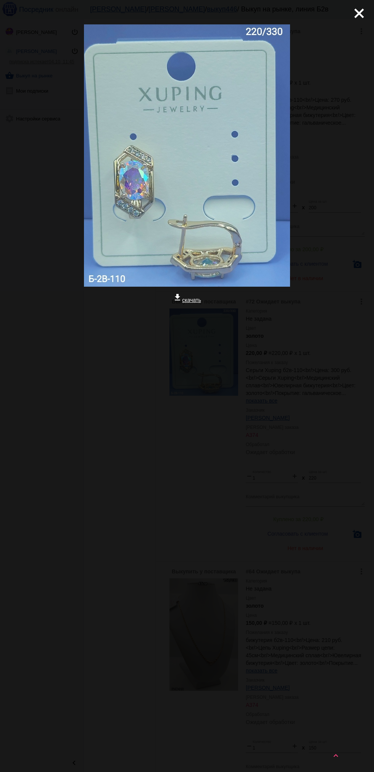
click at [352, 12] on mat-icon "close" at bounding box center [355, 10] width 9 height 9
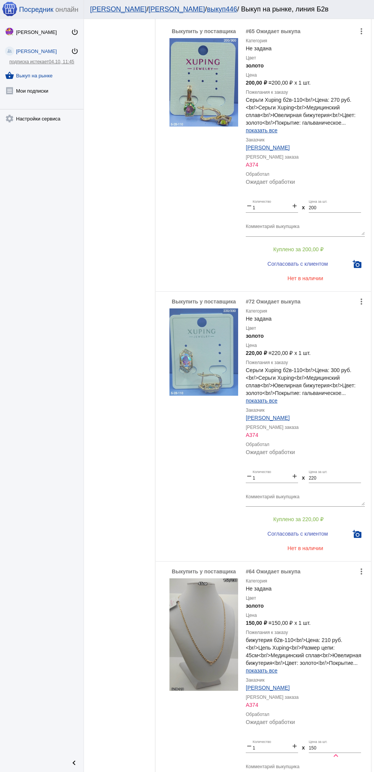
click at [213, 352] on img at bounding box center [203, 351] width 69 height 87
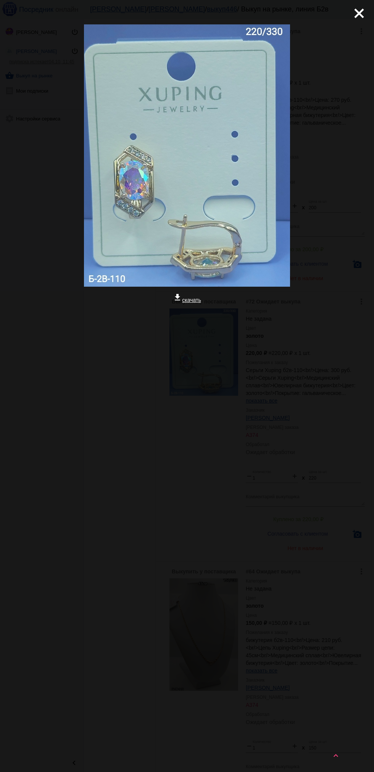
click at [217, 580] on app-image-viewer "close get_app скачать" at bounding box center [187, 386] width 374 height 772
click at [358, 15] on mat-icon "close" at bounding box center [355, 10] width 9 height 9
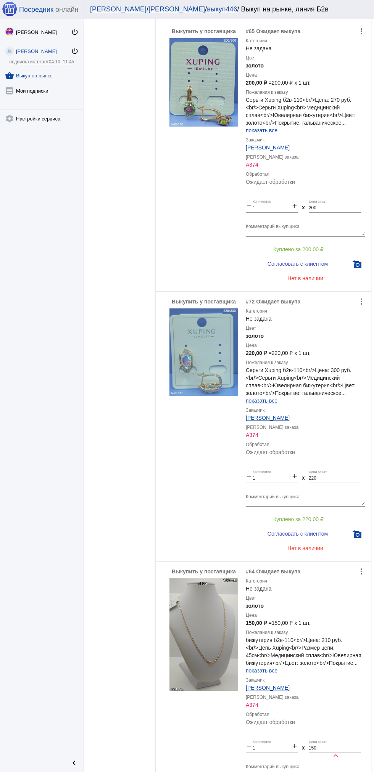
click at [202, 357] on img at bounding box center [203, 351] width 69 height 87
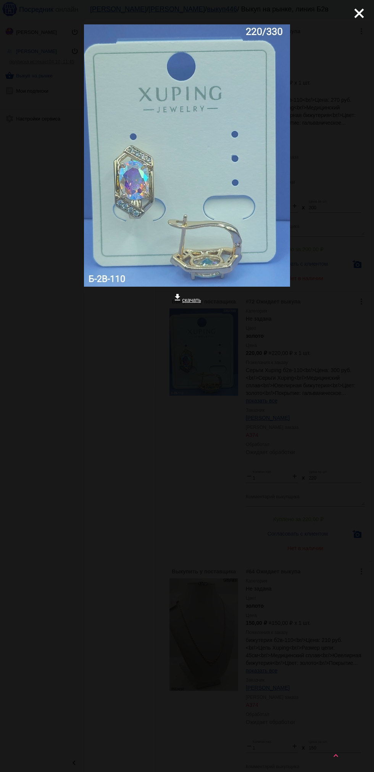
click at [357, 15] on mat-icon "close" at bounding box center [355, 10] width 9 height 9
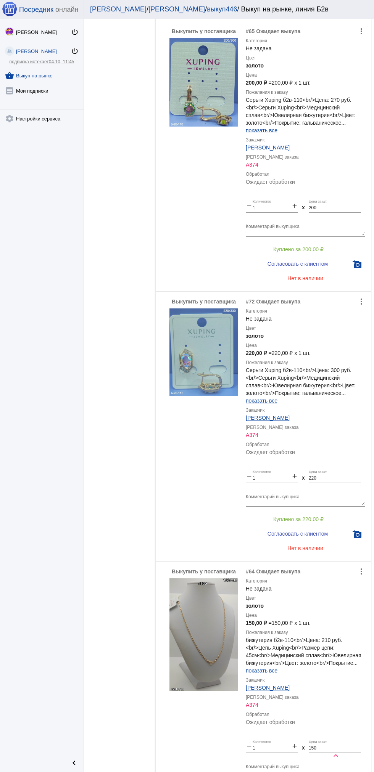
click at [199, 79] on img at bounding box center [203, 82] width 69 height 88
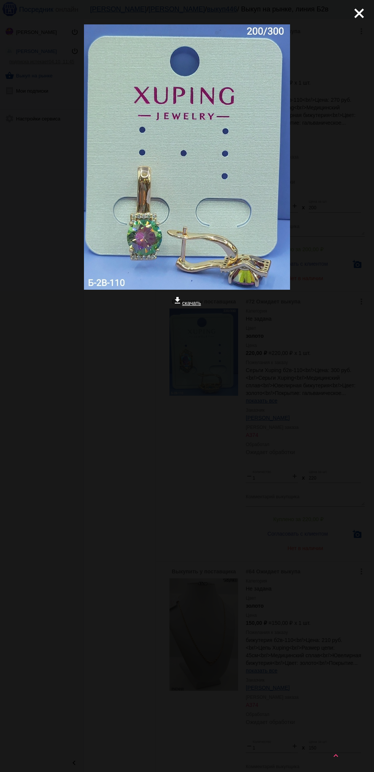
click at [362, 27] on div "close get_app скачать" at bounding box center [187, 204] width 374 height 408
click at [360, 11] on mat-icon "close" at bounding box center [355, 10] width 9 height 9
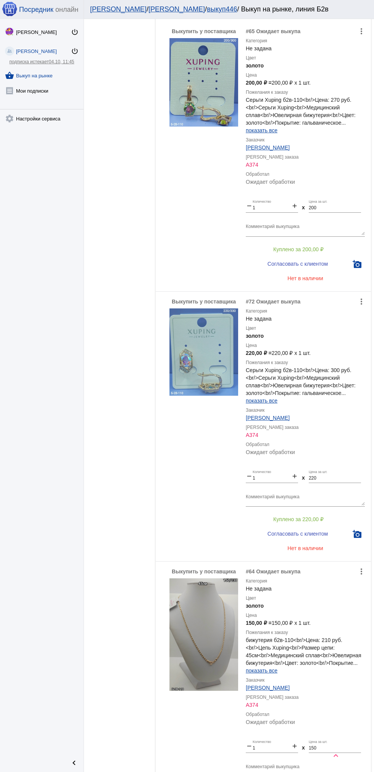
click at [202, 358] on img at bounding box center [203, 351] width 69 height 87
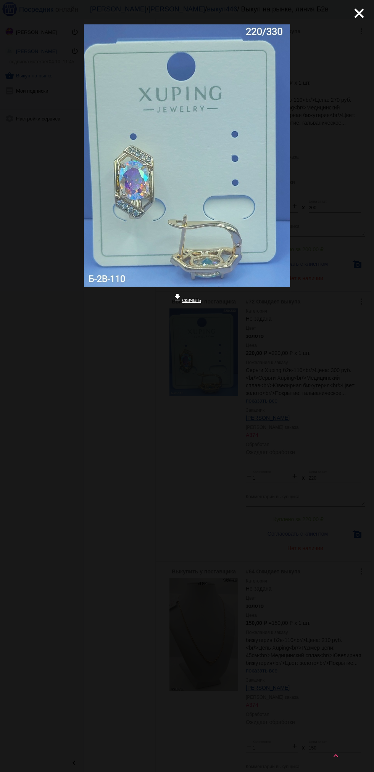
click at [365, 34] on div "close get_app скачать" at bounding box center [187, 202] width 374 height 405
click at [334, 18] on div "close get_app скачать" at bounding box center [187, 202] width 374 height 405
click at [360, 13] on mat-icon "close" at bounding box center [355, 10] width 9 height 9
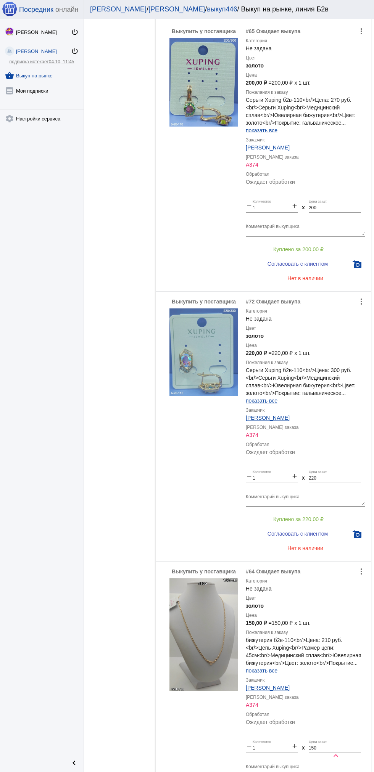
click at [191, 100] on img at bounding box center [203, 82] width 69 height 88
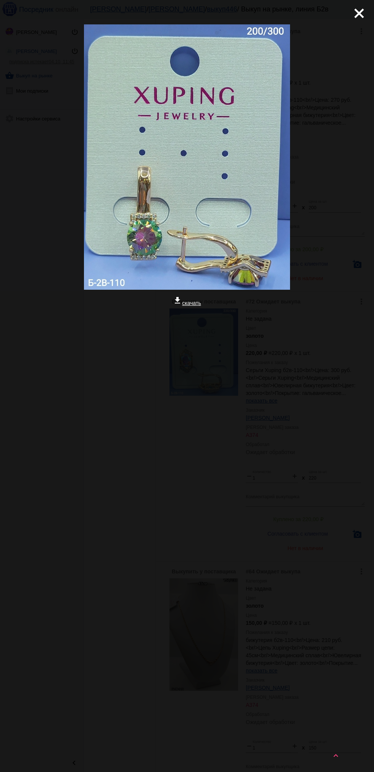
click at [360, 13] on mat-icon "close" at bounding box center [355, 10] width 9 height 9
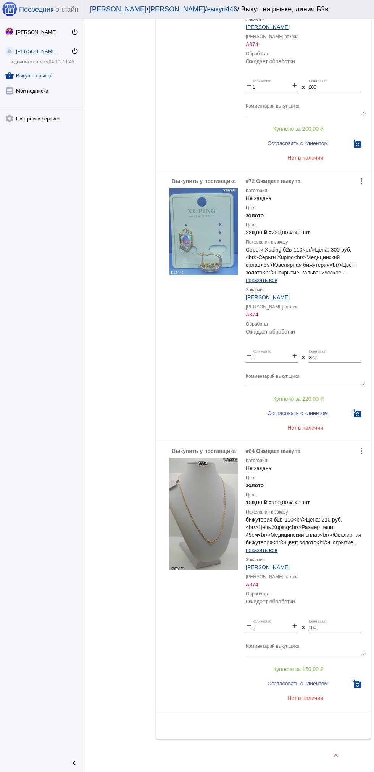
scroll to position [326, 0]
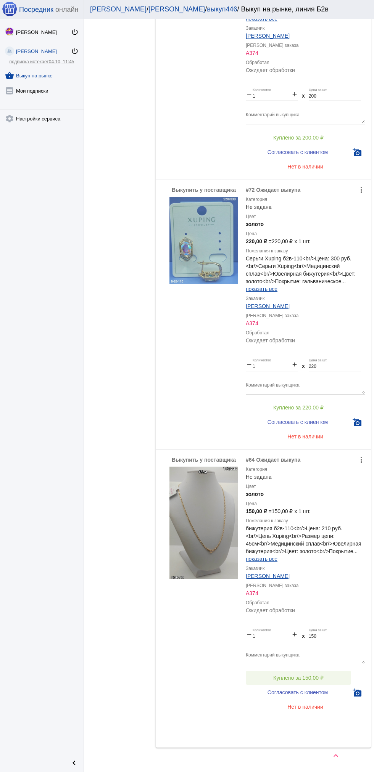
click at [328, 671] on button "Куплено за 150,00 ₽" at bounding box center [298, 678] width 105 height 14
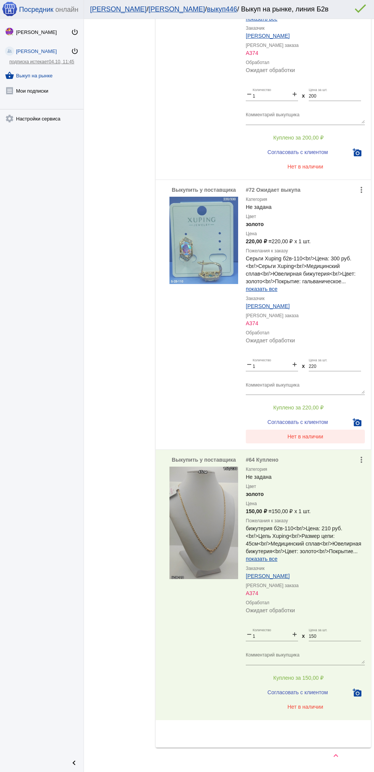
click at [324, 437] on button "Нет в наличии" at bounding box center [305, 437] width 119 height 14
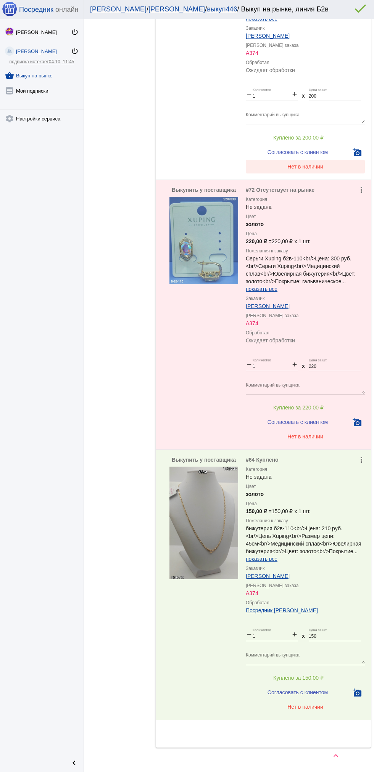
click at [322, 164] on span "Нет в наличии" at bounding box center [305, 167] width 36 height 6
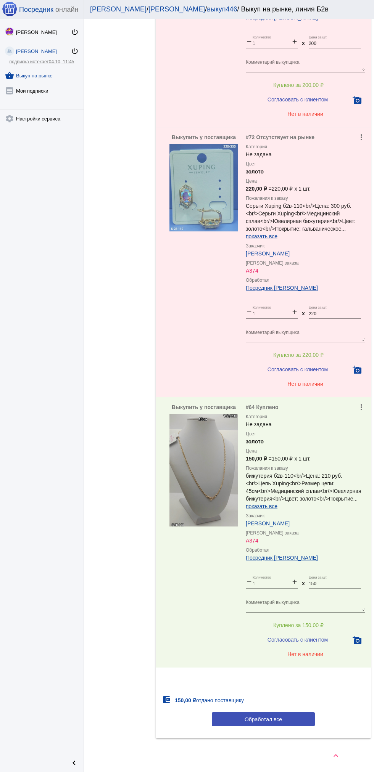
scroll to position [362, 0]
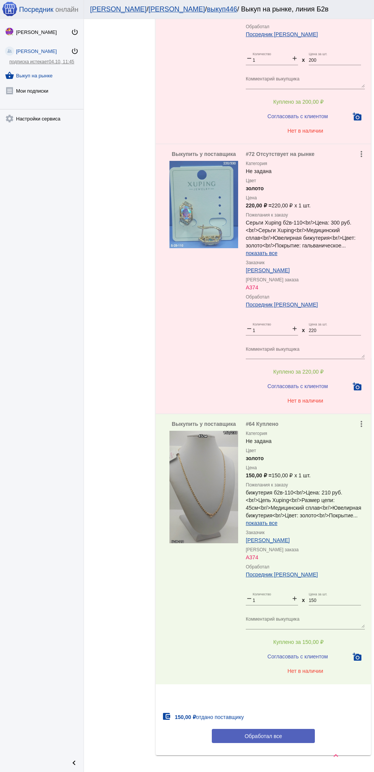
click at [283, 742] on button "Обработал все" at bounding box center [263, 736] width 103 height 14
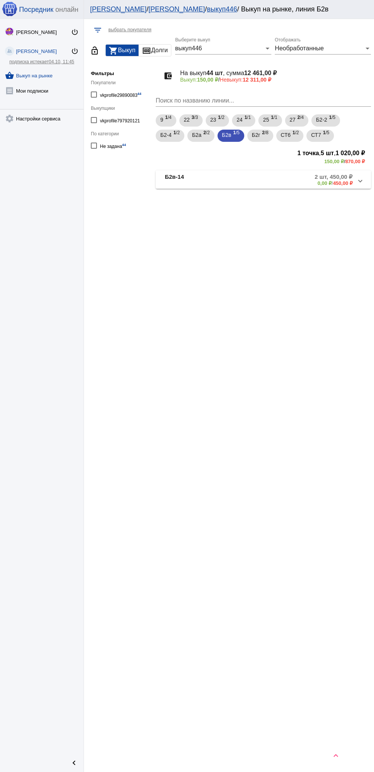
scroll to position [0, 0]
click at [267, 139] on span "2 /8" at bounding box center [265, 136] width 6 height 16
click at [230, 137] on span "Б2в" at bounding box center [226, 135] width 9 height 14
click at [197, 135] on span "Б2а" at bounding box center [197, 135] width 10 height 14
click at [173, 136] on span "1 /2" at bounding box center [176, 136] width 6 height 16
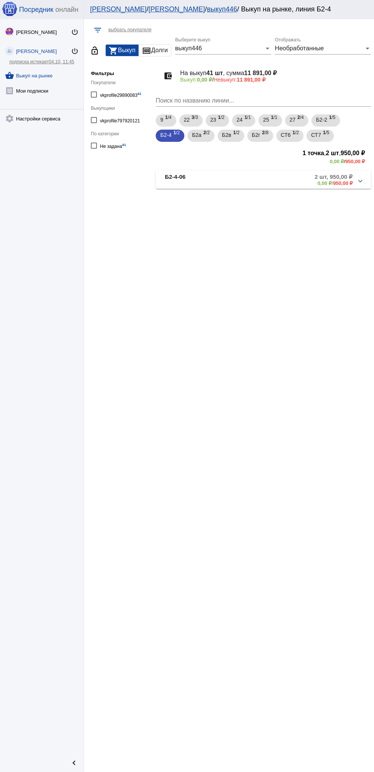
click at [277, 181] on mat-panel-description "2 шт, 950,00 ₽ 0,00 ₽ / 950,00 ₽" at bounding box center [293, 179] width 120 height 13
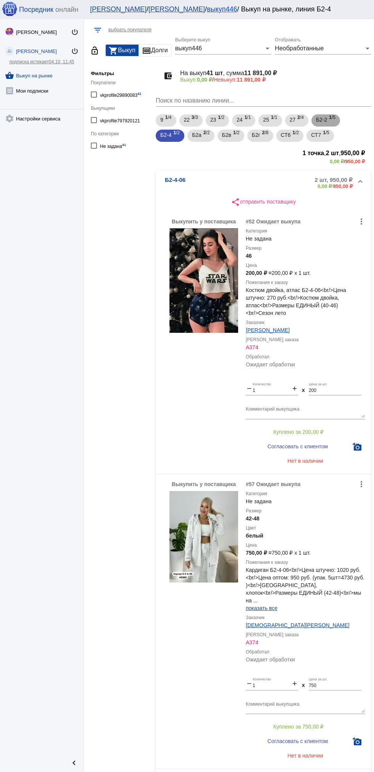
click at [326, 121] on span "Б2-2" at bounding box center [321, 120] width 11 height 14
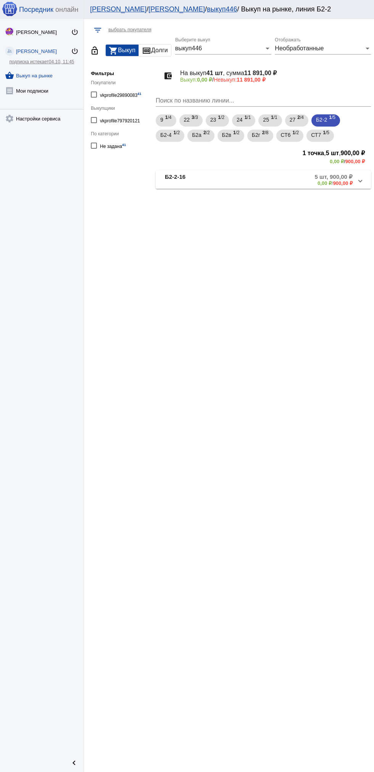
click at [299, 182] on mat-panel-description "5 шт, 900,00 ₽ 0,00 ₽ / 900,00 ₽" at bounding box center [293, 179] width 120 height 13
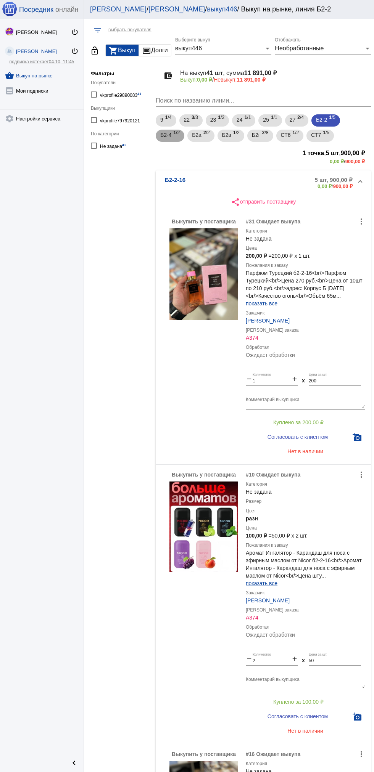
click at [168, 140] on span "Б2-4" at bounding box center [165, 135] width 11 height 14
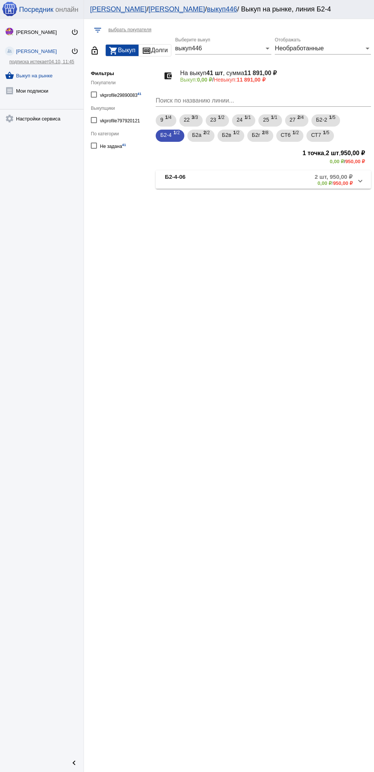
click at [268, 181] on mat-panel-description "2 шт, 950,00 ₽ 0,00 ₽ / 950,00 ₽" at bounding box center [293, 179] width 120 height 13
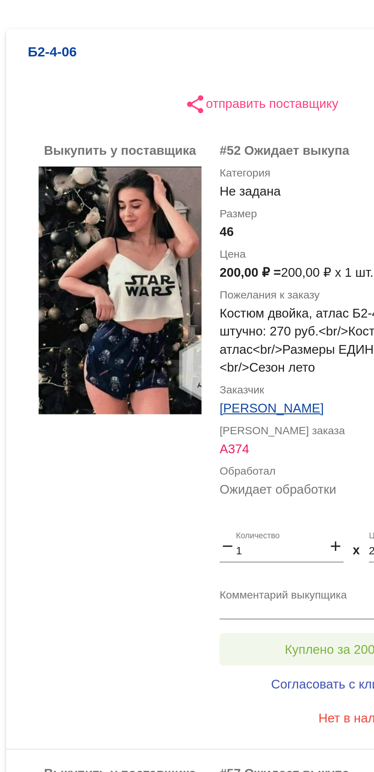
click at [292, 425] on button "Куплено за 200,00 ₽" at bounding box center [298, 432] width 105 height 14
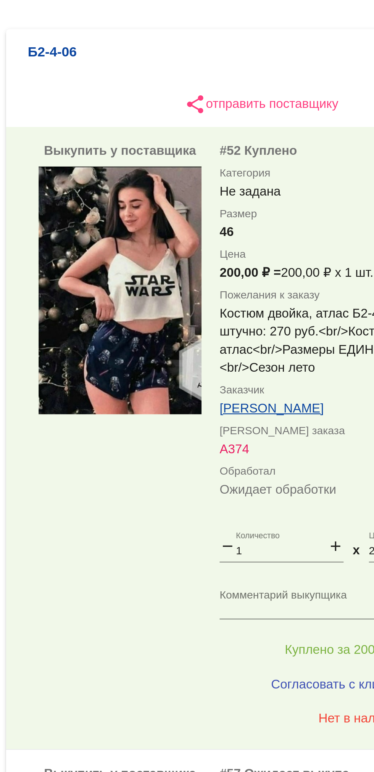
scroll to position [50, 0]
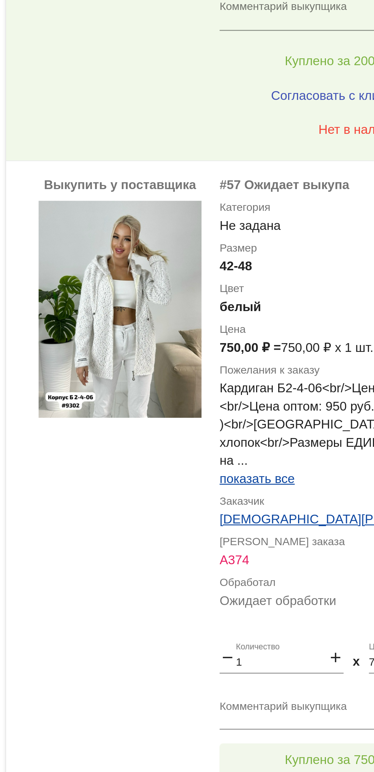
click at [300, 670] on button "Куплено за 750,00 ₽" at bounding box center [298, 677] width 105 height 14
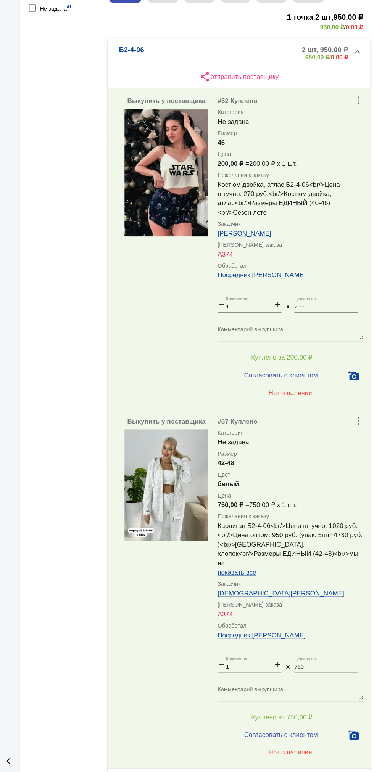
scroll to position [94, 0]
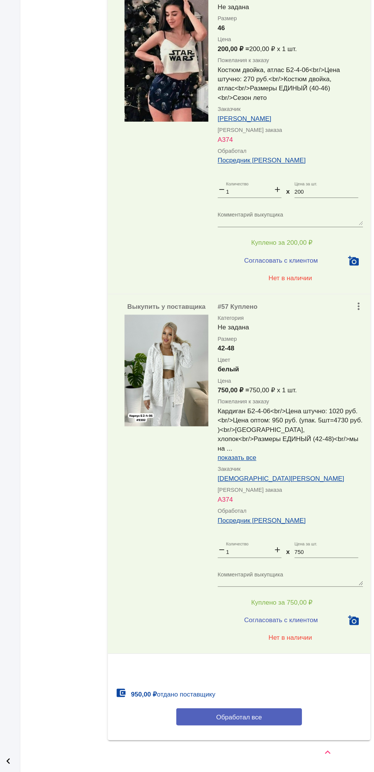
click at [284, 722] on button "Обработал все" at bounding box center [263, 726] width 103 height 14
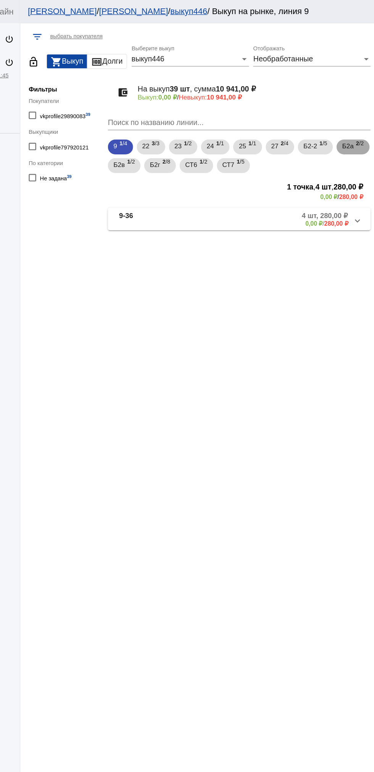
click at [347, 127] on span "Б2а" at bounding box center [352, 120] width 10 height 14
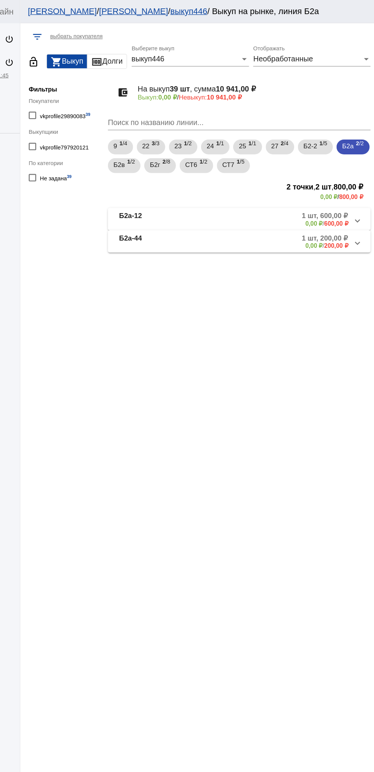
click at [298, 196] on mat-panel-description "1 шт, 200,00 ₽ 0,00 ₽ / 200,00 ₽" at bounding box center [291, 198] width 121 height 13
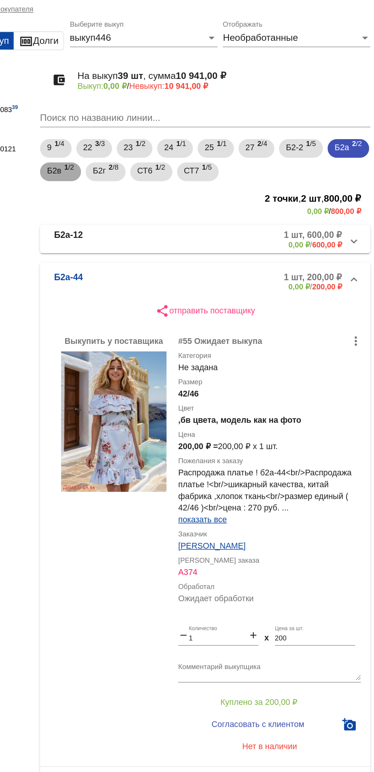
click at [182, 138] on mat-chip "Б2в 1 /2" at bounding box center [169, 136] width 27 height 12
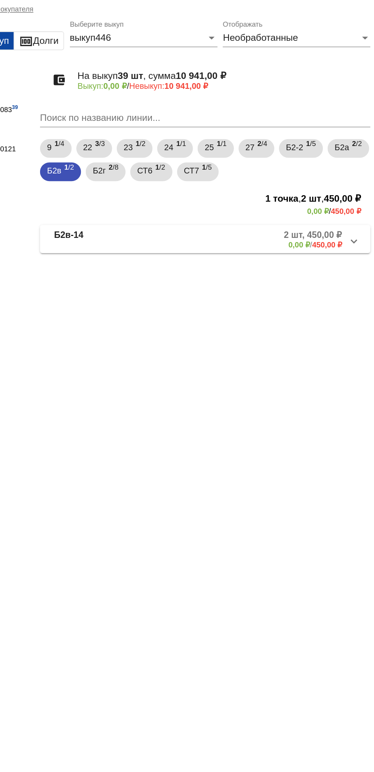
click at [216, 185] on mat-panel-title "Б2в-14" at bounding box center [195, 179] width 61 height 13
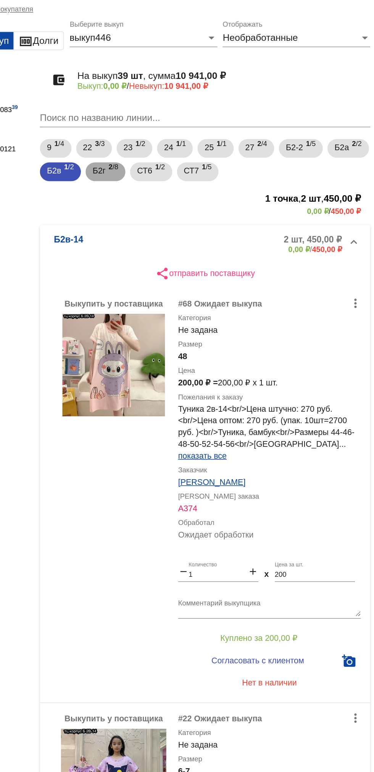
click at [198, 135] on span "Б2г" at bounding box center [194, 135] width 8 height 14
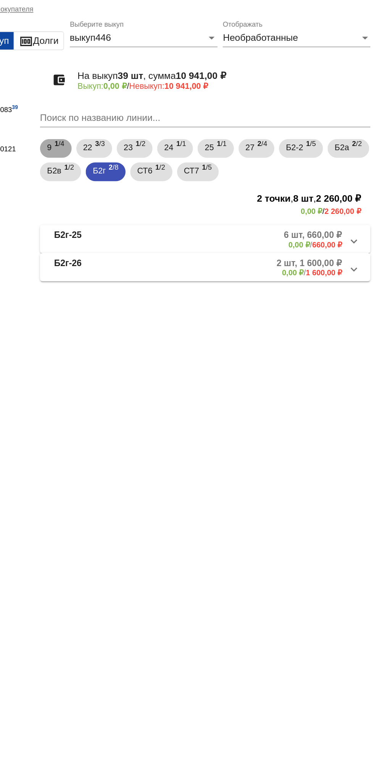
click at [169, 117] on span "1 /4" at bounding box center [168, 121] width 6 height 16
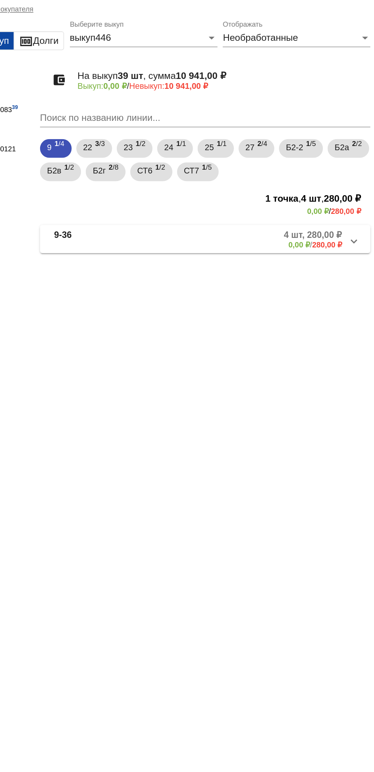
click at [184, 181] on mat-panel-title "9-36" at bounding box center [192, 179] width 55 height 13
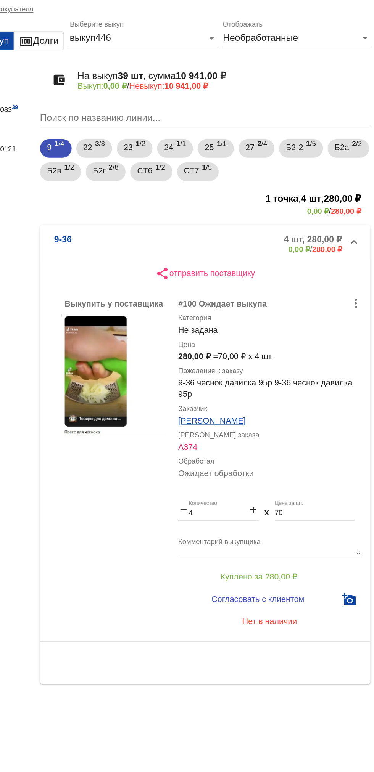
click at [173, 183] on b "9-36" at bounding box center [170, 183] width 11 height 13
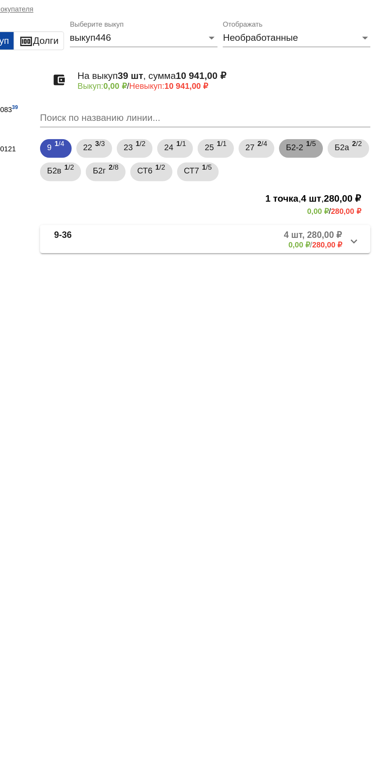
click at [323, 124] on span "Б2-2" at bounding box center [321, 120] width 11 height 14
click at [359, 128] on span "2 /2" at bounding box center [362, 121] width 6 height 16
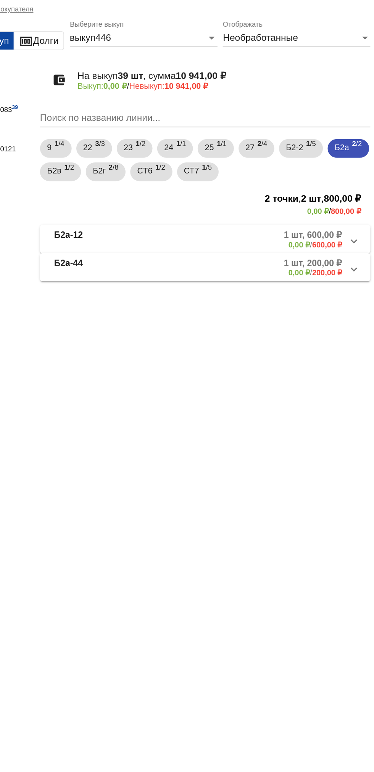
click at [254, 200] on mat-panel-description "1 шт, 200,00 ₽ 0,00 ₽ / 200,00 ₽" at bounding box center [291, 198] width 121 height 13
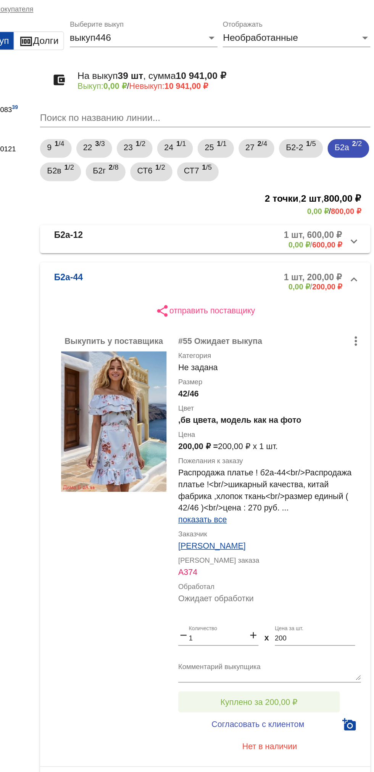
click at [318, 481] on span "Куплено за 200,00 ₽" at bounding box center [298, 481] width 50 height 6
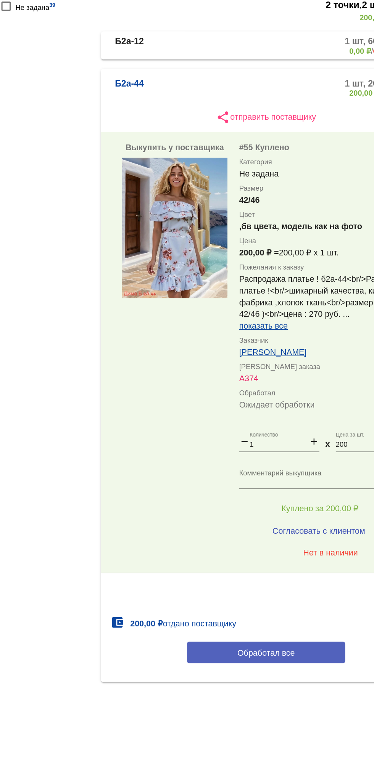
click at [255, 581] on button "Обработал все" at bounding box center [263, 575] width 103 height 14
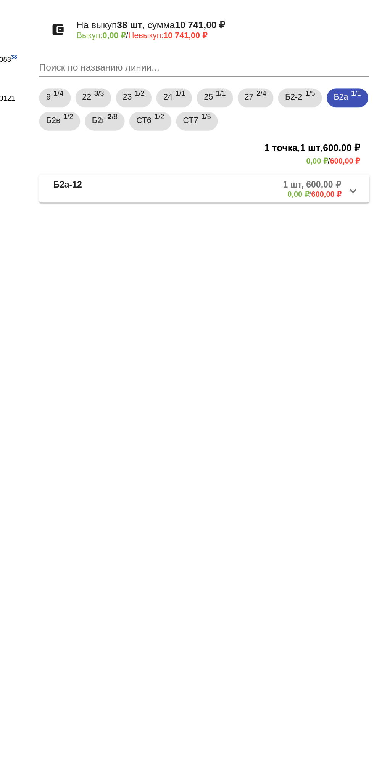
click at [301, 188] on mat-expansion-panel-header "Б2а-12 1 шт, 600,00 ₽ 0,00 ₽ / 600,00 ₽" at bounding box center [263, 179] width 215 height 18
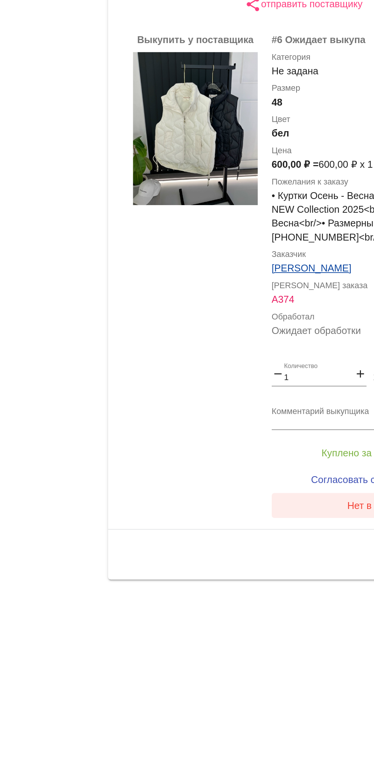
click at [254, 469] on button "Нет в наличии" at bounding box center [305, 463] width 119 height 14
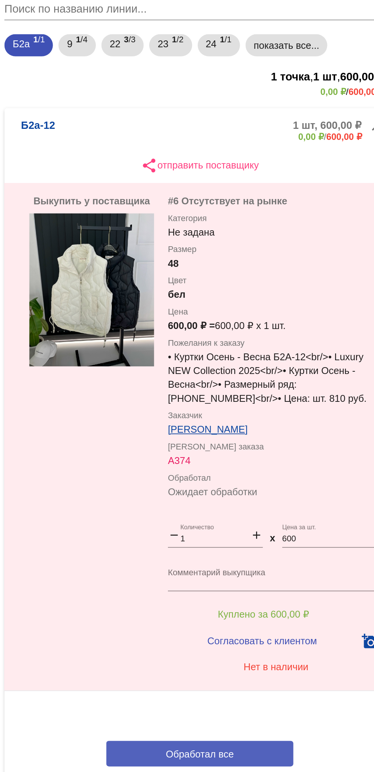
click at [242, 511] on button "Обработал все" at bounding box center [263, 511] width 103 height 14
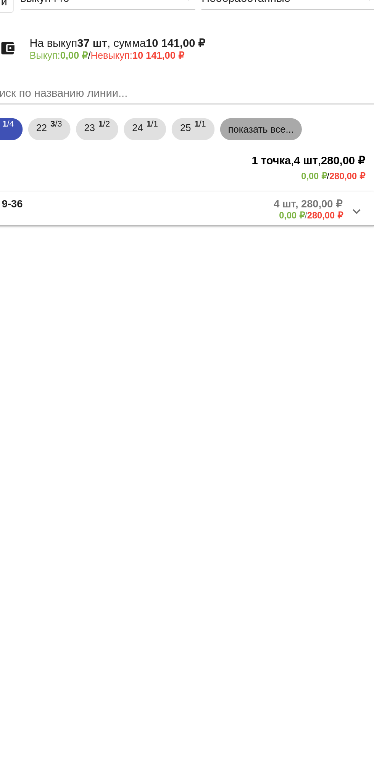
click at [308, 124] on mat-chip "показать все..." at bounding box center [307, 120] width 45 height 12
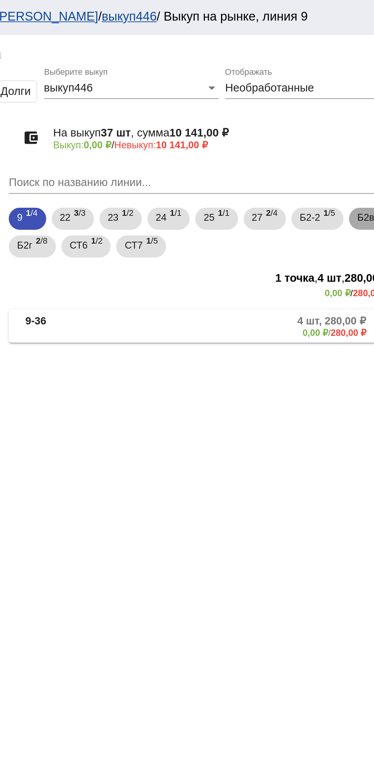
click at [347, 127] on span "Б2в" at bounding box center [351, 120] width 9 height 14
click at [206, 189] on mat-expansion-panel-header "Б2в-14 2 шт, 450,00 ₽ 0,00 ₽ / 450,00 ₽" at bounding box center [263, 179] width 215 height 18
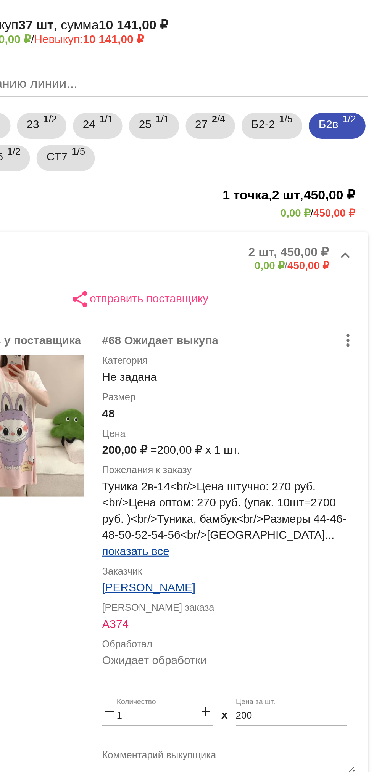
scroll to position [41, 0]
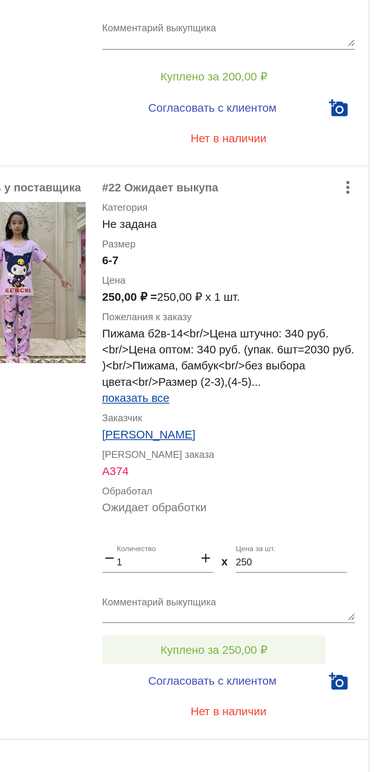
click at [313, 665] on button "Куплено за 250,00 ₽" at bounding box center [298, 669] width 105 height 14
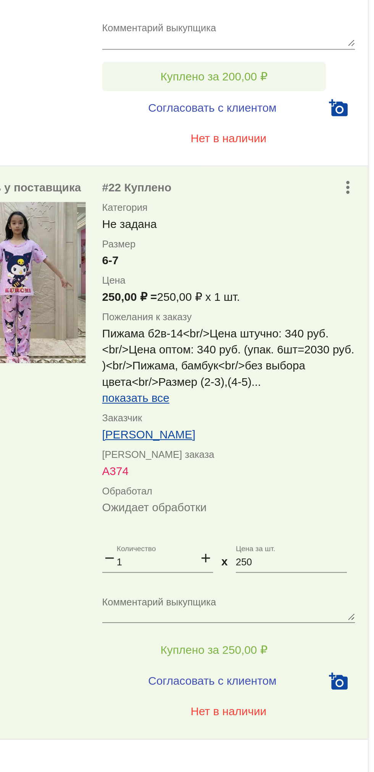
click at [316, 403] on button "Куплено за 200,00 ₽" at bounding box center [298, 399] width 105 height 14
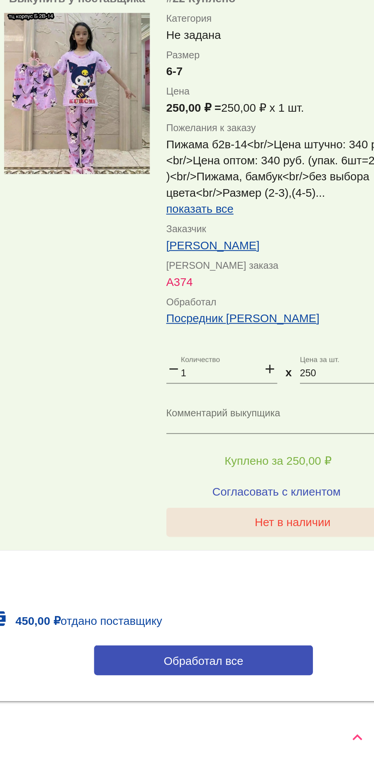
scroll to position [0, 0]
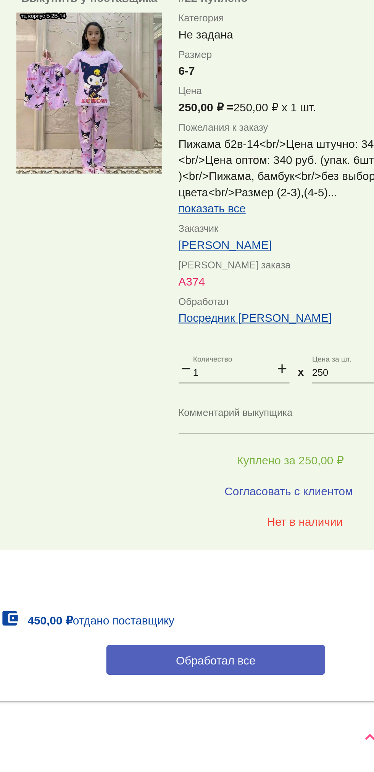
click at [277, 724] on button "Обработал все" at bounding box center [263, 719] width 103 height 14
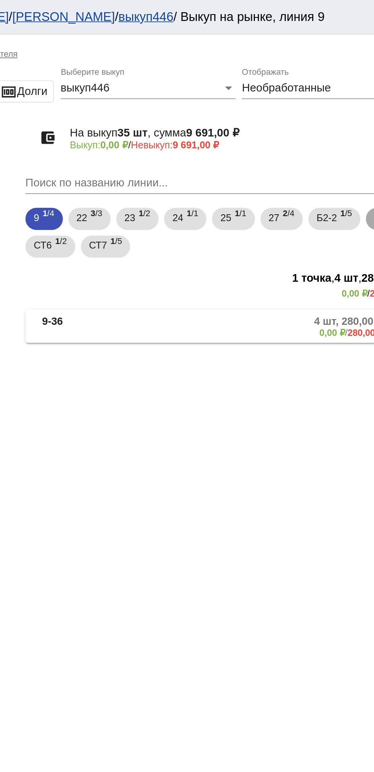
click at [358, 128] on span "2 /8" at bounding box center [361, 121] width 6 height 16
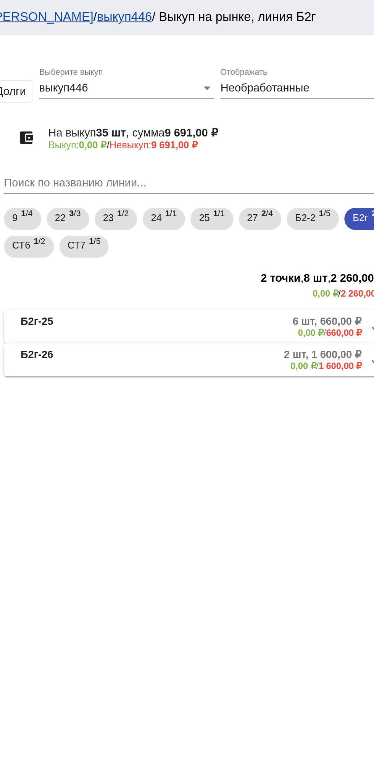
click at [278, 207] on mat-expansion-panel-header "Б2г-26 2 шт, 1 600,00 ₽ 0,00 ₽ / 1 600,00 ₽" at bounding box center [263, 198] width 215 height 18
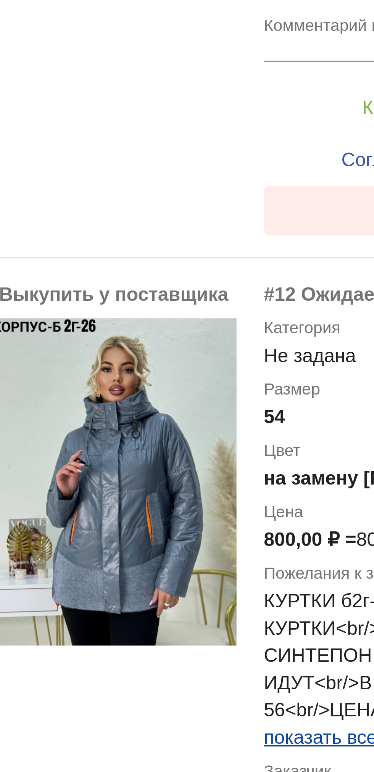
click at [270, 502] on button "Нет в наличии" at bounding box center [305, 501] width 119 height 14
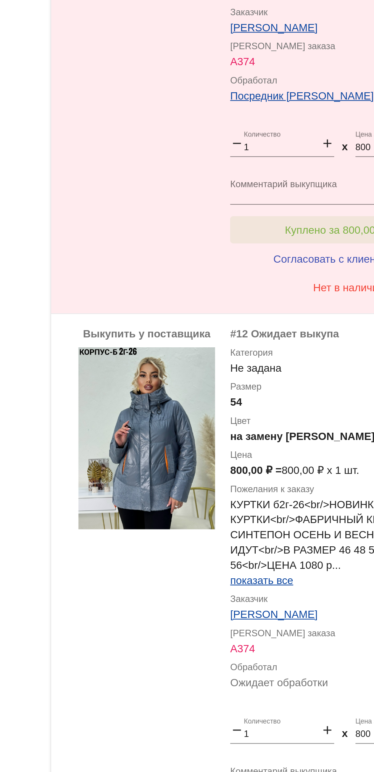
scroll to position [1, 0]
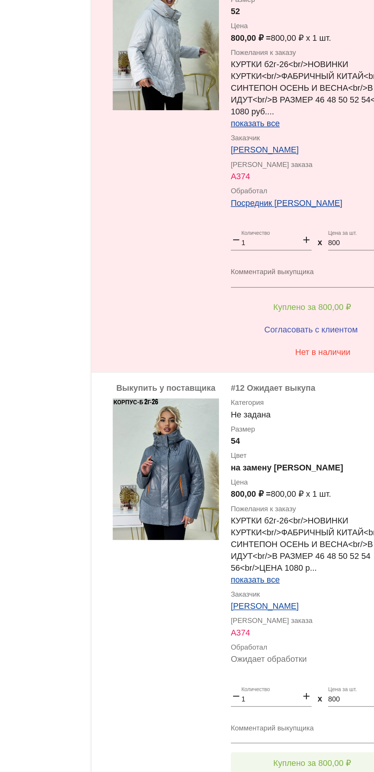
click at [321, 761] on button "Куплено за 800,00 ₽" at bounding box center [298, 766] width 105 height 14
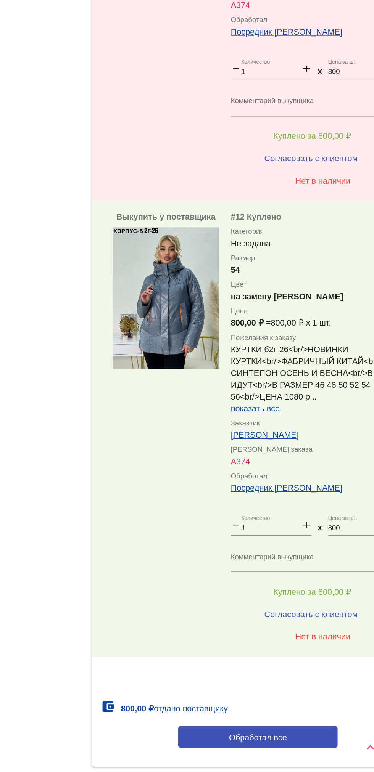
scroll to position [141, 0]
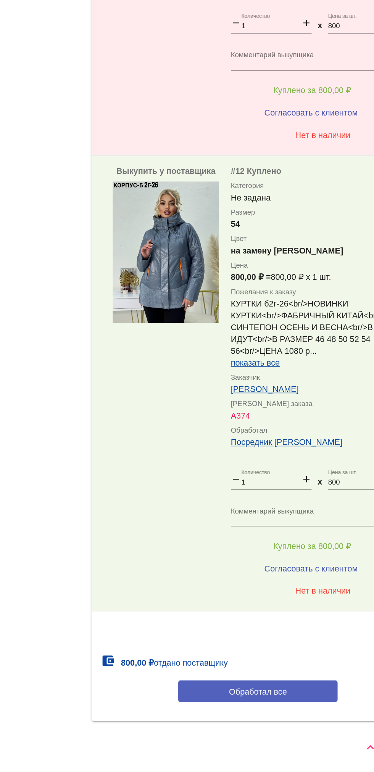
click at [281, 722] on span "Обработал все" at bounding box center [262, 719] width 37 height 6
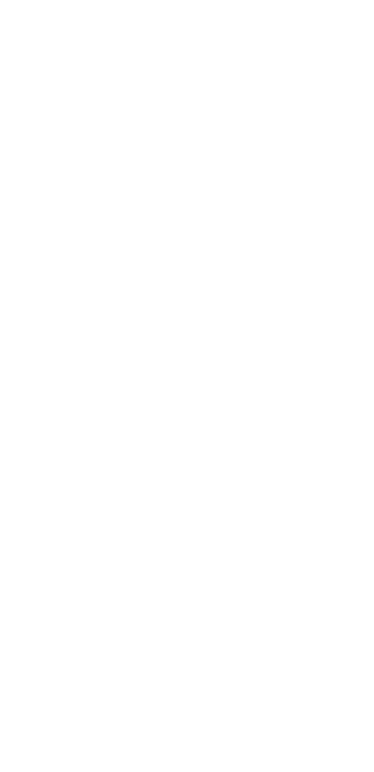
scroll to position [0, 0]
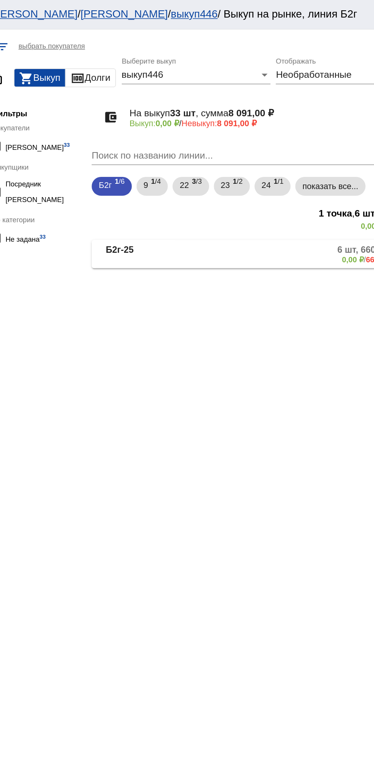
click at [271, 164] on mat-panel-description "6 шт, 660,00 ₽ 0,00 ₽ / 660,00 ₽" at bounding box center [292, 164] width 122 height 13
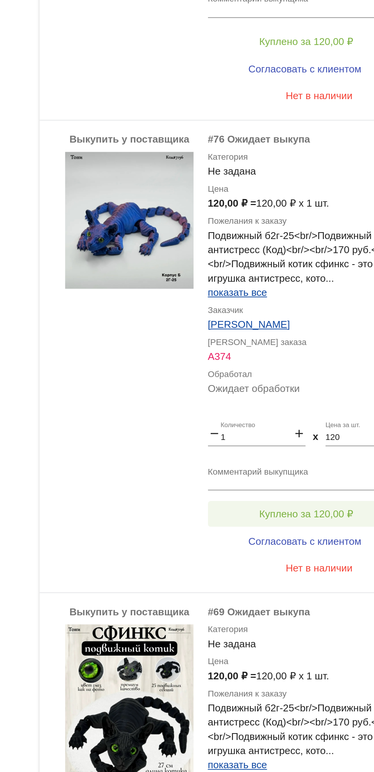
scroll to position [21, 0]
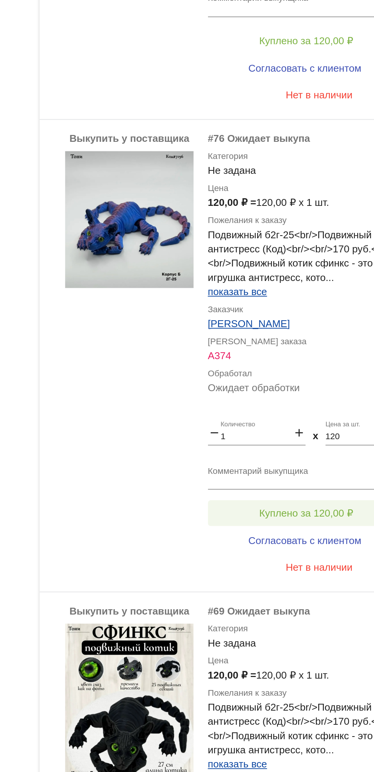
click at [310, 630] on button "Куплено за 120,00 ₽" at bounding box center [298, 634] width 105 height 14
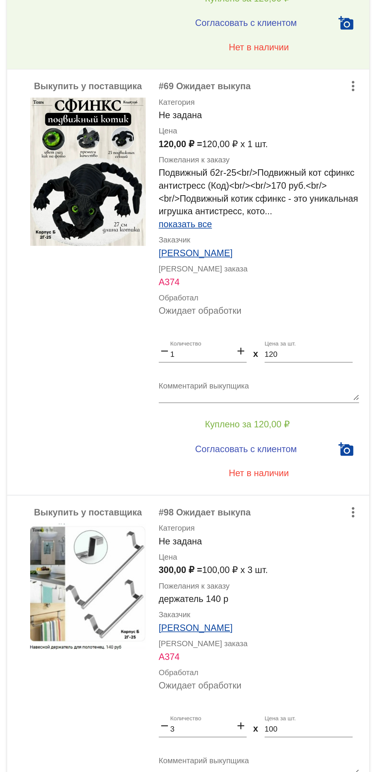
scroll to position [461, 0]
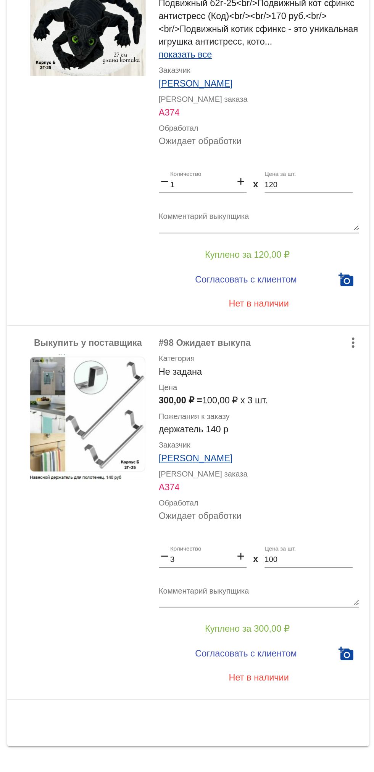
click at [264, 493] on div "Выкупить у поставщика more_vert #98 Ожидает выкупа Категория Не задана Цена 300…" at bounding box center [263, 600] width 215 height 222
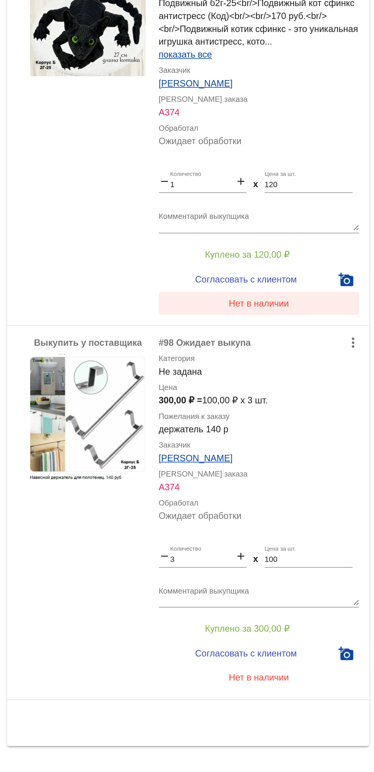
click at [271, 475] on button "Нет в наличии" at bounding box center [305, 476] width 119 height 14
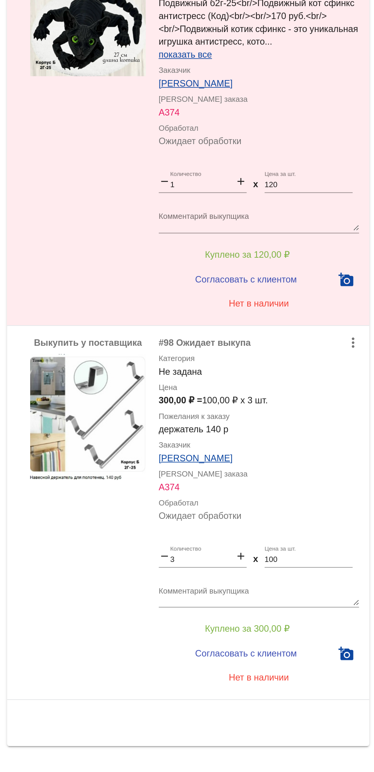
scroll to position [0, 0]
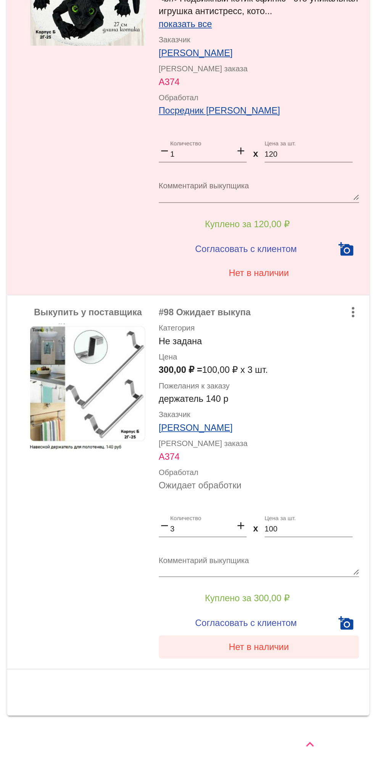
click at [276, 694] on button "Нет в наличии" at bounding box center [305, 698] width 119 height 14
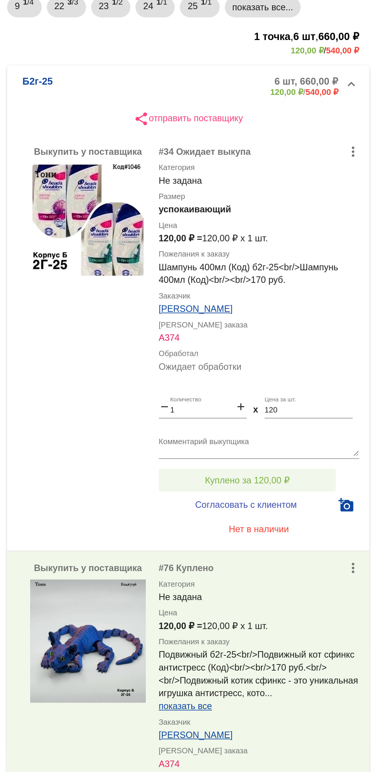
click at [283, 399] on span "Куплено за 120,00 ₽" at bounding box center [298, 401] width 50 height 6
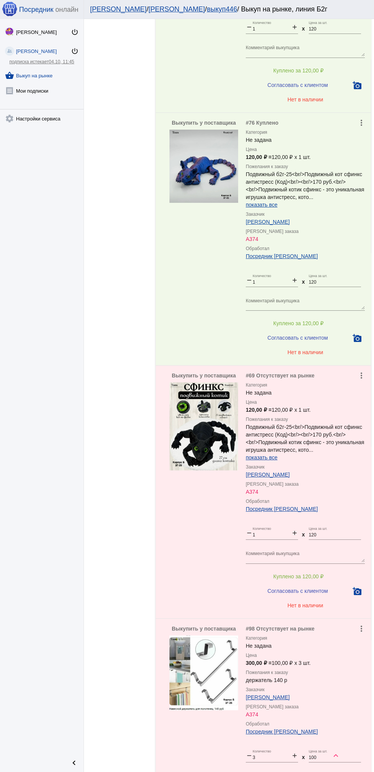
scroll to position [505, 0]
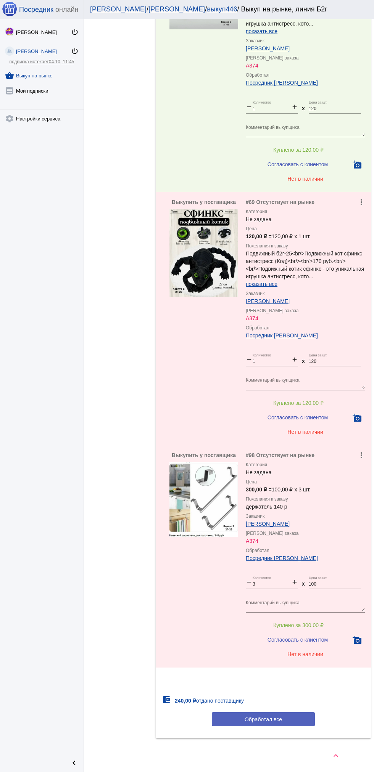
click at [240, 722] on button "Обработал все" at bounding box center [263, 719] width 103 height 14
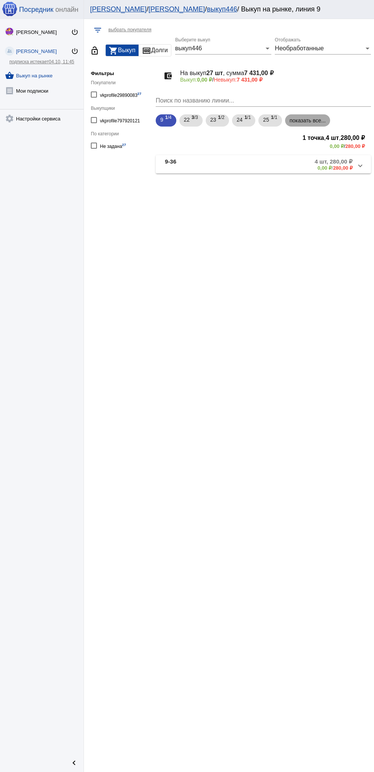
click at [307, 121] on mat-chip "показать все..." at bounding box center [307, 120] width 45 height 12
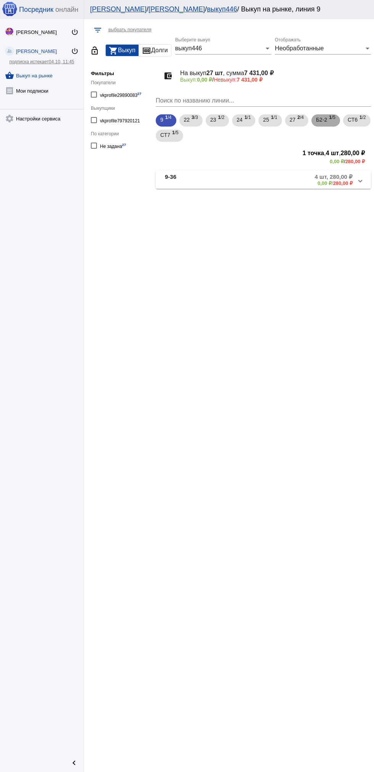
click at [331, 121] on div "Б2-2 1 /5" at bounding box center [325, 121] width 19 height 16
click at [292, 182] on mat-panel-description "5 шт, 900,00 ₽ 0,00 ₽ / 900,00 ₽" at bounding box center [293, 179] width 120 height 13
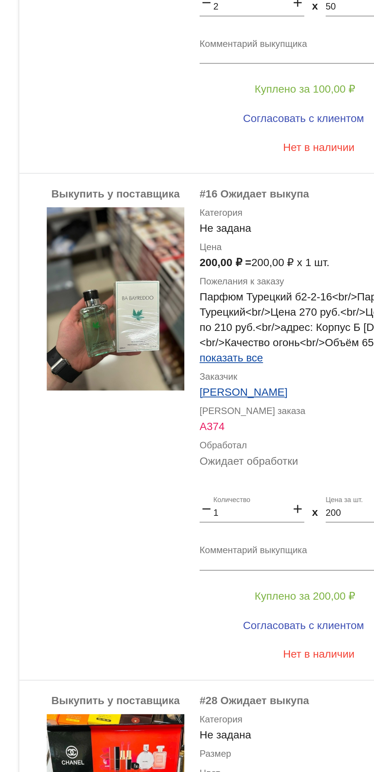
scroll to position [268, 0]
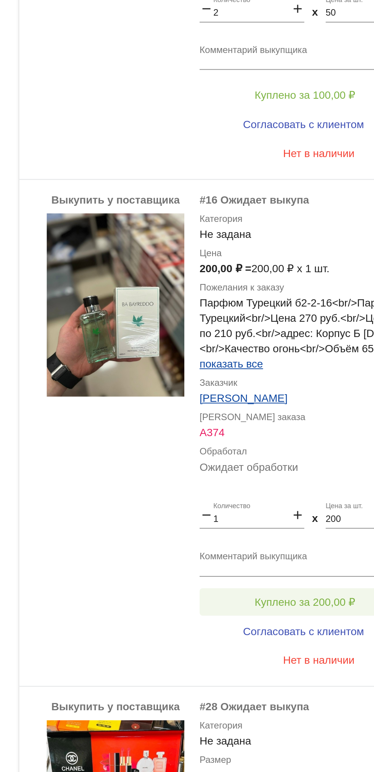
click at [301, 689] on span "Куплено за 200,00 ₽" at bounding box center [298, 687] width 50 height 6
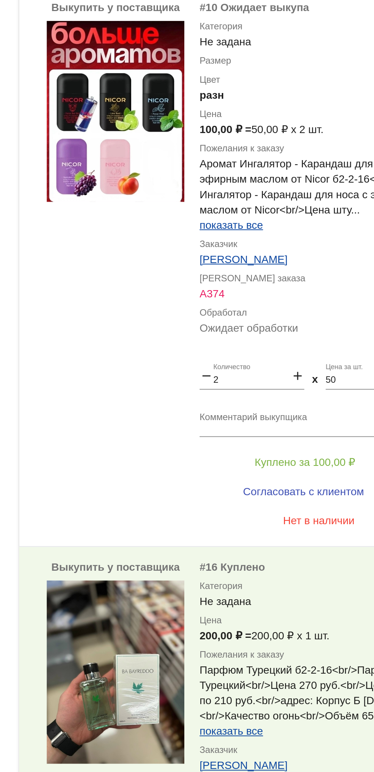
scroll to position [0, 0]
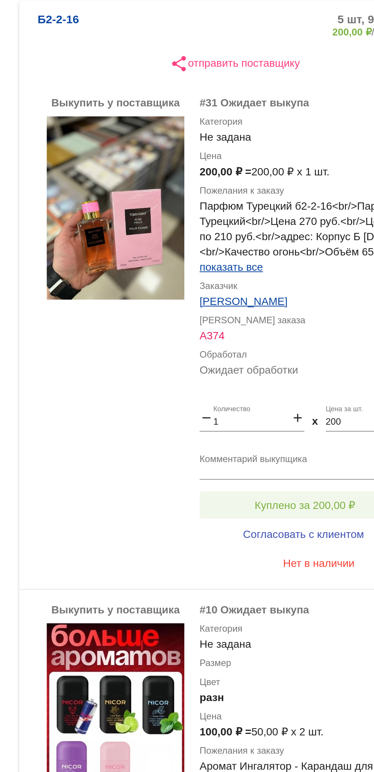
click at [269, 419] on button "Куплено за 200,00 ₽" at bounding box center [298, 423] width 105 height 14
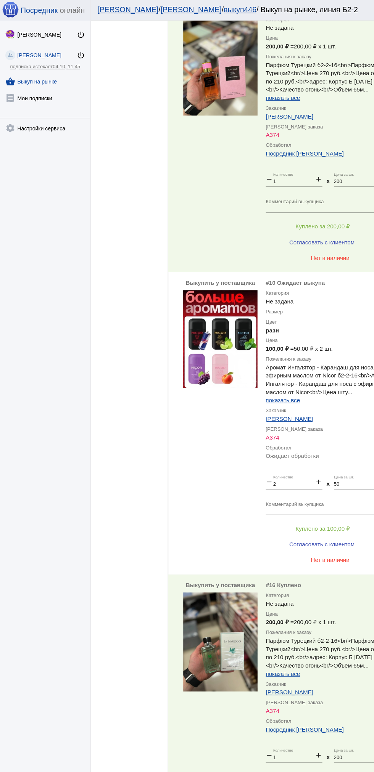
scroll to position [199, 0]
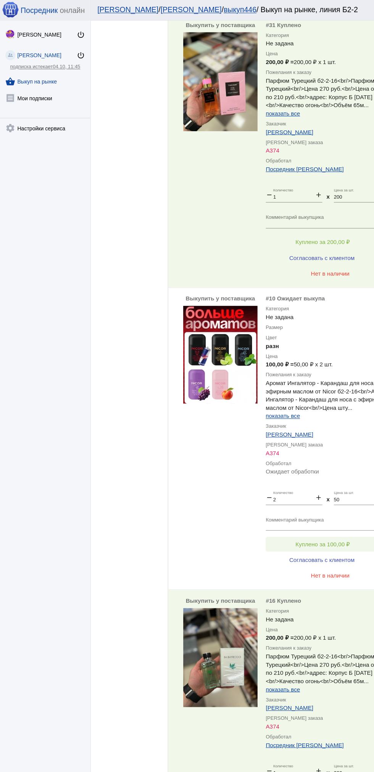
click at [330, 504] on button "Куплено за 100,00 ₽" at bounding box center [298, 503] width 105 height 14
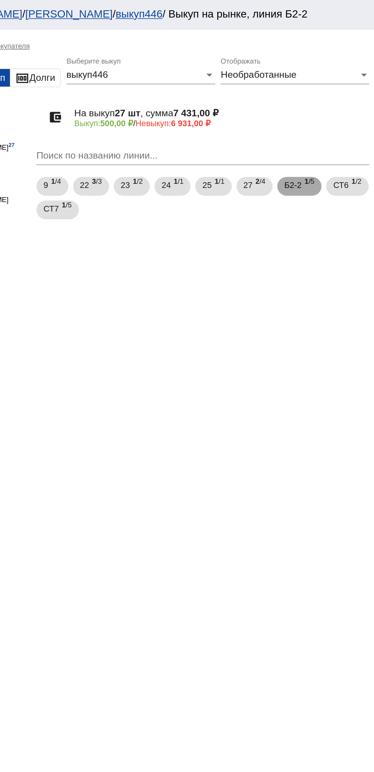
click at [327, 122] on span "Б2-2" at bounding box center [321, 120] width 11 height 14
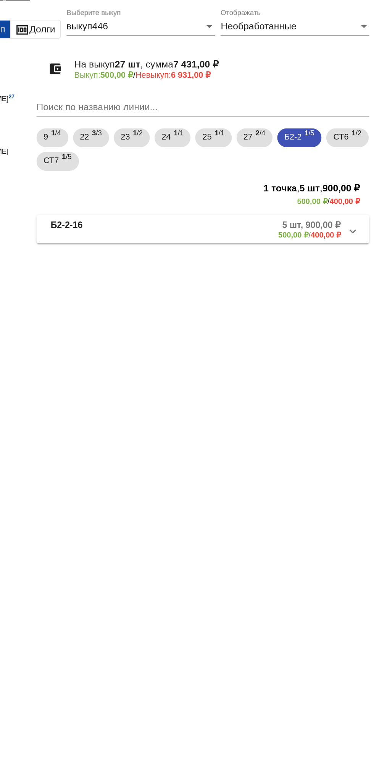
click at [199, 186] on mat-panel-title "Б2-2-16" at bounding box center [195, 179] width 61 height 13
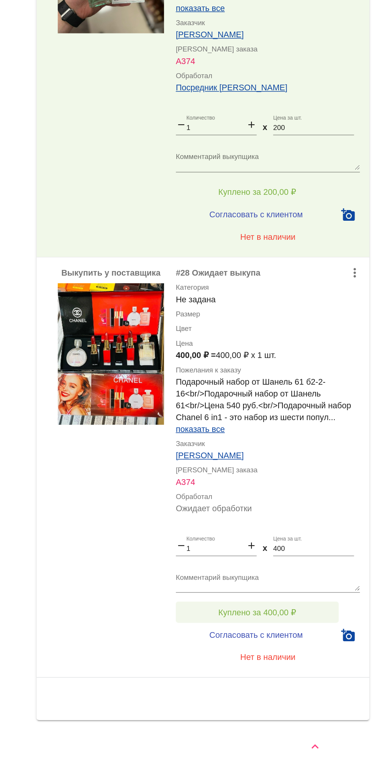
click at [276, 664] on button "Куплено за 400,00 ₽" at bounding box center [298, 669] width 105 height 14
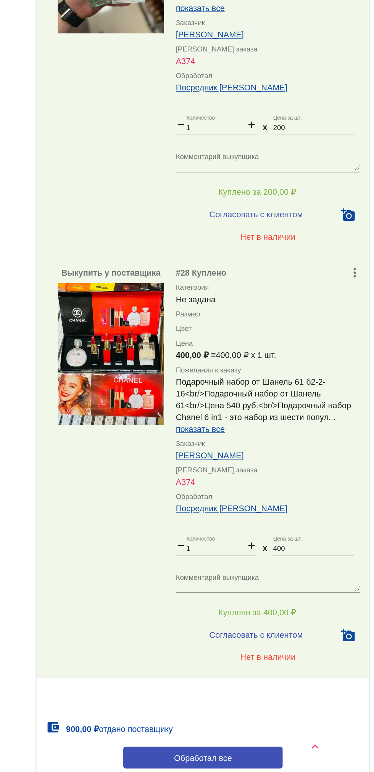
scroll to position [602, 0]
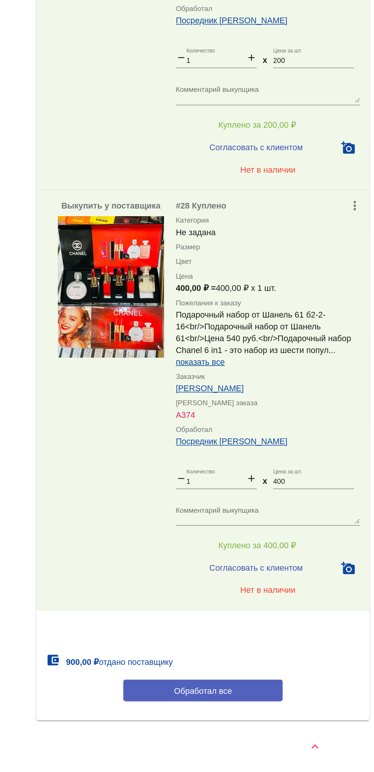
click at [245, 718] on span "Обработал все" at bounding box center [262, 719] width 37 height 6
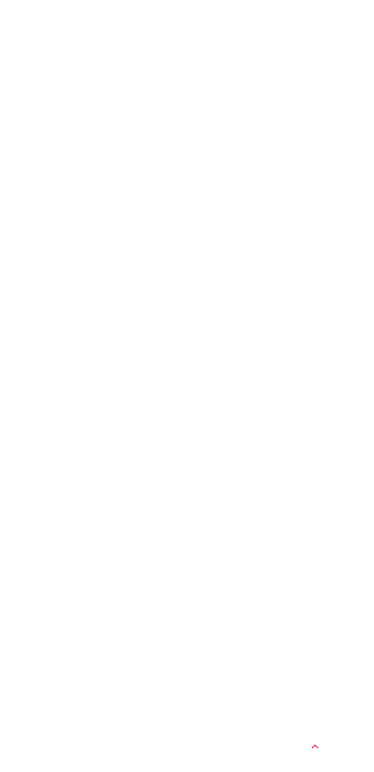
scroll to position [0, 0]
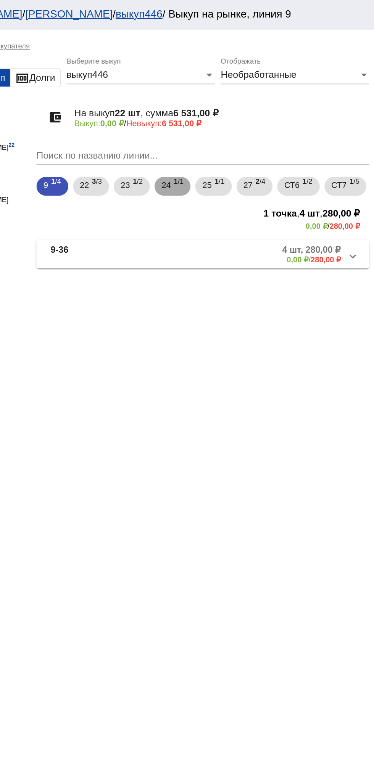
click at [249, 125] on span "1 /1" at bounding box center [247, 121] width 6 height 16
click at [269, 123] on span "25" at bounding box center [266, 120] width 6 height 14
click at [298, 127] on div "9 1 /4 22 3 /3 23 1 /2 24 1 /1 25 1 /1 27 2 /4 СТ6 1 /2 СТ7 1 /5" at bounding box center [263, 120] width 218 height 15
click at [295, 123] on span "27" at bounding box center [292, 120] width 6 height 14
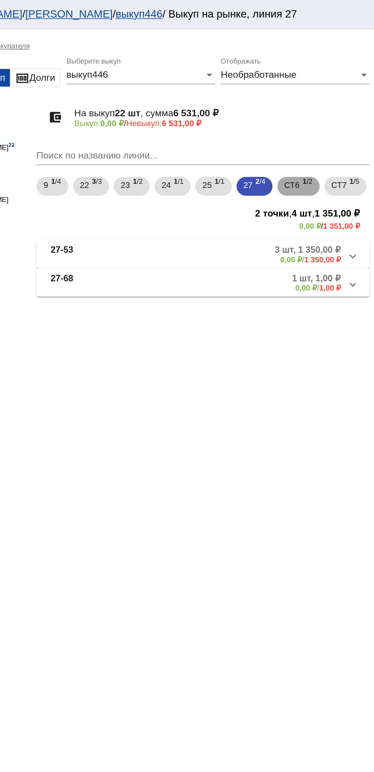
click at [326, 120] on span "СТ6" at bounding box center [321, 120] width 10 height 14
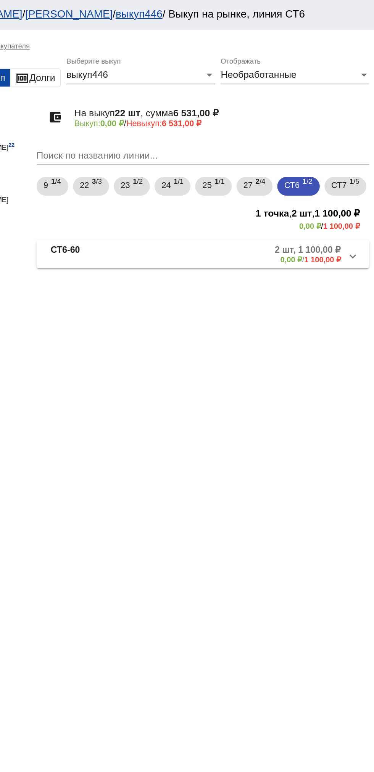
click at [279, 171] on mat-panel-description "2 шт, 1 100,00 ₽ 0,00 ₽ / 1 100,00 ₽" at bounding box center [291, 164] width 123 height 13
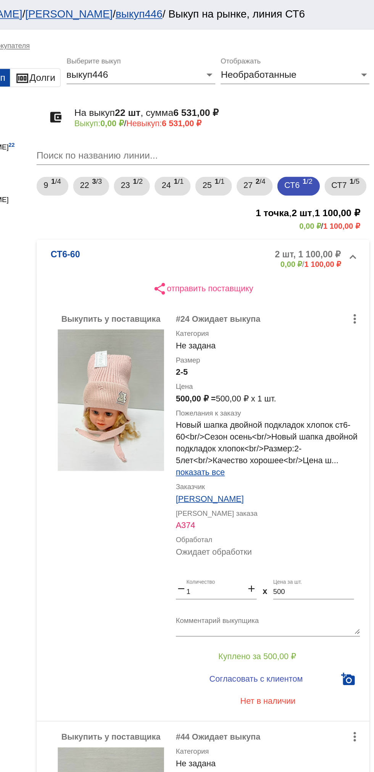
click at [178, 173] on mat-expansion-panel-header "СТ6-60 2 шт, 1 100,00 ₽ 0,00 ₽ / 1 100,00 ₽" at bounding box center [263, 167] width 215 height 24
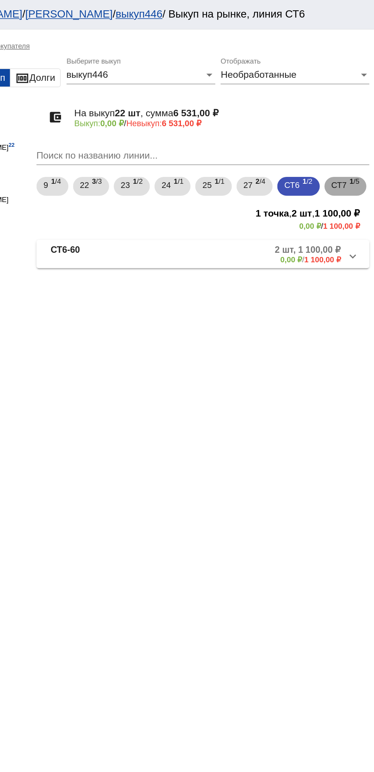
click at [346, 127] on span "СТ7" at bounding box center [351, 120] width 10 height 14
click at [200, 171] on mat-panel-title "СТ7-190" at bounding box center [196, 164] width 63 height 13
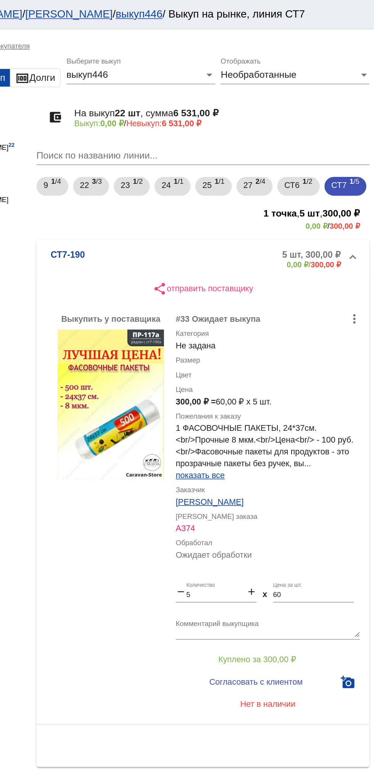
click at [178, 174] on b "СТ7-190" at bounding box center [176, 167] width 22 height 13
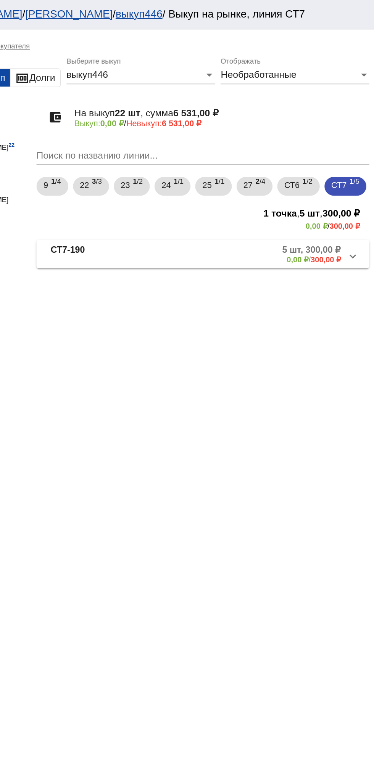
click at [196, 173] on mat-expansion-panel-header "СТ7-190 5 шт, 300,00 ₽ 0,00 ₽ / 300,00 ₽" at bounding box center [263, 164] width 215 height 18
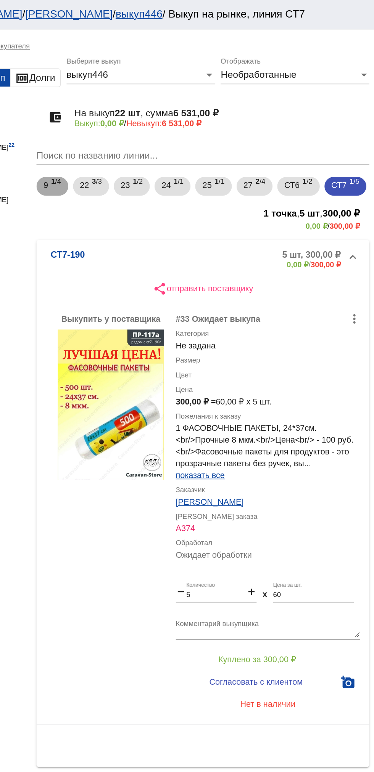
click at [162, 120] on span "9" at bounding box center [161, 120] width 3 height 14
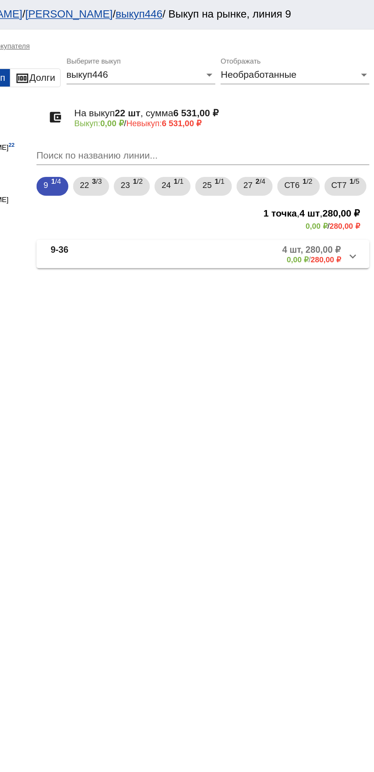
click at [196, 171] on mat-panel-title "9-36" at bounding box center [192, 164] width 55 height 13
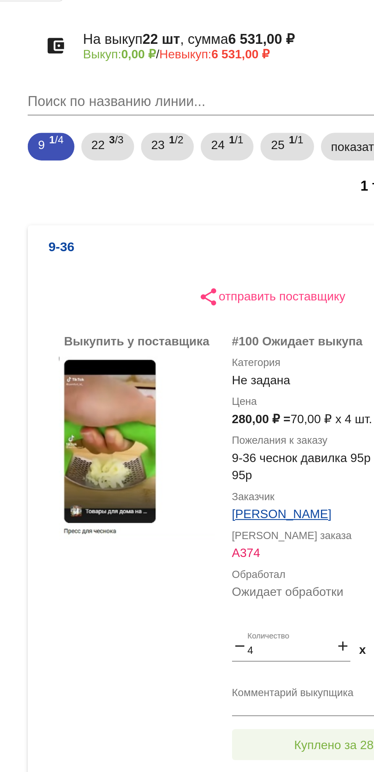
click at [286, 384] on span "Куплено за 280,00 ₽" at bounding box center [298, 384] width 50 height 6
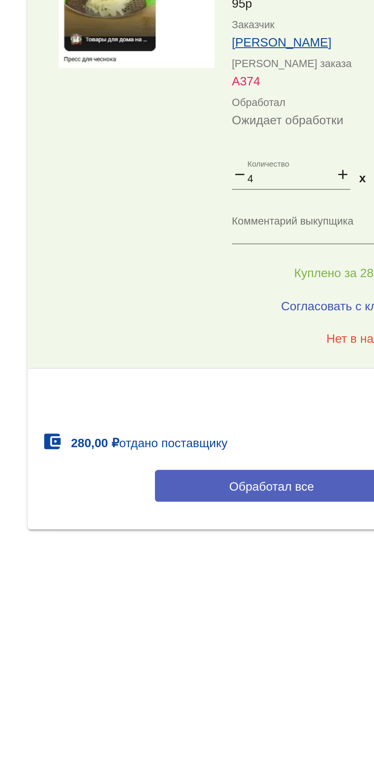
click at [267, 479] on span "Обработал все" at bounding box center [262, 478] width 37 height 6
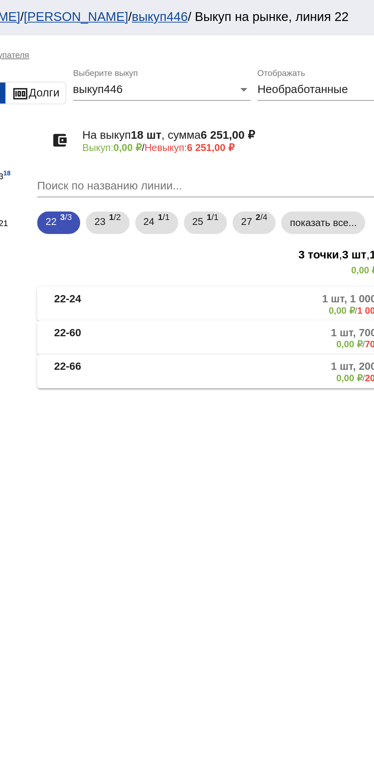
click at [270, 199] on mat-panel-description "1 шт, 200,00 ₽ 0,00 ₽ / 200,00 ₽" at bounding box center [290, 201] width 124 height 13
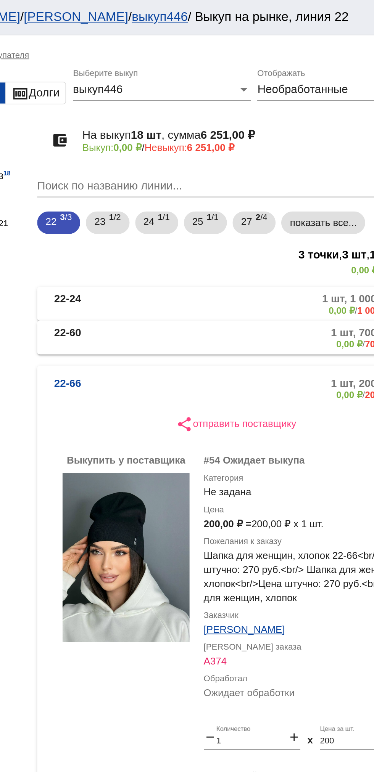
click at [284, 185] on mat-panel-description "1 шт, 700,00 ₽ 0,00 ₽ / 700,00 ₽" at bounding box center [290, 183] width 124 height 13
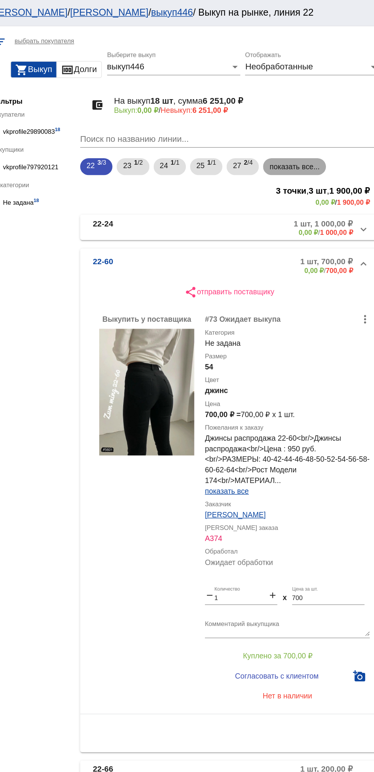
click at [320, 121] on mat-chip "показать все..." at bounding box center [309, 120] width 45 height 12
click at [184, 162] on mat-panel-title "22-24" at bounding box center [193, 164] width 56 height 13
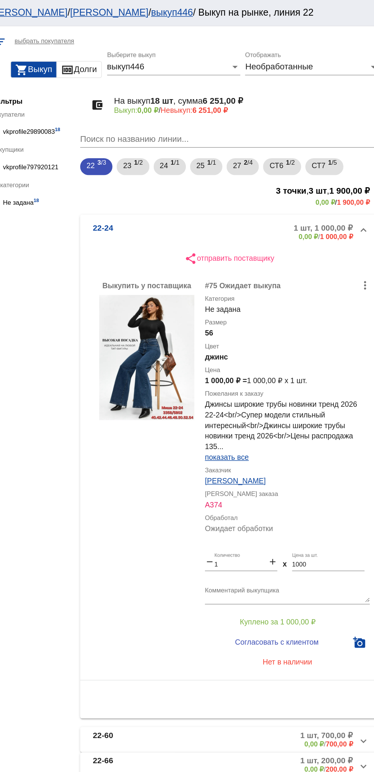
click at [169, 167] on b "22-24" at bounding box center [172, 167] width 14 height 13
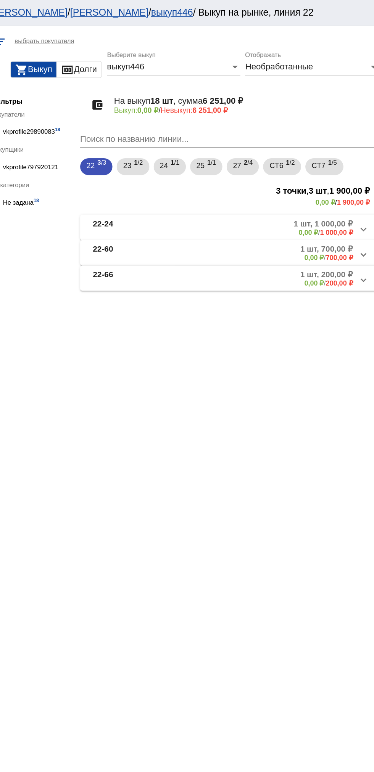
click at [179, 198] on b "22-66" at bounding box center [172, 201] width 14 height 13
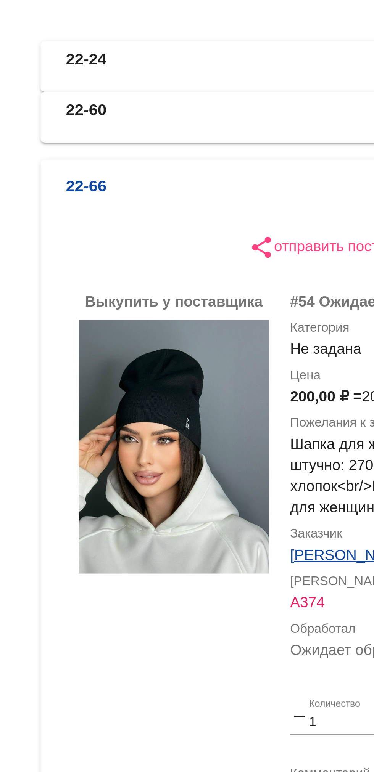
click at [193, 298] on img at bounding box center [203, 302] width 69 height 92
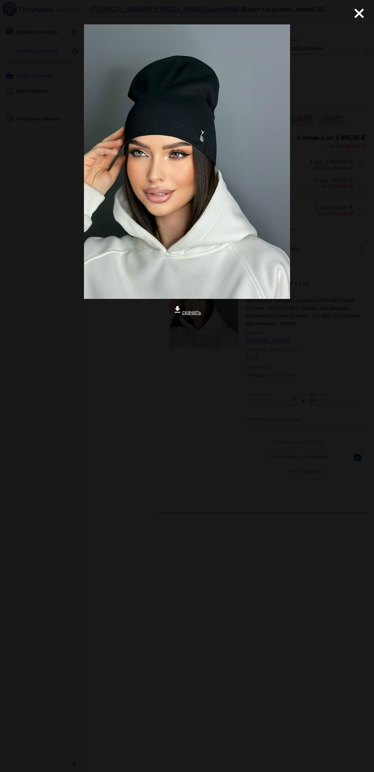
click at [338, 34] on div "close get_app скачать" at bounding box center [187, 208] width 374 height 417
click at [360, 15] on mat-icon "close" at bounding box center [355, 10] width 9 height 9
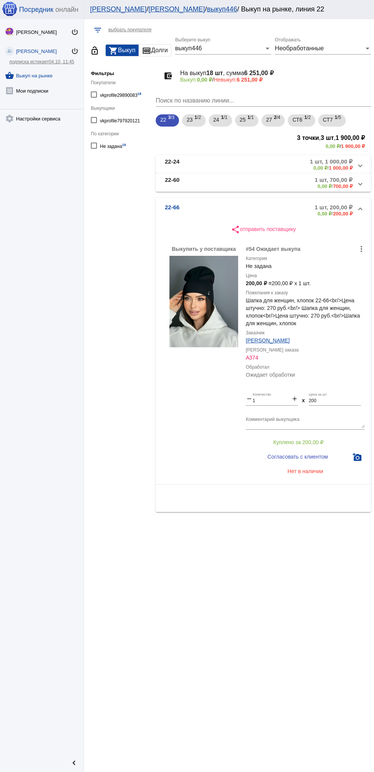
click at [173, 207] on b "22-66" at bounding box center [172, 210] width 14 height 13
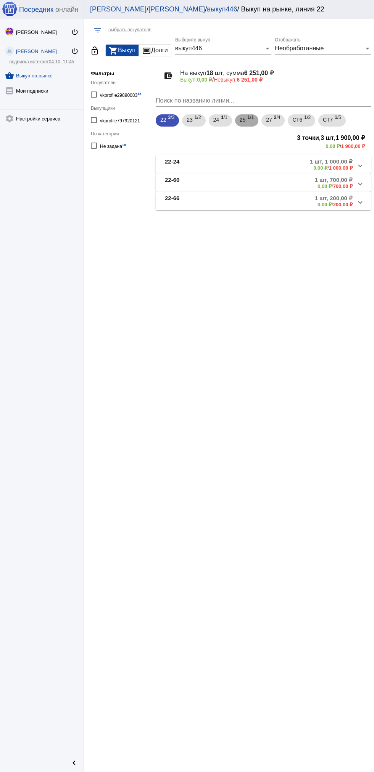
click at [248, 124] on div "25 1 /1" at bounding box center [246, 121] width 14 height 16
click at [185, 168] on mat-panel-title "25-05" at bounding box center [194, 164] width 58 height 13
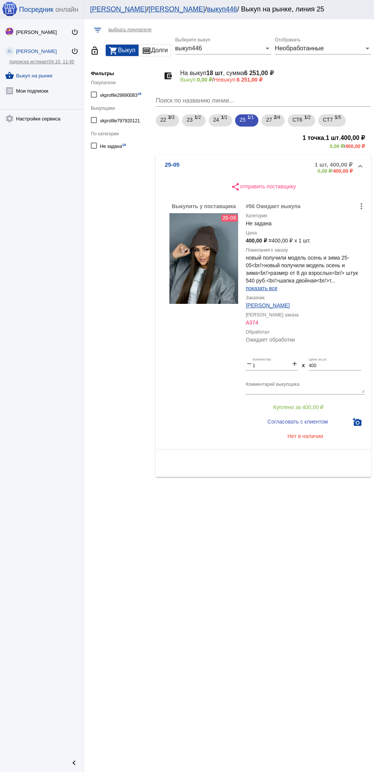
click at [182, 176] on mat-expansion-panel-header "25-05 1 шт, 400,00 ₽ 0,00 ₽ / 400,00 ₽" at bounding box center [263, 167] width 215 height 24
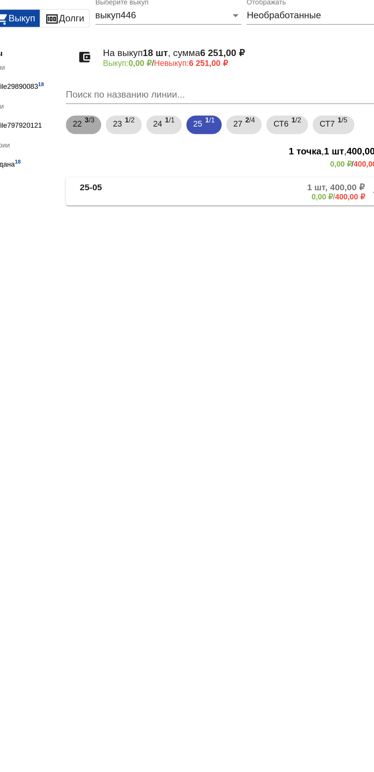
click at [168, 115] on b "3" at bounding box center [169, 117] width 3 height 5
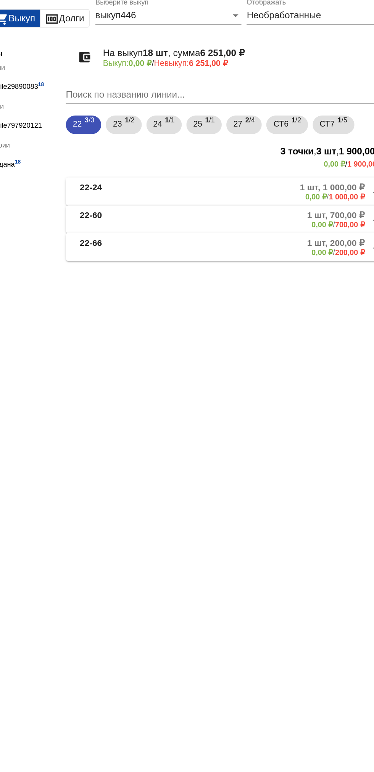
click at [280, 189] on mat-panel-description "1 шт, 700,00 ₽ 0,00 ₽ / 700,00 ₽" at bounding box center [290, 183] width 124 height 13
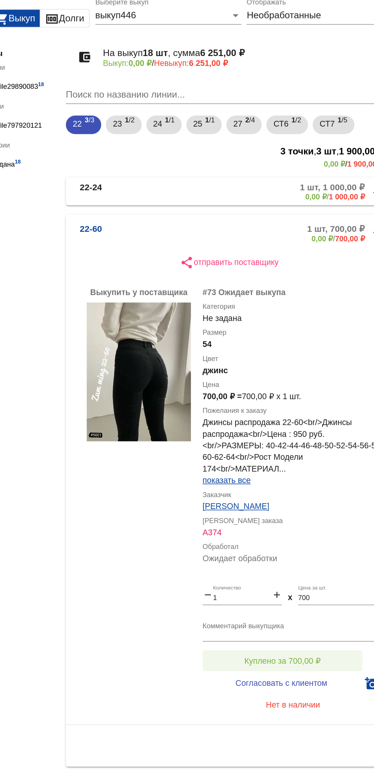
click at [319, 472] on span "Куплено за 700,00 ₽" at bounding box center [298, 474] width 50 height 6
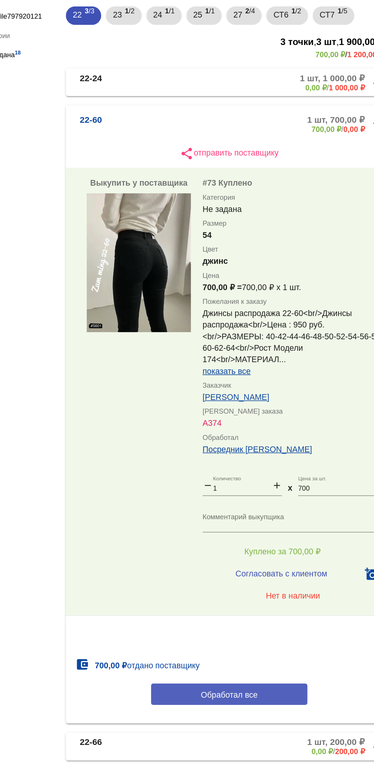
click at [291, 562] on button "Обработал все" at bounding box center [263, 567] width 103 height 14
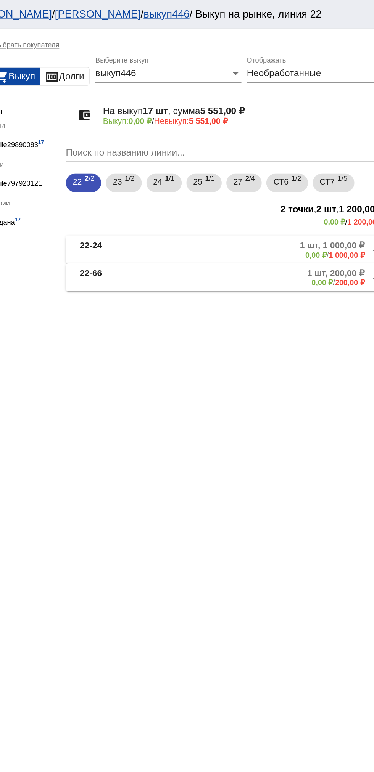
click at [298, 161] on mat-panel-description "1 шт, 1 000,00 ₽ 0,00 ₽ / 1 000,00 ₽" at bounding box center [289, 164] width 125 height 13
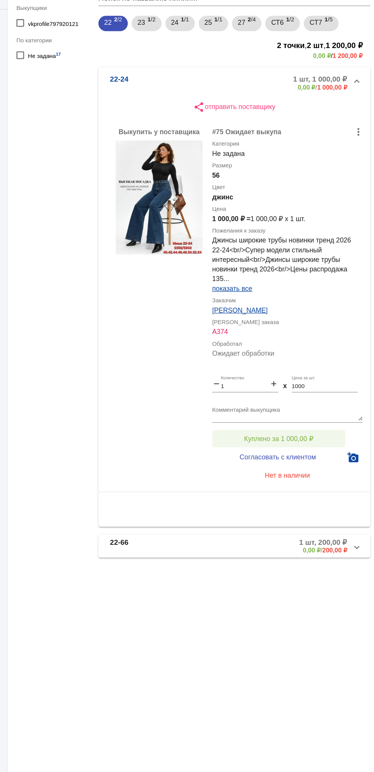
click at [329, 449] on button "Куплено за 1 000,00 ₽" at bounding box center [298, 449] width 105 height 14
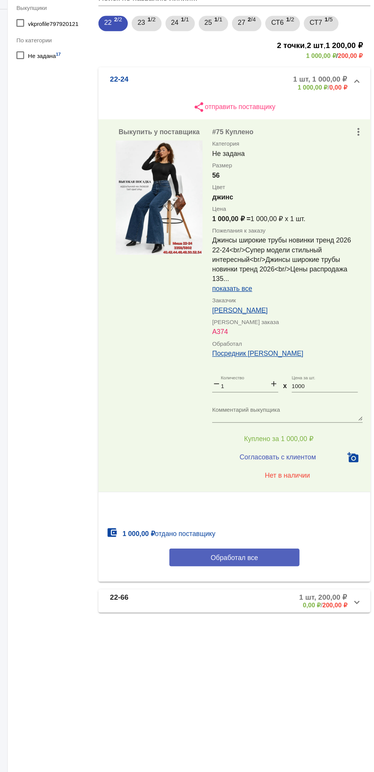
click at [284, 548] on button "Обработал все" at bounding box center [263, 543] width 103 height 14
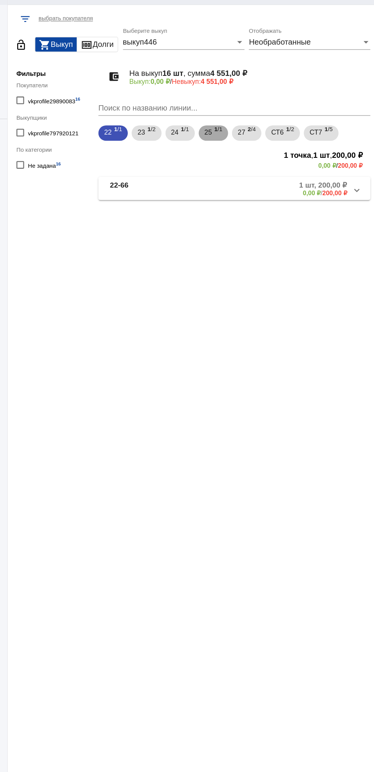
click at [244, 120] on span "25" at bounding box center [242, 120] width 6 height 14
click at [175, 172] on mat-expansion-panel-header "25-05 1 шт, 400,00 ₽ 0,00 ₽ / 400,00 ₽" at bounding box center [263, 164] width 215 height 18
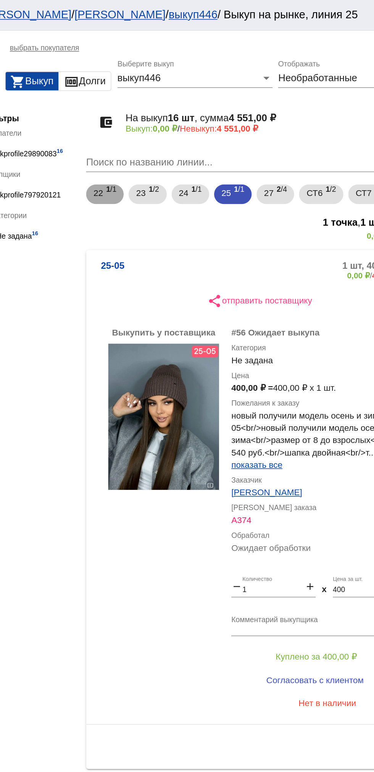
click at [168, 123] on span "1 /1" at bounding box center [171, 121] width 6 height 16
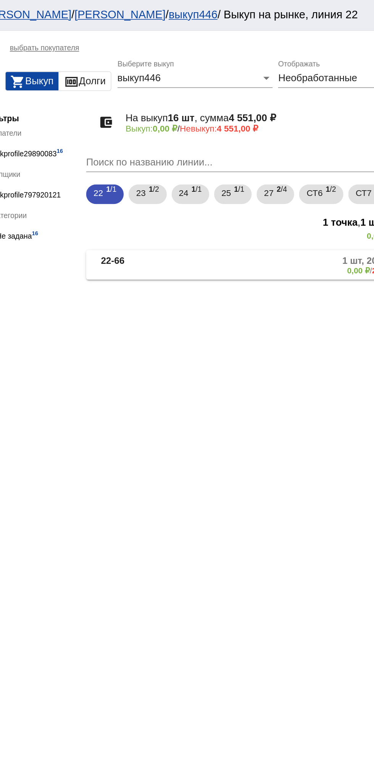
click at [248, 171] on mat-expansion-panel-header "22-66 1 шт, 200,00 ₽ 0,00 ₽ / 200,00 ₽" at bounding box center [263, 164] width 215 height 18
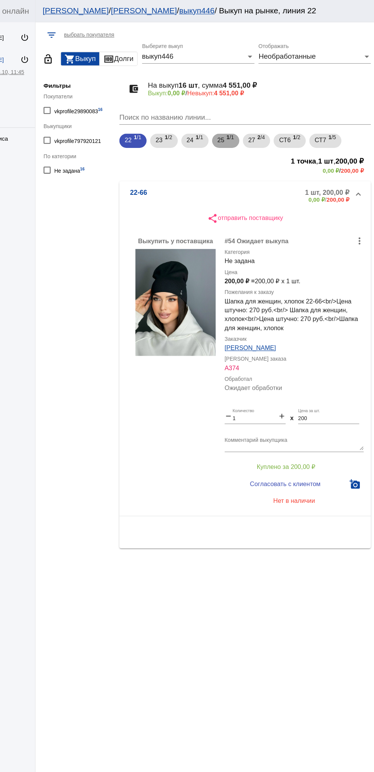
click at [247, 123] on div "25 1 /1" at bounding box center [246, 121] width 14 height 16
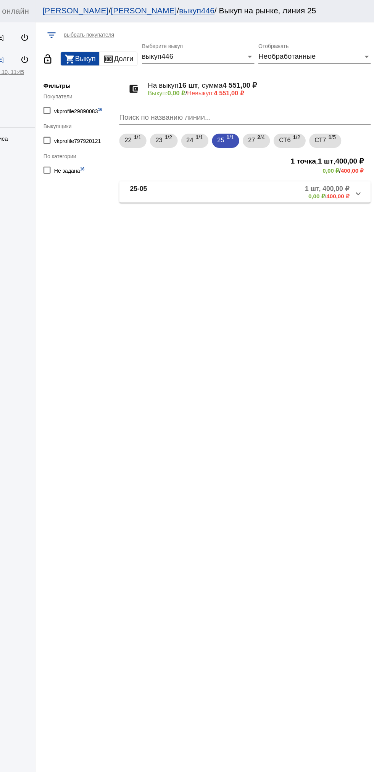
click at [186, 162] on mat-panel-title "25-05" at bounding box center [194, 164] width 58 height 13
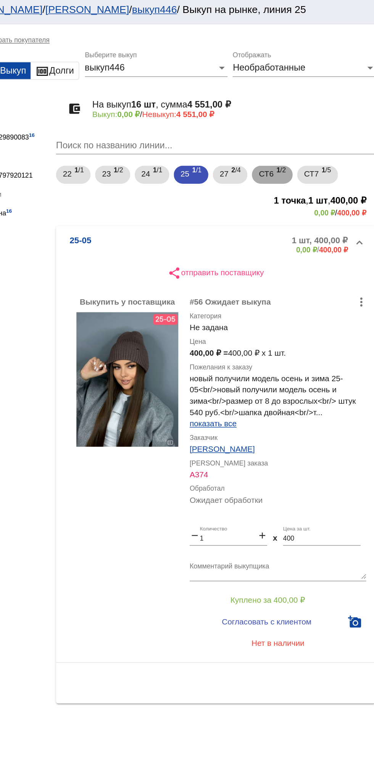
click at [295, 126] on span "СТ6" at bounding box center [297, 120] width 10 height 14
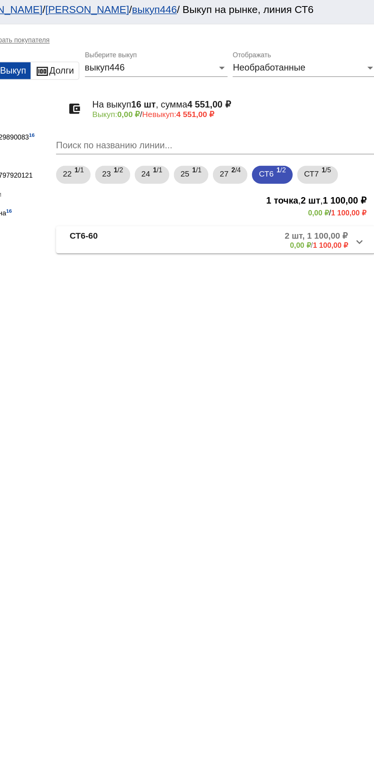
click at [186, 165] on mat-panel-title "СТ6-60" at bounding box center [194, 164] width 59 height 13
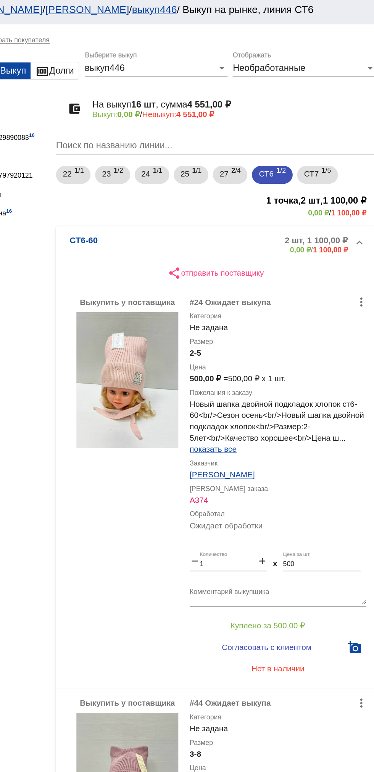
scroll to position [26, 0]
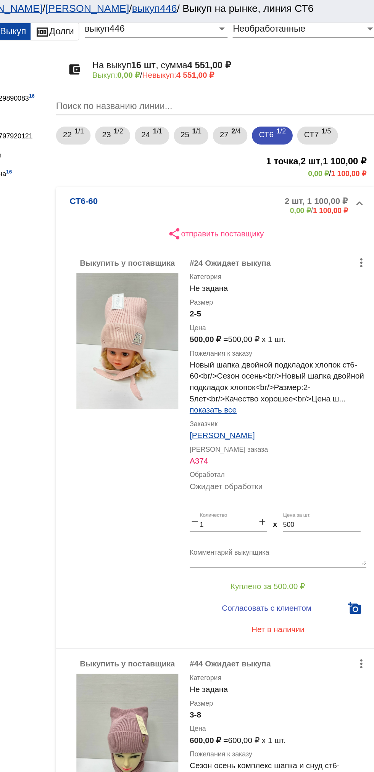
click at [178, 134] on mat-expansion-panel-header "СТ6-60 2 шт, 1 100,00 ₽ 0,00 ₽ / 1 100,00 ₽" at bounding box center [263, 142] width 215 height 24
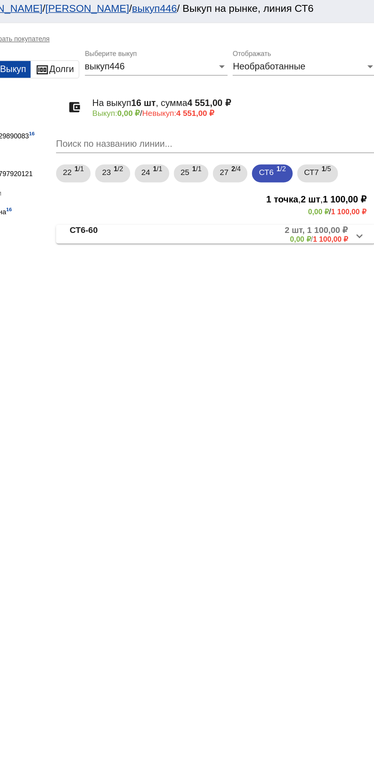
scroll to position [0, 0]
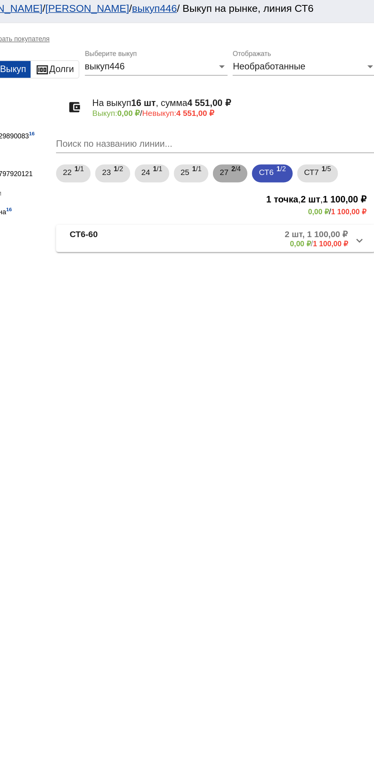
click at [272, 126] on span "27" at bounding box center [269, 120] width 6 height 14
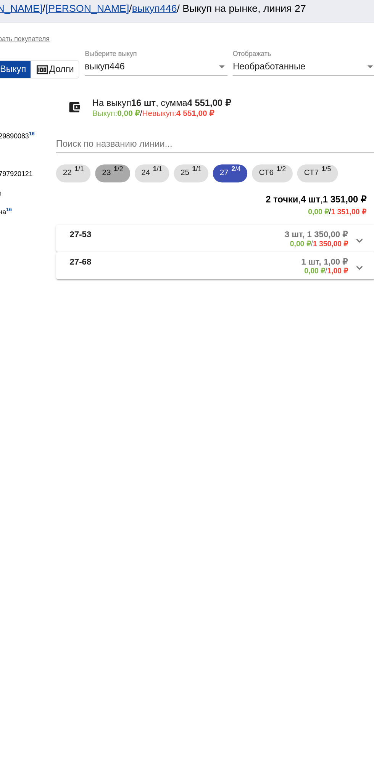
click at [191, 120] on span "23" at bounding box center [189, 120] width 6 height 14
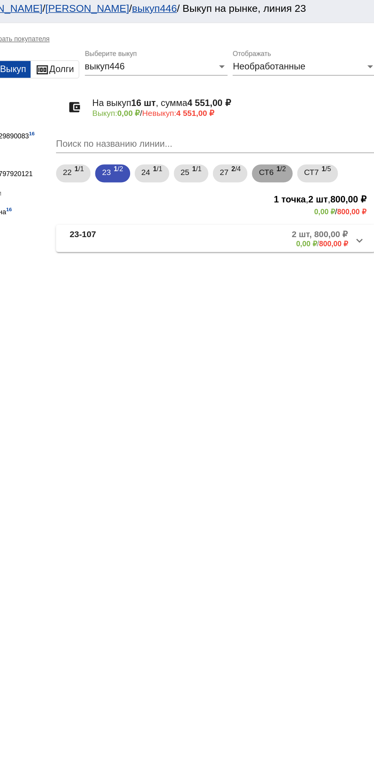
click at [302, 124] on span "СТ6" at bounding box center [297, 120] width 10 height 14
click at [189, 164] on mat-panel-title "СТ6-60" at bounding box center [194, 164] width 59 height 13
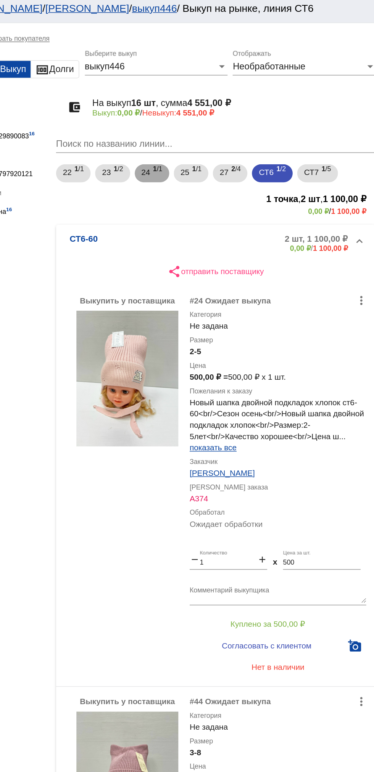
click at [214, 122] on span "24" at bounding box center [216, 120] width 6 height 14
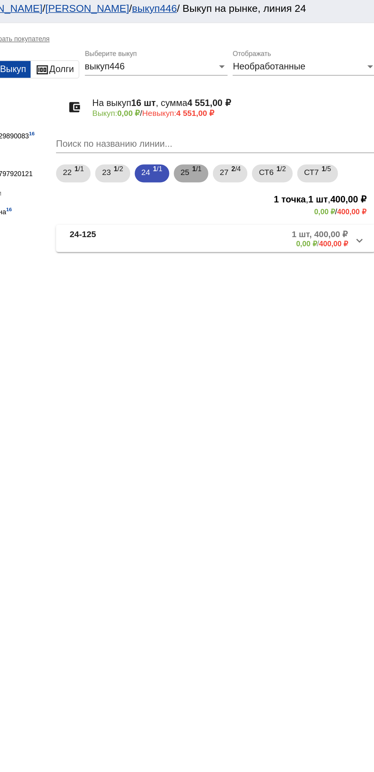
click at [244, 123] on span "25" at bounding box center [242, 120] width 6 height 14
click at [192, 157] on mat-expansion-panel-header "25-05 1 шт, 400,00 ₽ 0,00 ₽ / 400,00 ₽" at bounding box center [263, 164] width 215 height 18
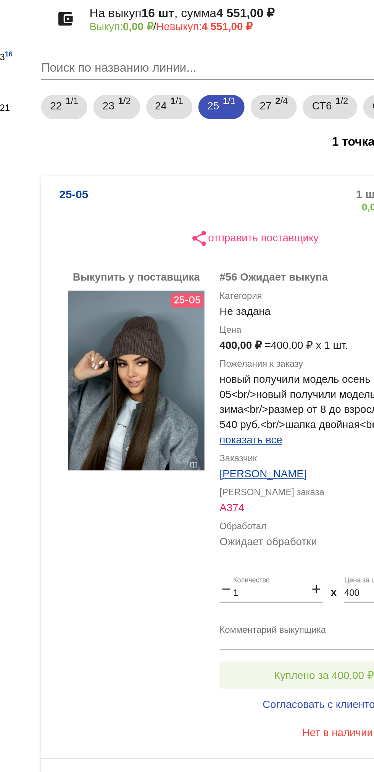
click at [297, 407] on span "Куплено за 400,00 ₽" at bounding box center [298, 407] width 50 height 6
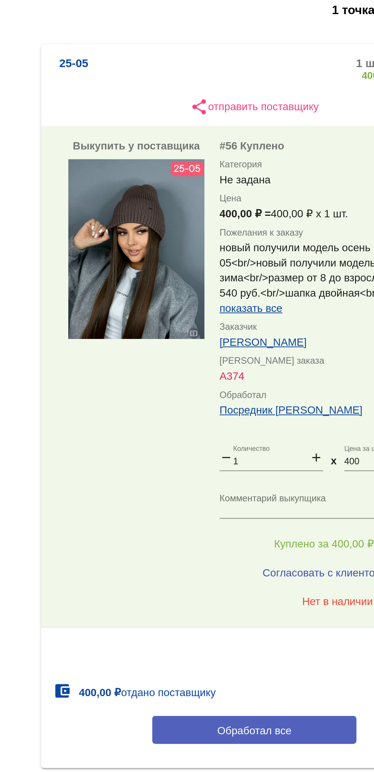
click at [274, 501] on span "Обработал все" at bounding box center [262, 501] width 37 height 6
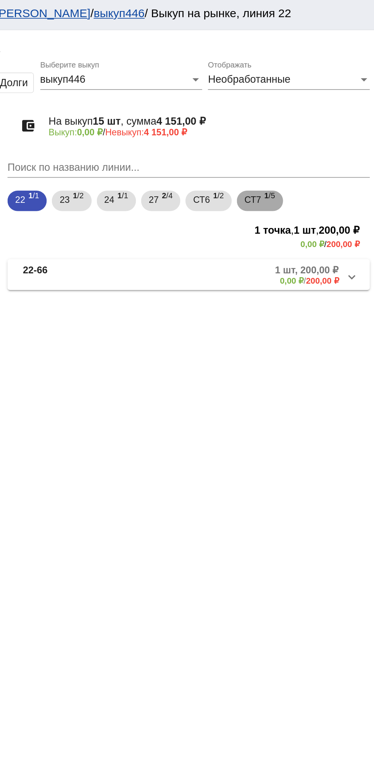
click at [306, 117] on span "СТ7" at bounding box center [301, 120] width 10 height 14
click at [317, 167] on b "0,00 ₽" at bounding box center [324, 168] width 14 height 6
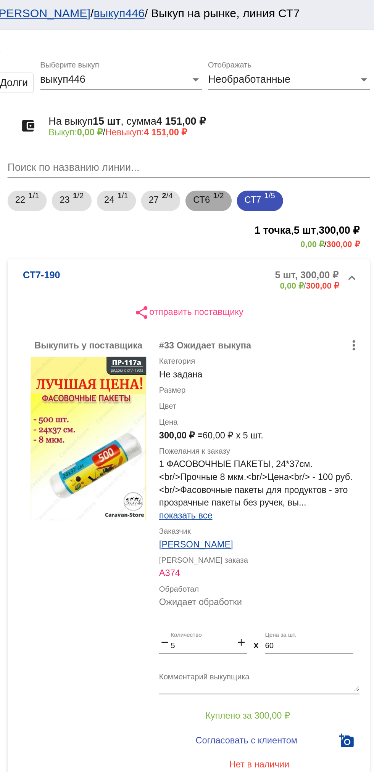
click at [283, 119] on span "1 /2" at bounding box center [281, 121] width 6 height 16
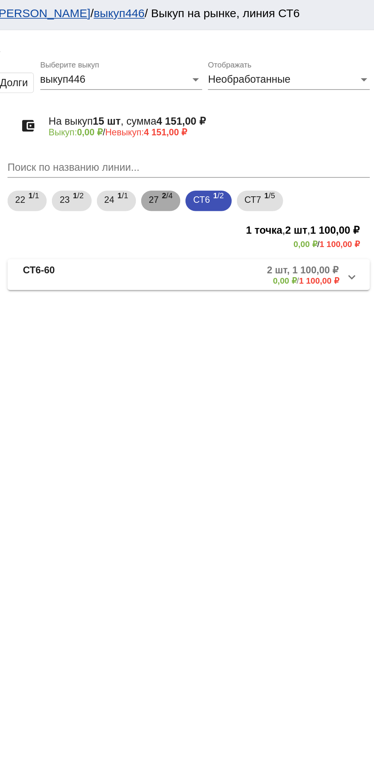
click at [251, 126] on span "2 /4" at bounding box center [250, 121] width 6 height 16
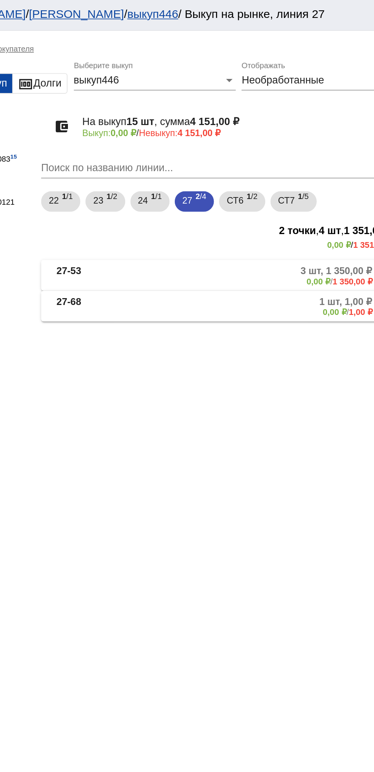
click at [275, 162] on mat-panel-description "3 шт, 1 350,00 ₽ 0,00 ₽ / 1 350,00 ₽" at bounding box center [289, 164] width 125 height 13
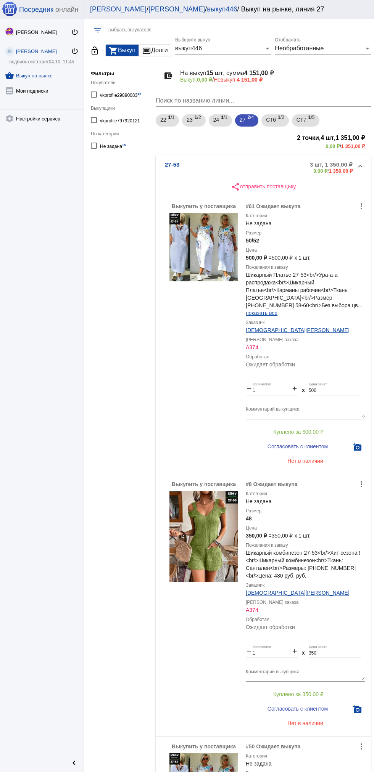
click at [234, 163] on mat-panel-description "3 шт, 1 350,00 ₽ 0,00 ₽ / 1 350,00 ₽" at bounding box center [289, 167] width 125 height 13
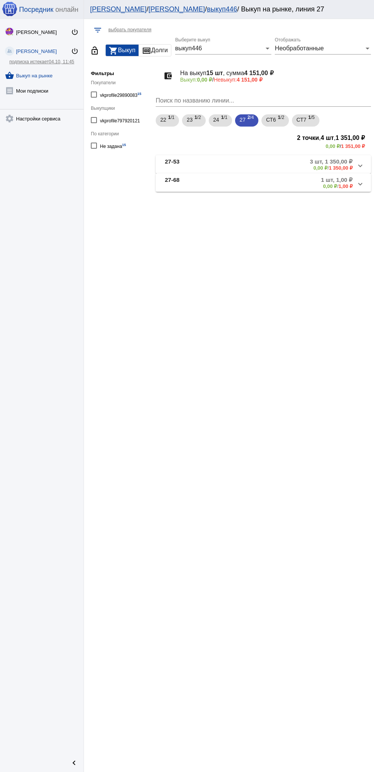
click at [263, 184] on mat-panel-description "1 шт, 1,00 ₽ 0,00 ₽ / 1,00 ₽" at bounding box center [292, 183] width 122 height 13
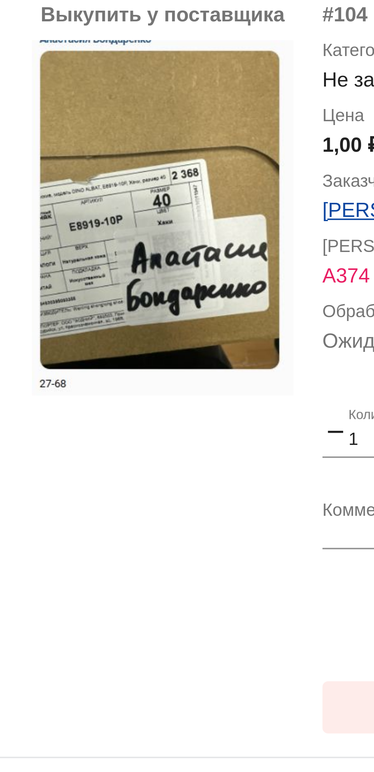
click at [161, 325] on div "Выкупить у поставщика more_vert #104 Ожидает выкупа Категория Не задана Цена 1,…" at bounding box center [263, 323] width 215 height 205
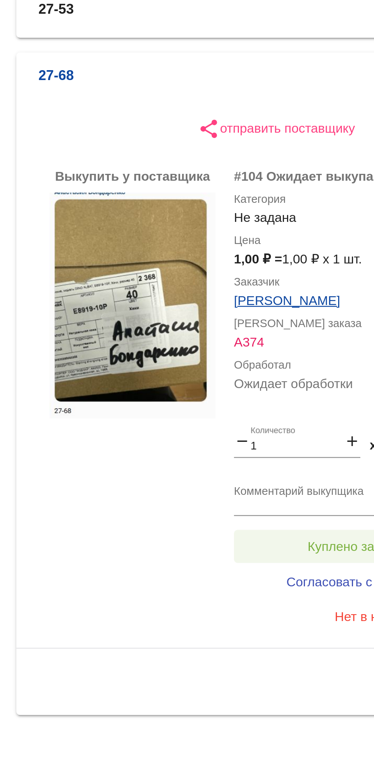
click at [291, 378] on button "Куплено за 1,00 ₽" at bounding box center [298, 384] width 105 height 14
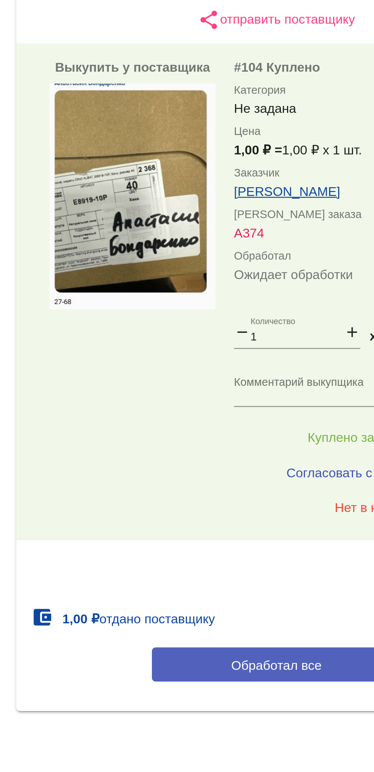
click at [258, 480] on span "Обработал все" at bounding box center [262, 478] width 37 height 6
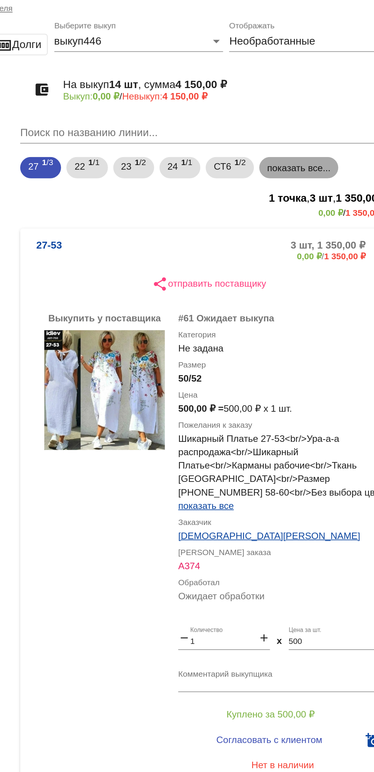
click at [308, 120] on mat-chip "показать все..." at bounding box center [314, 120] width 45 height 12
click at [259, 157] on mat-expansion-panel-header "27-53 3 шт, 1 350,00 ₽ 0,00 ₽ / 1 350,00 ₽" at bounding box center [263, 167] width 215 height 24
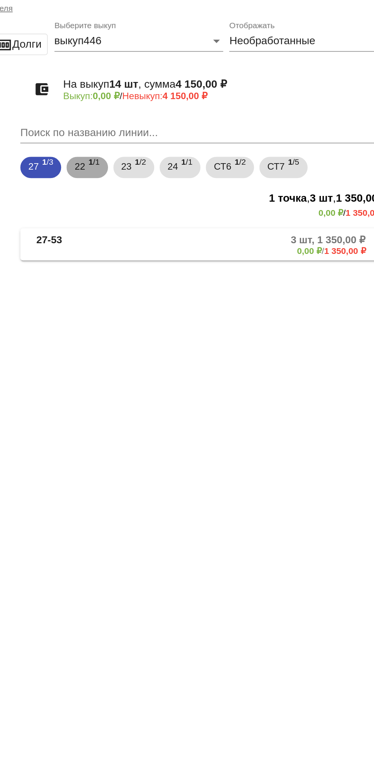
click at [194, 122] on div "22 1 /1" at bounding box center [193, 121] width 14 height 16
click at [165, 122] on span "27" at bounding box center [163, 120] width 6 height 14
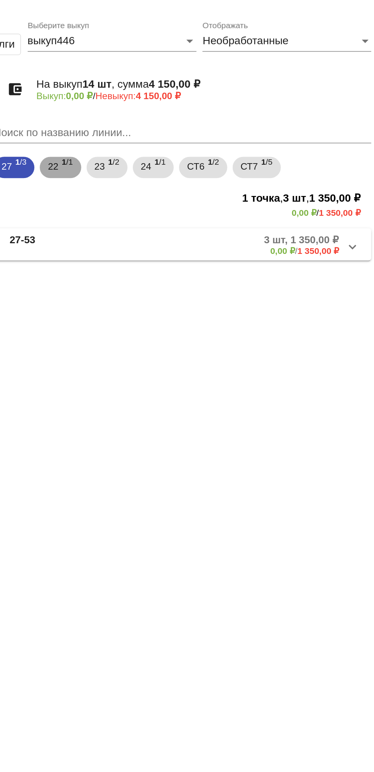
click at [185, 121] on mat-chip "22 1 /1" at bounding box center [193, 120] width 23 height 12
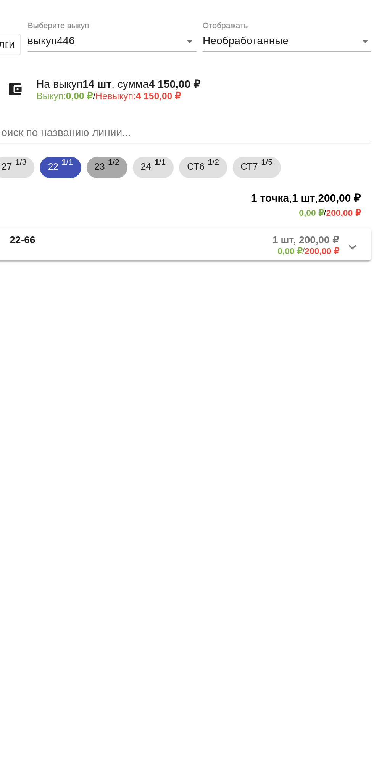
click at [219, 122] on span "23" at bounding box center [216, 120] width 6 height 14
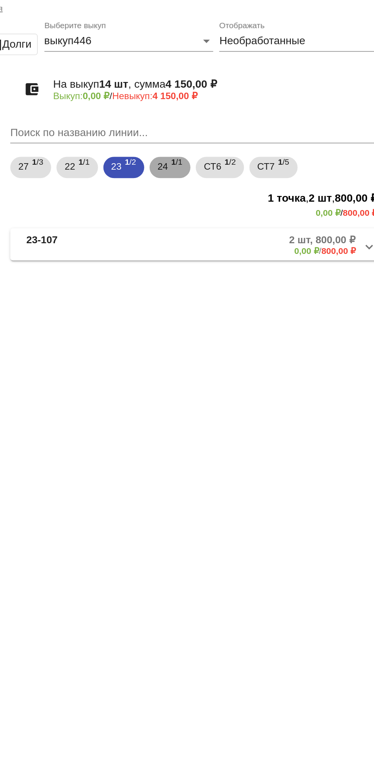
click at [242, 125] on span "24" at bounding box center [242, 120] width 6 height 14
click at [308, 172] on mat-expansion-panel-header "24-125 1 шт, 400,00 ₽ 0,00 ₽ / 400,00 ₽" at bounding box center [263, 164] width 215 height 18
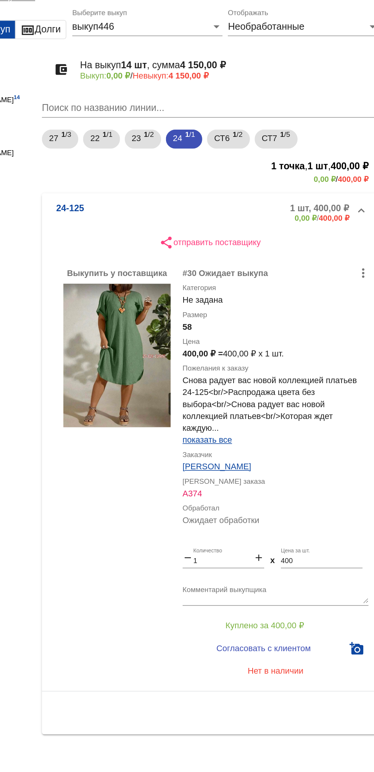
click at [273, 314] on span "показать все" at bounding box center [262, 313] width 32 height 6
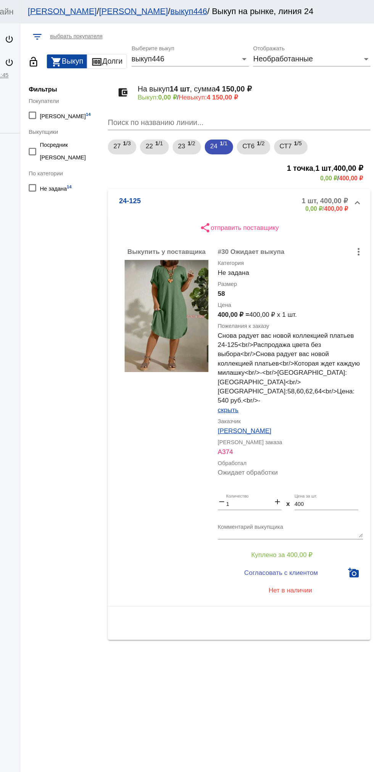
click at [266, 162] on mat-panel-description "1 шт, 400,00 ₽ 0,00 ₽ / 400,00 ₽" at bounding box center [292, 167] width 122 height 13
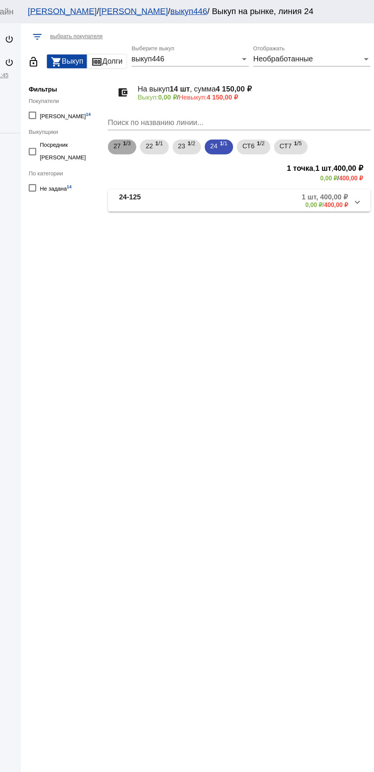
click at [159, 120] on mat-chip "27 1 /3" at bounding box center [167, 120] width 23 height 12
click at [190, 120] on span "22" at bounding box center [189, 120] width 6 height 14
click at [265, 172] on mat-expansion-panel-header "22-66 1 шт, 200,00 ₽ 0,00 ₽ / 200,00 ₽" at bounding box center [263, 164] width 215 height 18
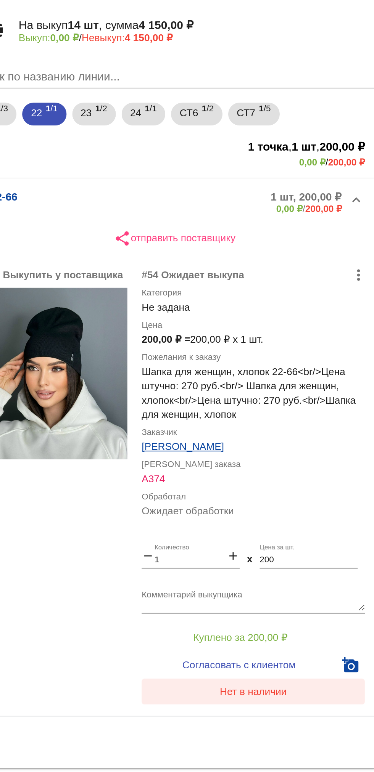
click at [271, 432] on button "Нет в наличии" at bounding box center [305, 429] width 119 height 14
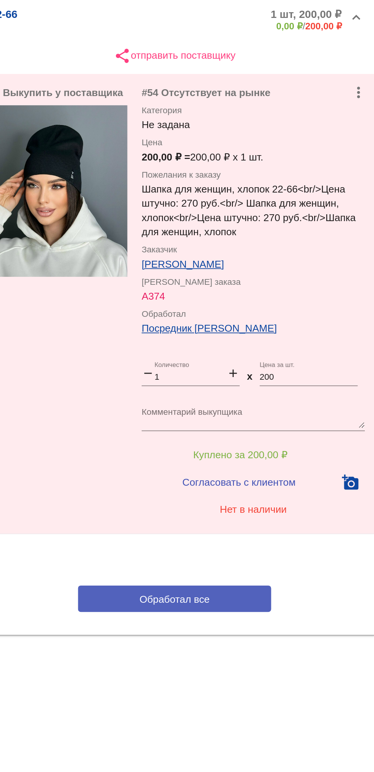
click at [247, 480] on button "Обработал все" at bounding box center [263, 476] width 103 height 14
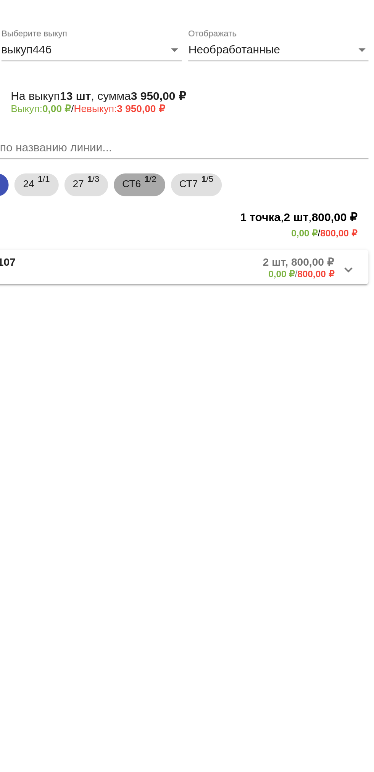
click at [242, 126] on span "СТ6" at bounding box center [244, 120] width 10 height 14
click at [207, 164] on mat-panel-title "СТ6-60" at bounding box center [194, 164] width 59 height 13
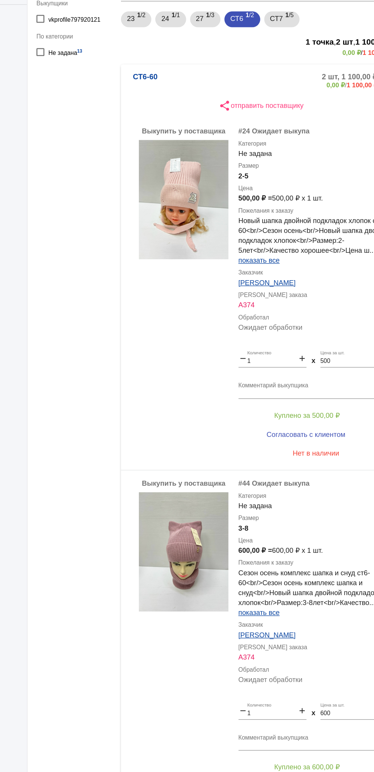
scroll to position [1, 0]
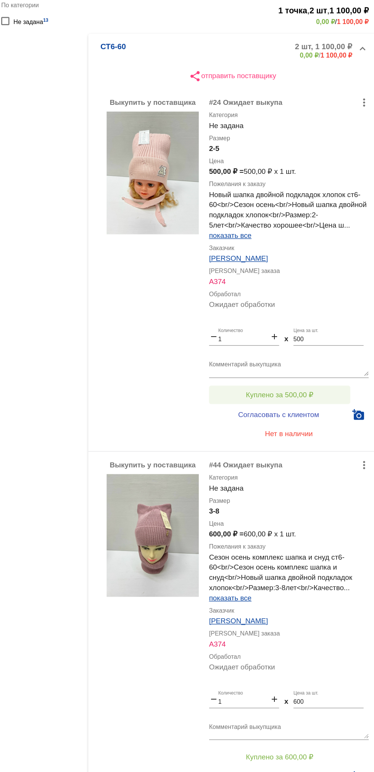
click at [316, 420] on button "Куплено за 500,00 ₽" at bounding box center [298, 424] width 105 height 14
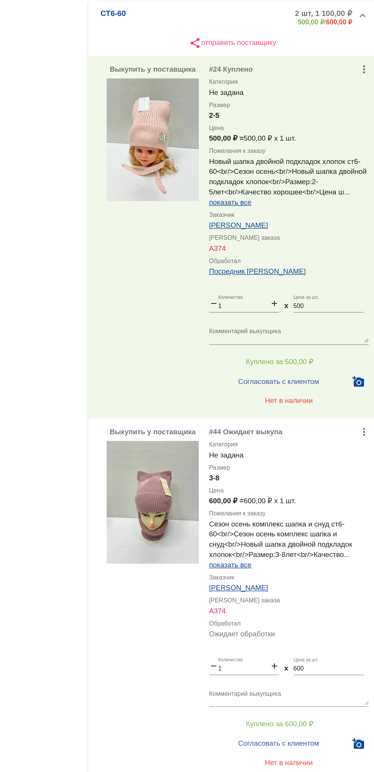
scroll to position [26, 0]
click at [314, 669] on span "Куплено за 600,00 ₽" at bounding box center [298, 669] width 50 height 6
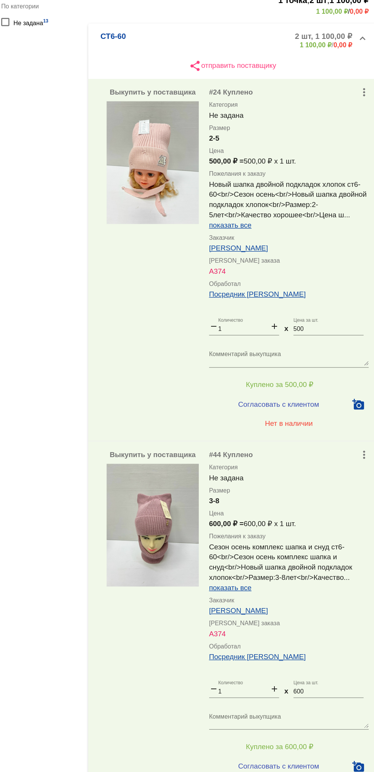
click at [286, 170] on mat-panel-description "2 шт, 1 100,00 ₽ 1 100,00 ₽ / 0,00 ₽" at bounding box center [291, 167] width 123 height 13
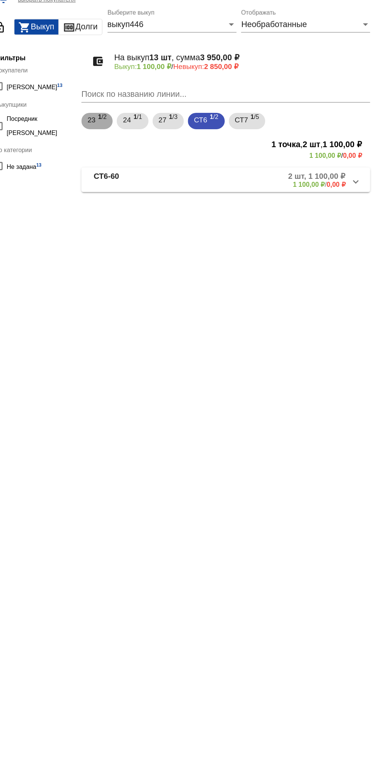
click at [166, 123] on span "23" at bounding box center [163, 120] width 6 height 14
click at [278, 169] on mat-panel-description "2 шт, 800,00 ₽ 0,00 ₽ / 800,00 ₽" at bounding box center [292, 164] width 122 height 13
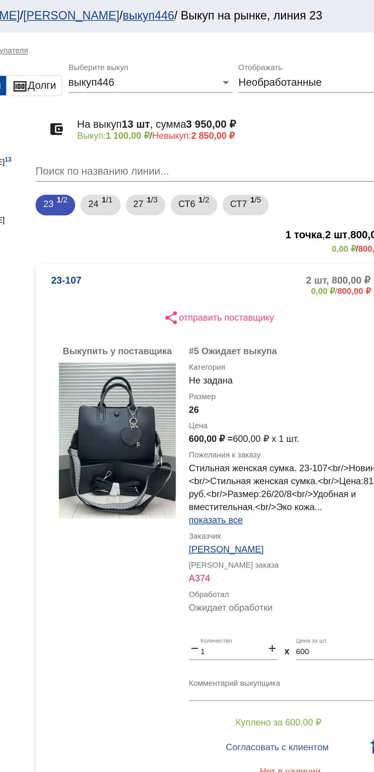
click at [317, 170] on b "0,00 ₽" at bounding box center [324, 171] width 14 height 6
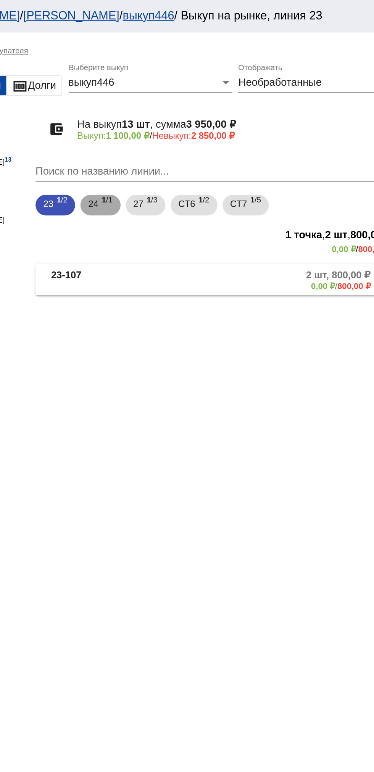
click at [190, 120] on span "24" at bounding box center [189, 120] width 6 height 14
click at [190, 164] on mat-panel-title "24-125" at bounding box center [195, 164] width 60 height 13
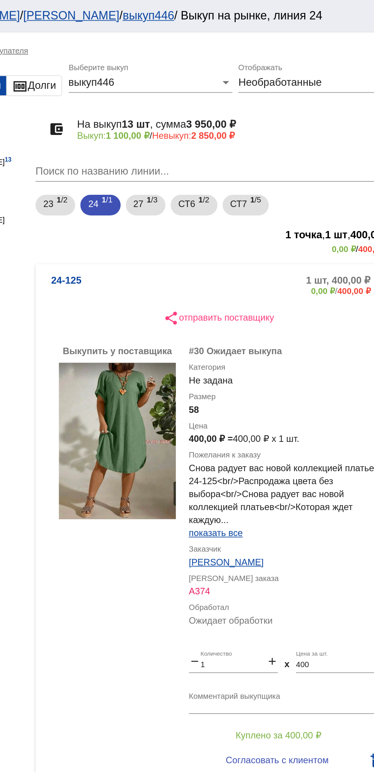
click at [178, 173] on b "24-125" at bounding box center [174, 167] width 18 height 13
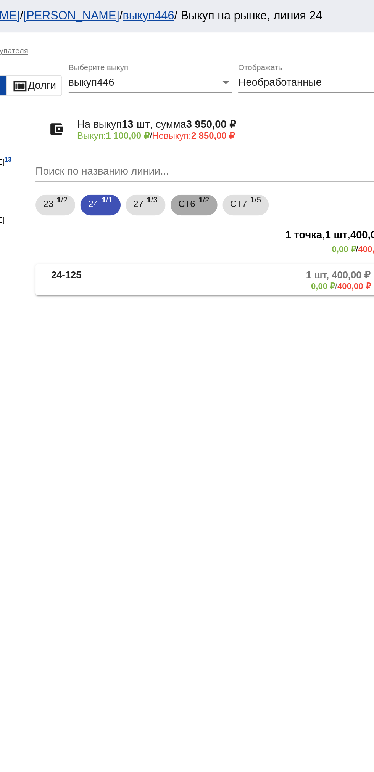
click at [246, 120] on span "СТ6" at bounding box center [244, 120] width 10 height 14
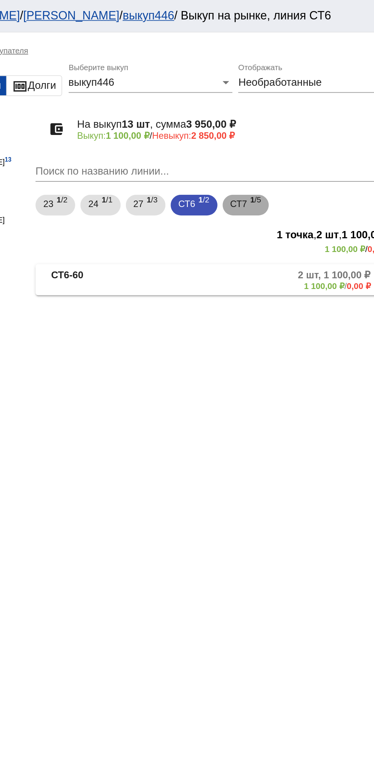
click at [276, 120] on span "СТ7" at bounding box center [275, 120] width 10 height 14
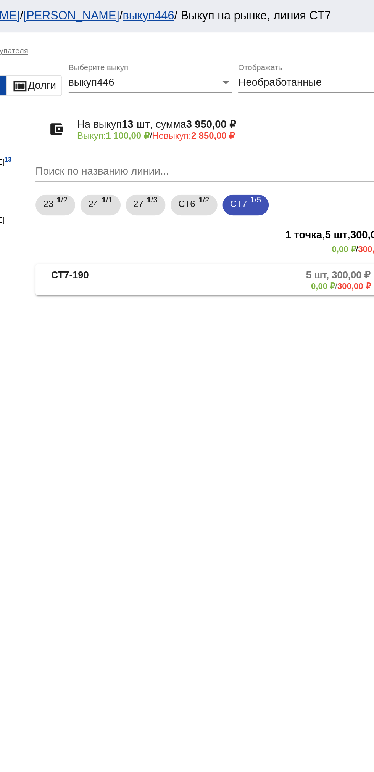
click at [196, 167] on mat-panel-title "СТ7-190" at bounding box center [196, 164] width 63 height 13
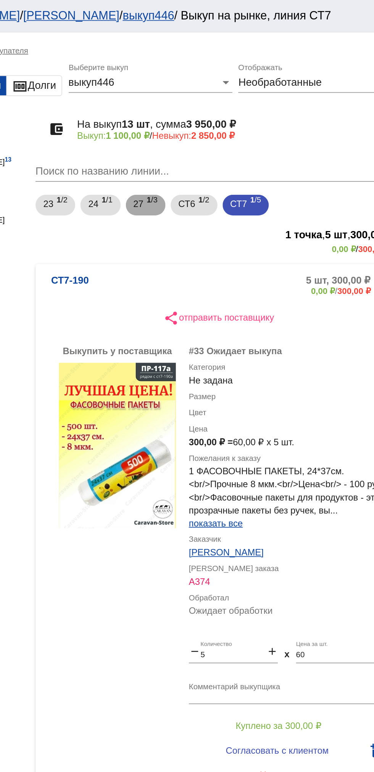
click at [226, 118] on span "1 /3" at bounding box center [224, 121] width 6 height 16
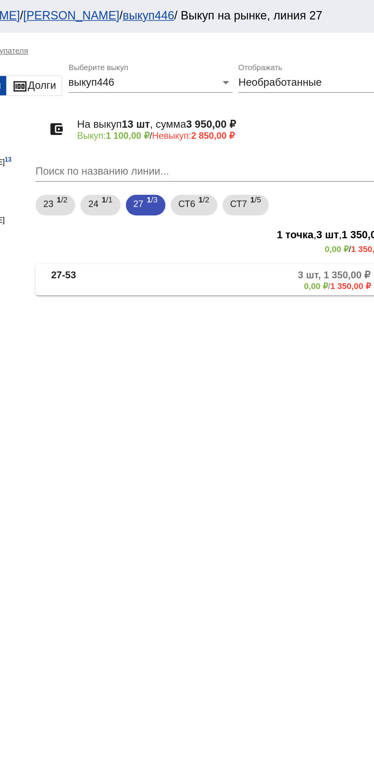
click at [251, 160] on mat-panel-description "3 шт, 1 350,00 ₽ 0,00 ₽ / 1 350,00 ₽" at bounding box center [289, 164] width 125 height 13
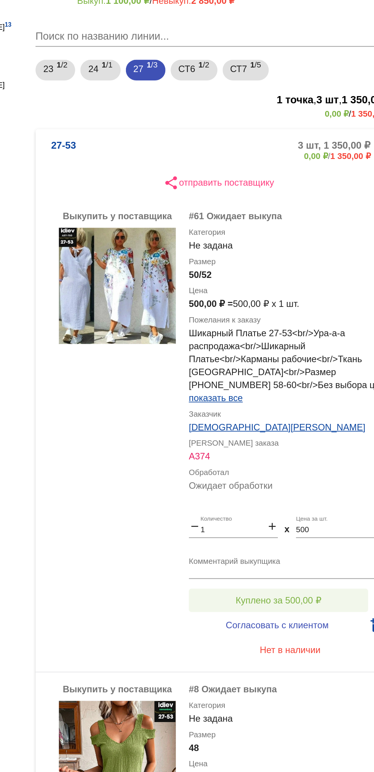
click at [315, 431] on span "Куплено за 500,00 ₽" at bounding box center [298, 432] width 50 height 6
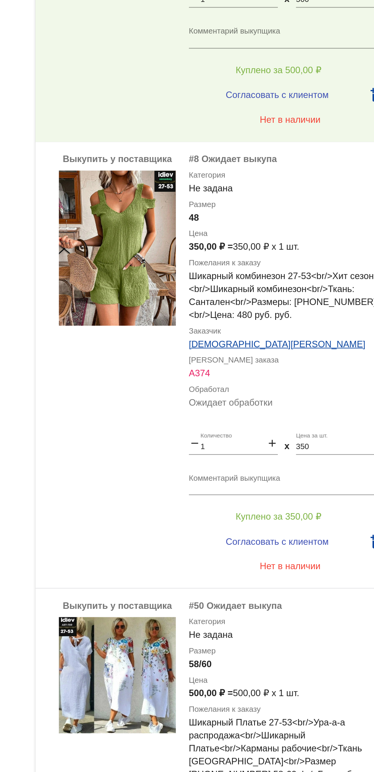
scroll to position [304, 0]
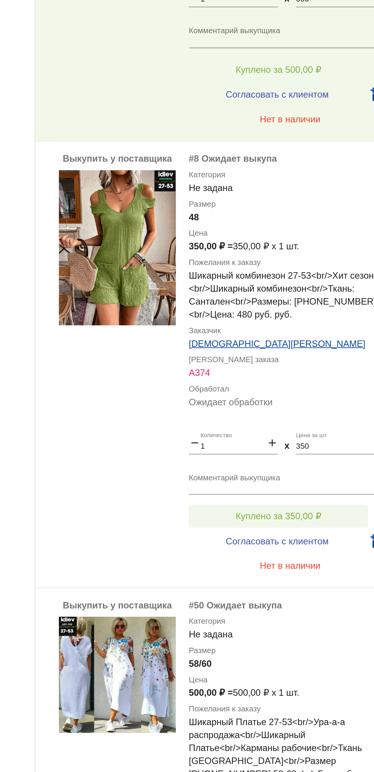
click at [316, 390] on span "Куплено за 350,00 ₽" at bounding box center [298, 391] width 50 height 6
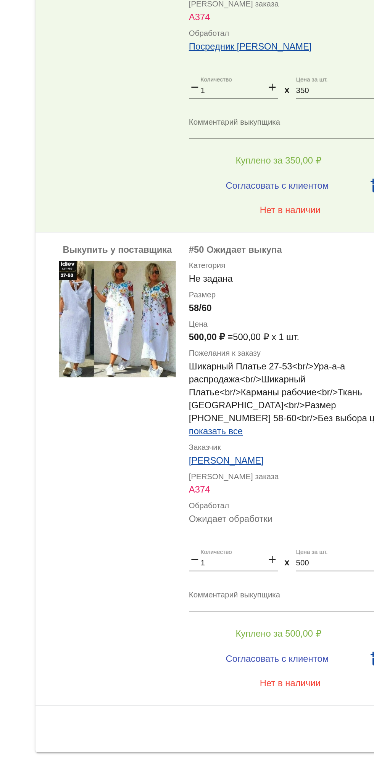
scroll to position [0, 0]
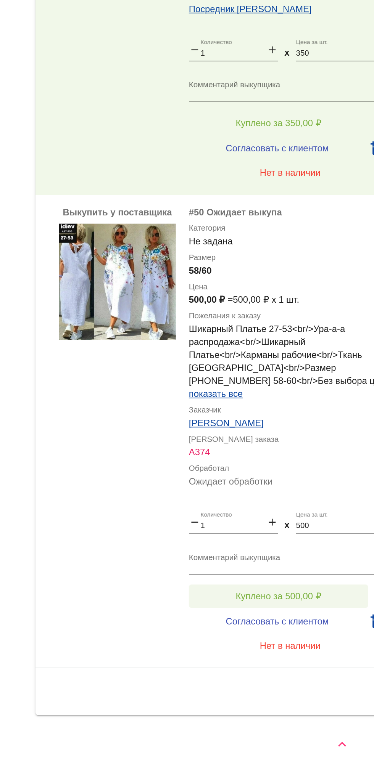
click at [307, 668] on span "Куплено за 500,00 ₽" at bounding box center [298, 669] width 50 height 6
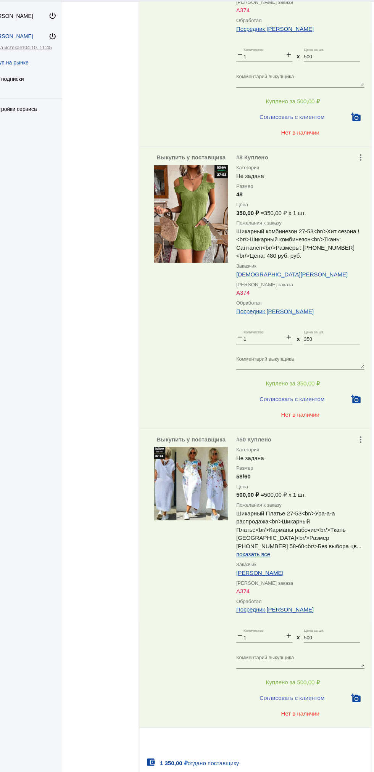
scroll to position [347, 0]
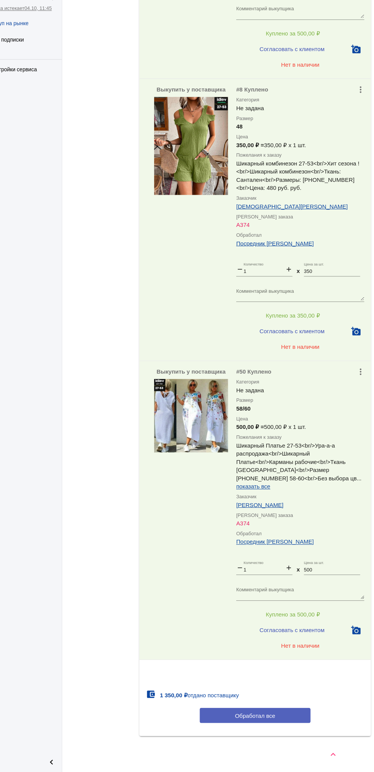
click at [274, 722] on span "Обработал все" at bounding box center [262, 719] width 37 height 6
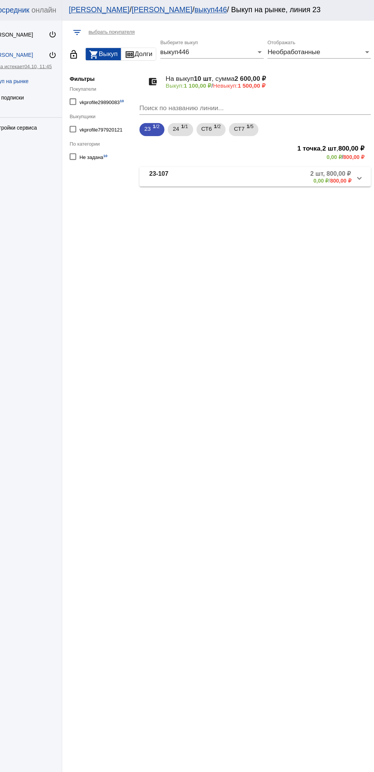
click at [304, 165] on mat-panel-description "2 шт, 800,00 ₽ 0,00 ₽ / 800,00 ₽" at bounding box center [292, 164] width 122 height 13
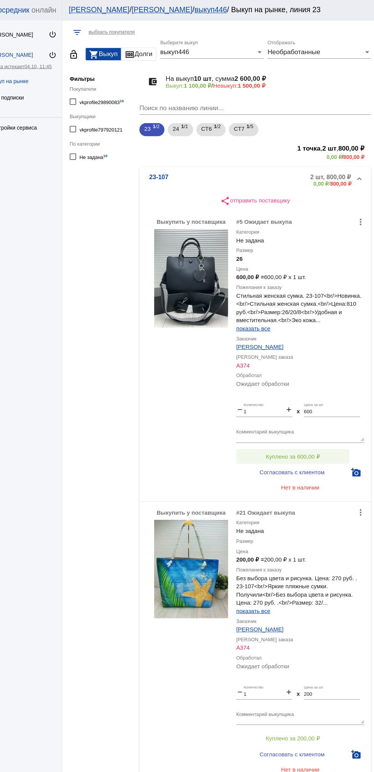
click at [257, 421] on button "Куплено за 600,00 ₽" at bounding box center [298, 425] width 105 height 14
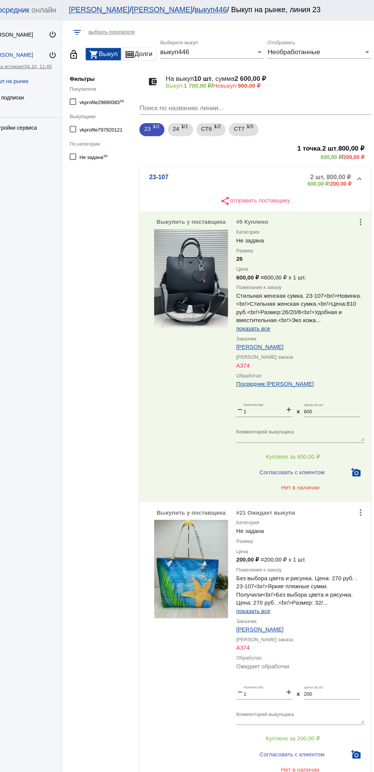
scroll to position [18, 0]
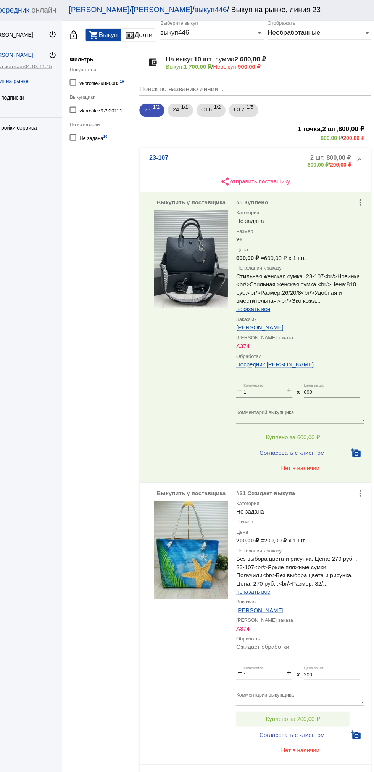
click at [330, 672] on button "Куплено за 200,00 ₽" at bounding box center [298, 669] width 105 height 14
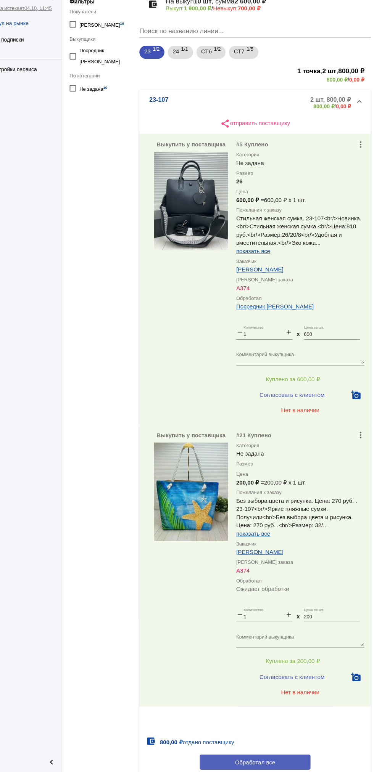
click at [281, 761] on button "Обработал все" at bounding box center [263, 763] width 103 height 14
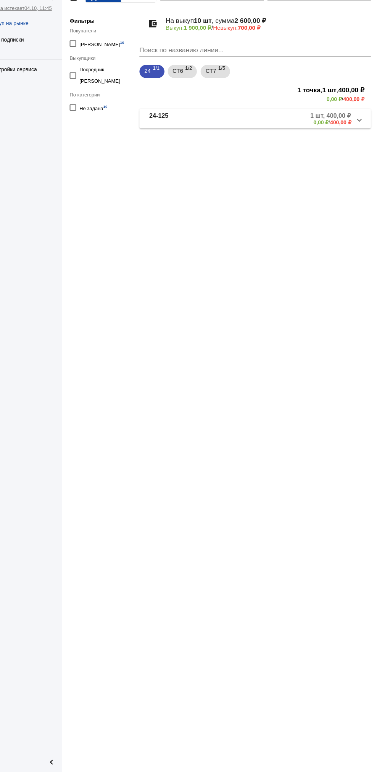
scroll to position [0, 0]
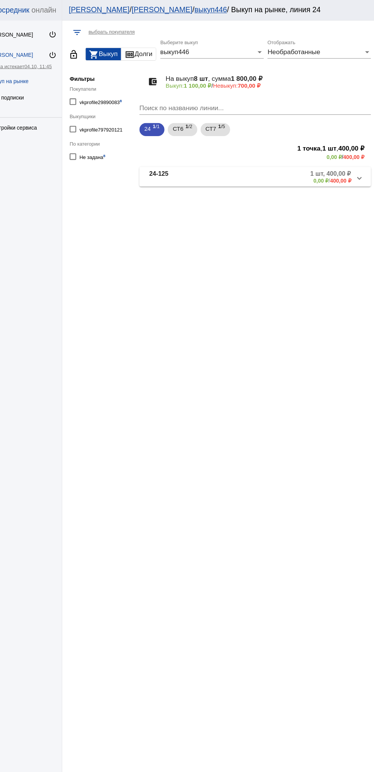
click at [281, 162] on mat-panel-description "1 шт, 400,00 ₽ 0,00 ₽ / 400,00 ₽" at bounding box center [292, 164] width 122 height 13
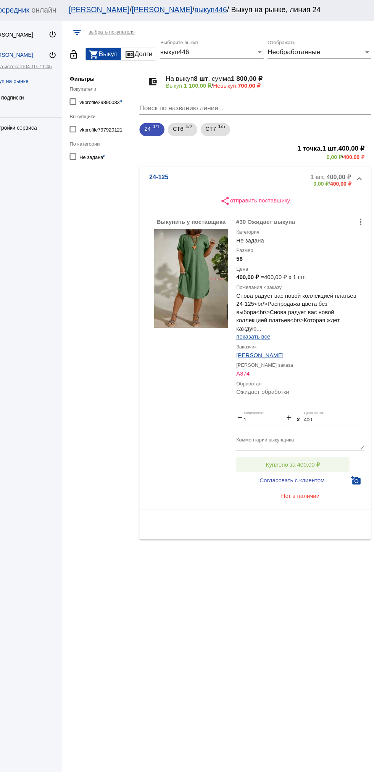
click at [310, 432] on span "Куплено за 400,00 ₽" at bounding box center [298, 432] width 50 height 6
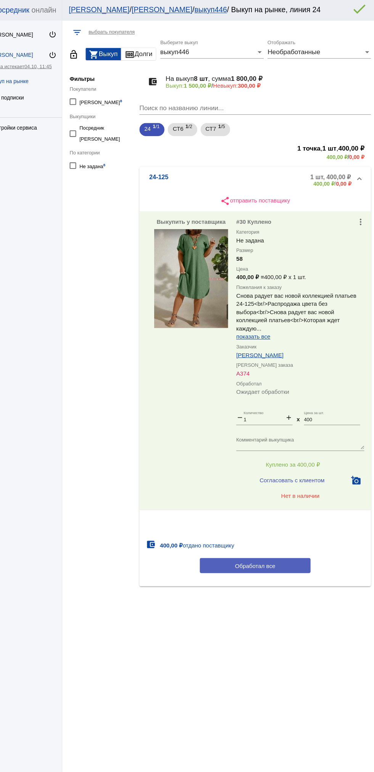
click at [279, 521] on button "Обработал все" at bounding box center [263, 526] width 103 height 14
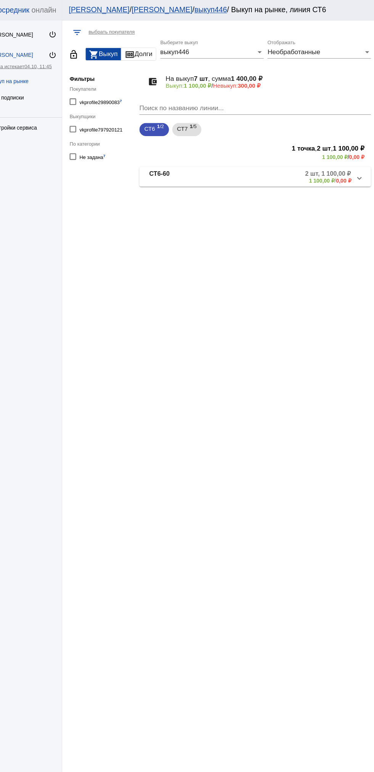
click at [289, 161] on mat-panel-description "2 шт, 1 100,00 ₽ 1 100,00 ₽ / 0,00 ₽" at bounding box center [291, 164] width 123 height 13
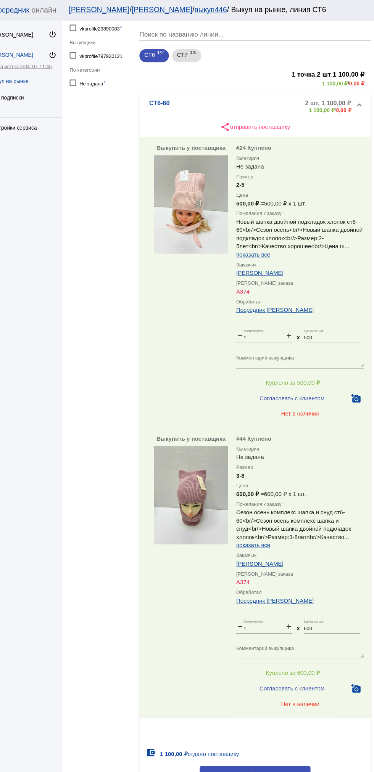
scroll to position [69, 0]
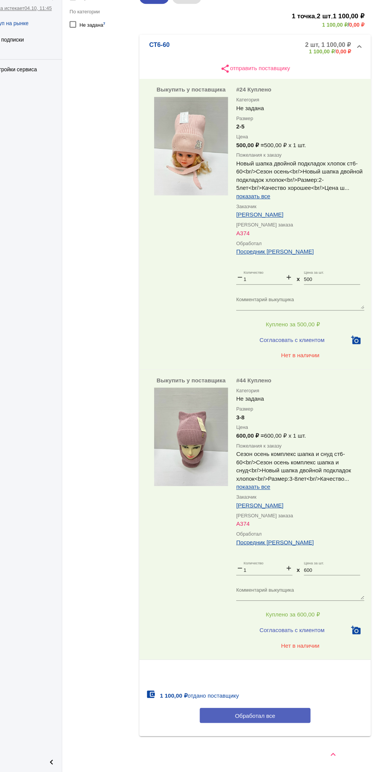
click at [293, 724] on button "Обработал все" at bounding box center [263, 719] width 103 height 14
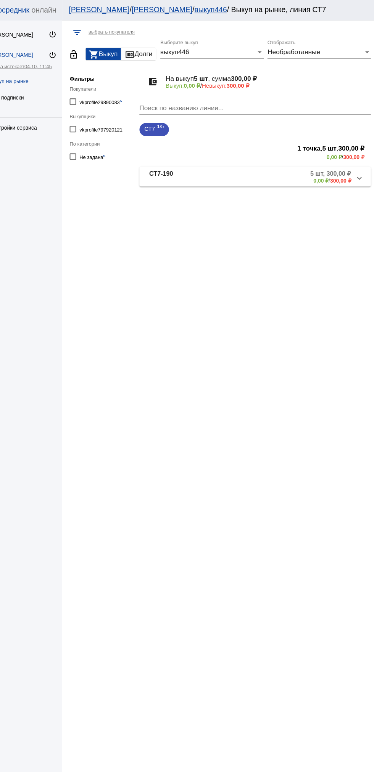
click at [289, 162] on mat-panel-description "5 шт, 300,00 ₽ 0,00 ₽ / 300,00 ₽" at bounding box center [292, 164] width 119 height 13
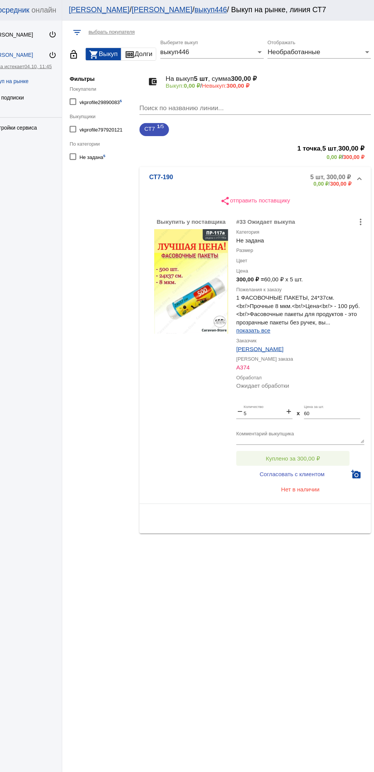
click at [323, 424] on button "Куплено за 300,00 ₽" at bounding box center [298, 426] width 105 height 14
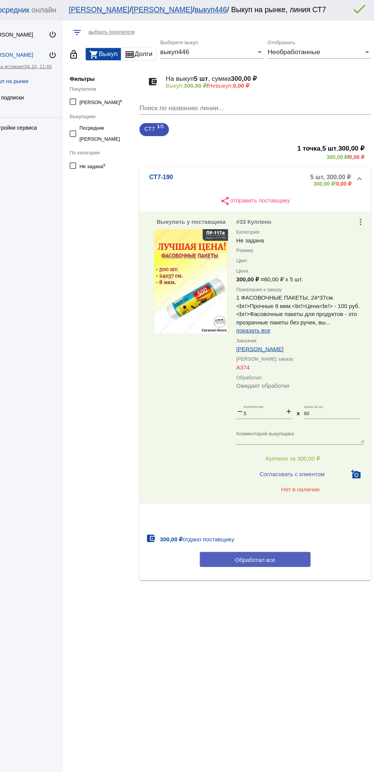
click at [284, 522] on button "Обработал все" at bounding box center [263, 520] width 103 height 14
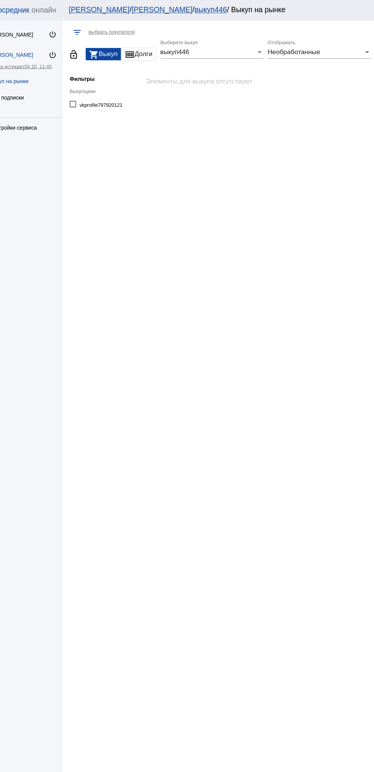
click at [329, 51] on div "Необработанные" at bounding box center [319, 48] width 89 height 7
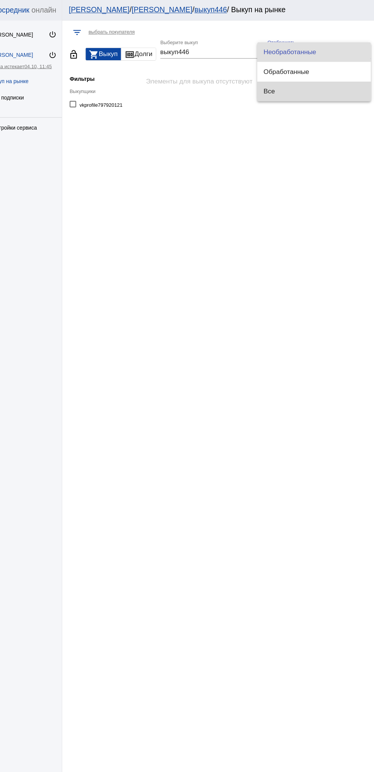
click at [307, 90] on span "Все" at bounding box center [317, 85] width 93 height 18
